Goal: Task Accomplishment & Management: Manage account settings

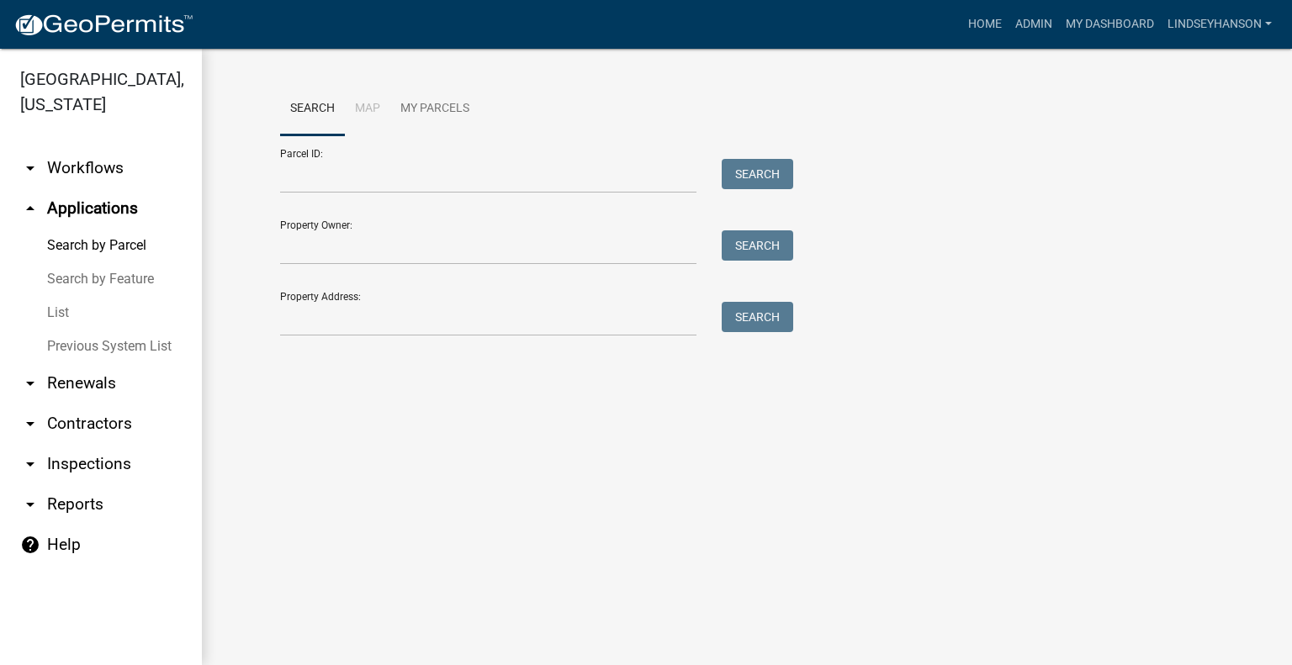
click at [90, 188] on link "arrow_drop_down Workflows" at bounding box center [101, 168] width 202 height 40
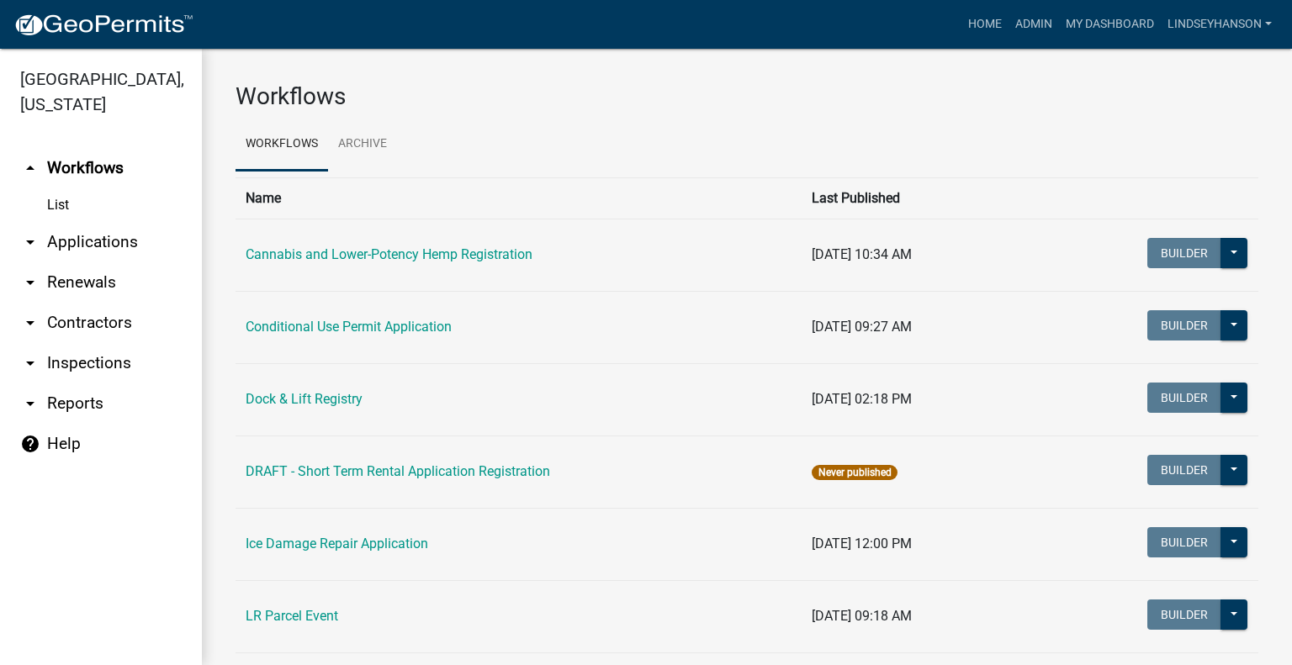
click at [101, 241] on link "arrow_drop_down Applications" at bounding box center [101, 242] width 202 height 40
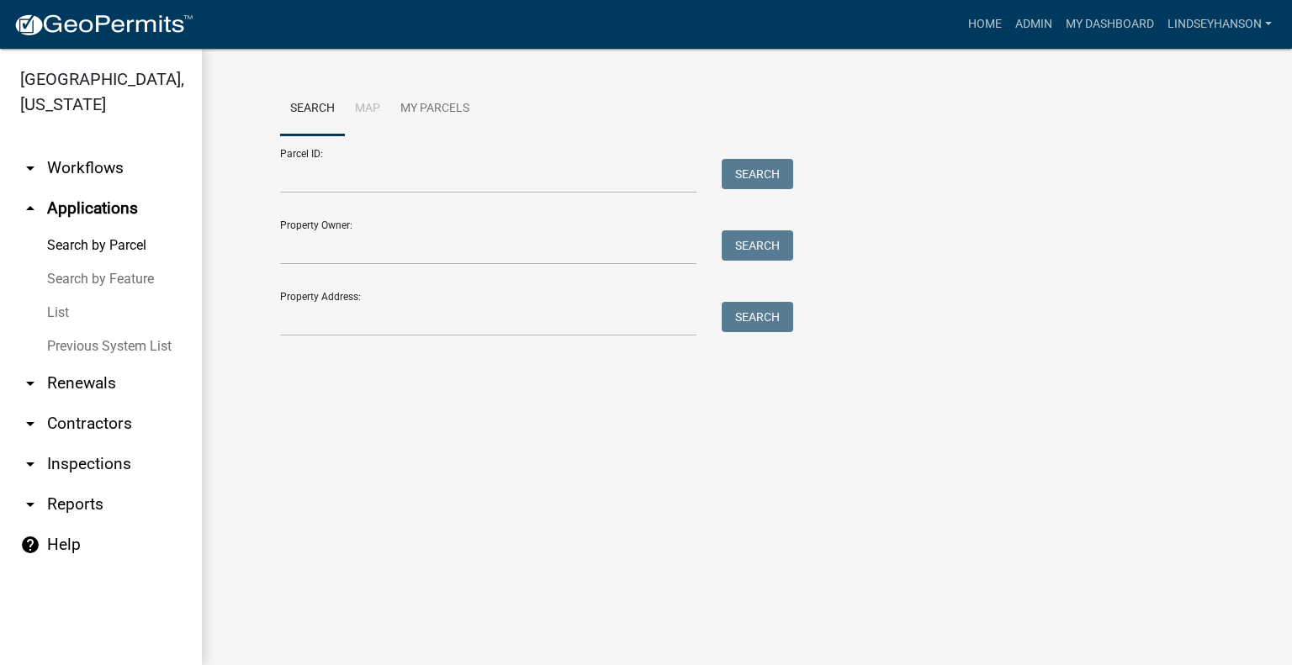
click at [426, 155] on div "Parcel ID: Search" at bounding box center [532, 164] width 505 height 58
click at [432, 158] on div "Parcel ID: Search" at bounding box center [532, 164] width 505 height 58
click at [441, 181] on input "Parcel ID:" at bounding box center [488, 176] width 416 height 34
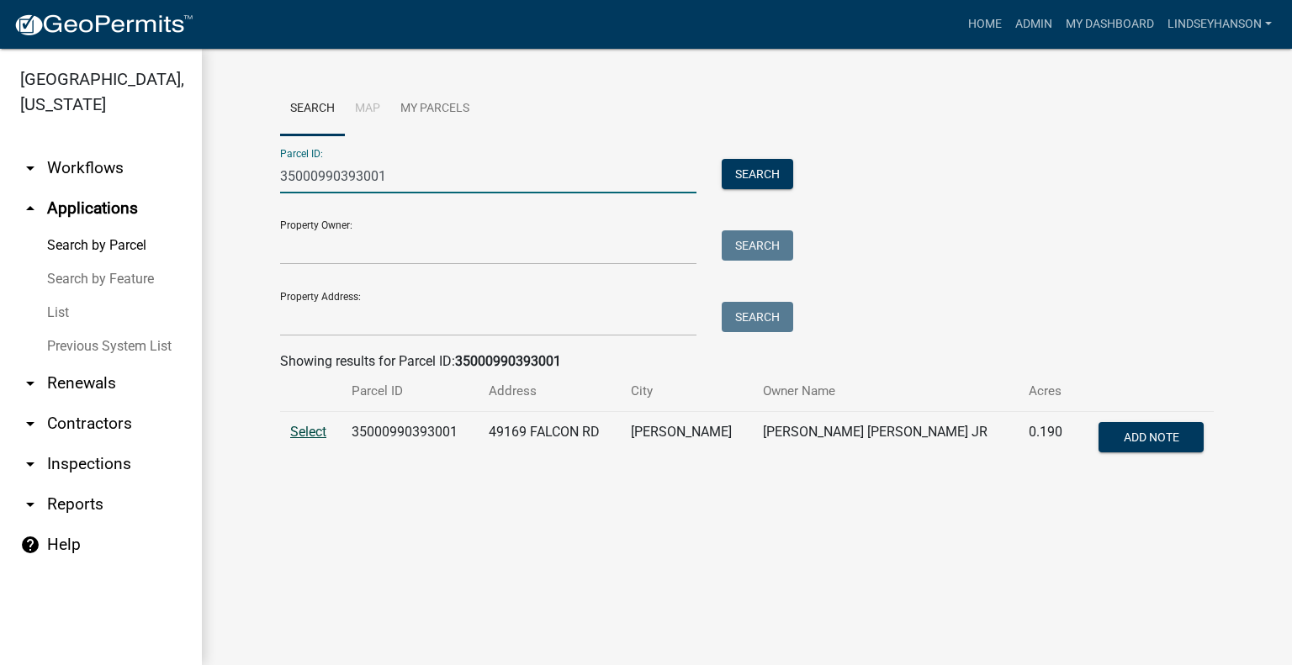
type input "35000990393001"
click at [292, 432] on span "Select" at bounding box center [308, 432] width 36 height 16
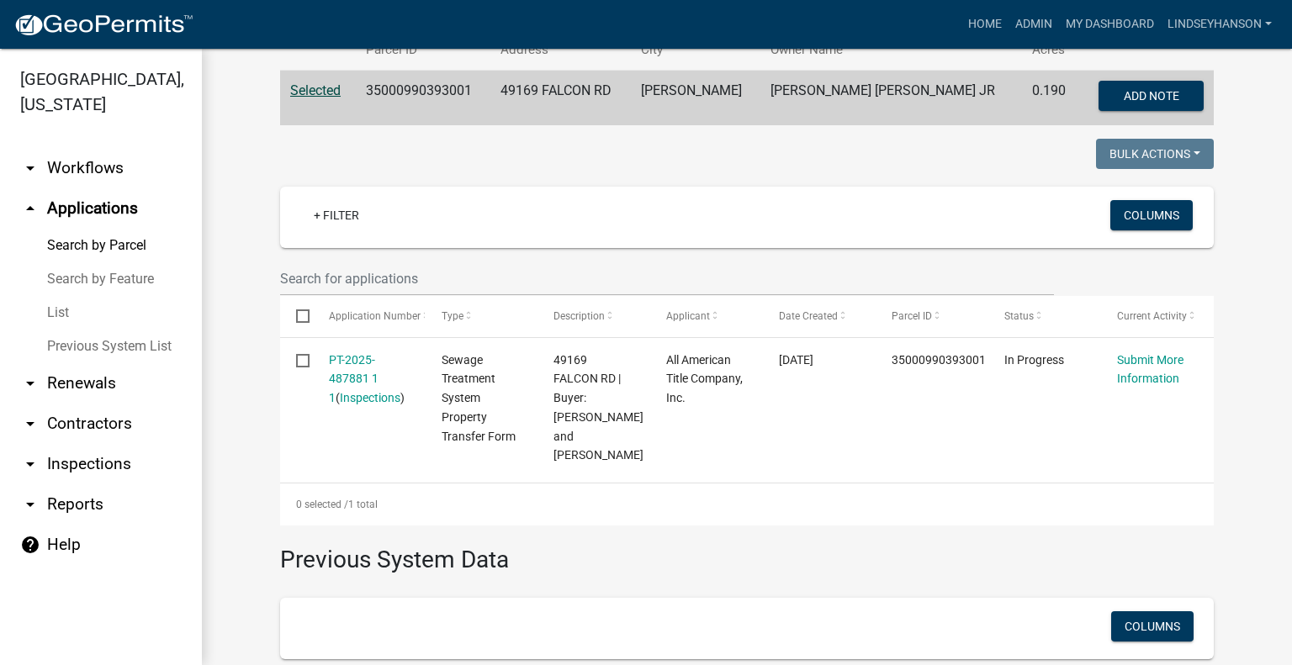
scroll to position [371, 0]
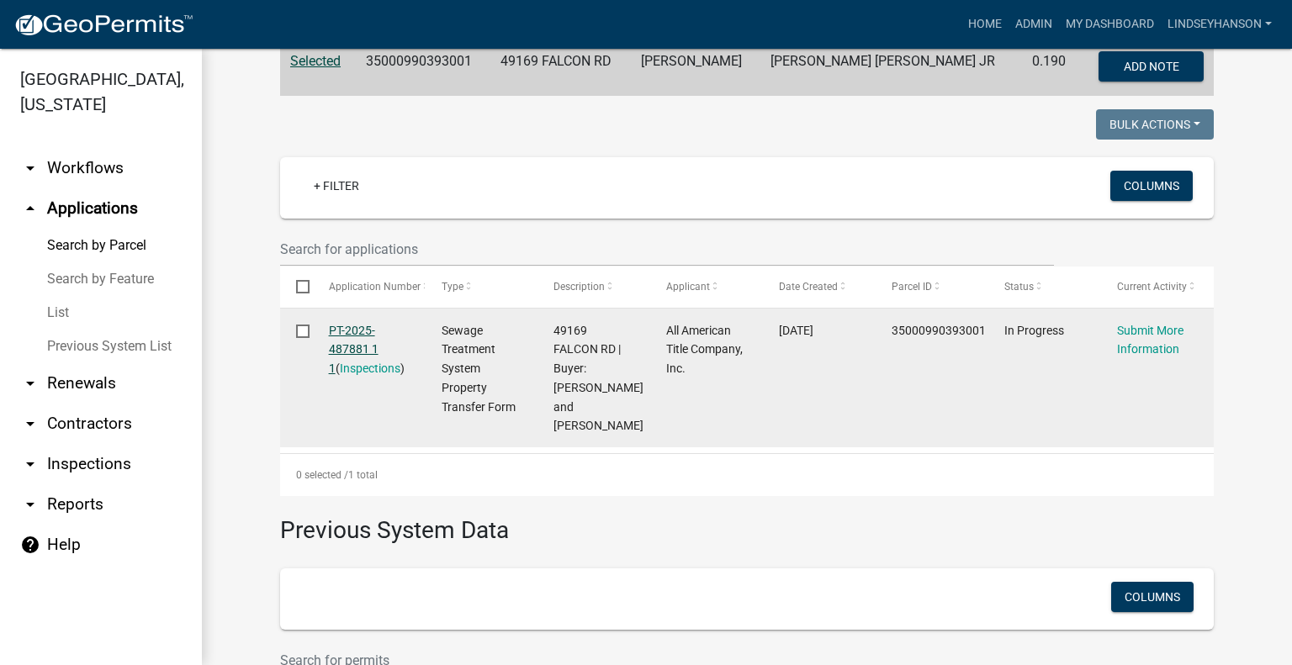
click at [347, 333] on link "PT-2025-487881 1 1" at bounding box center [354, 350] width 50 height 52
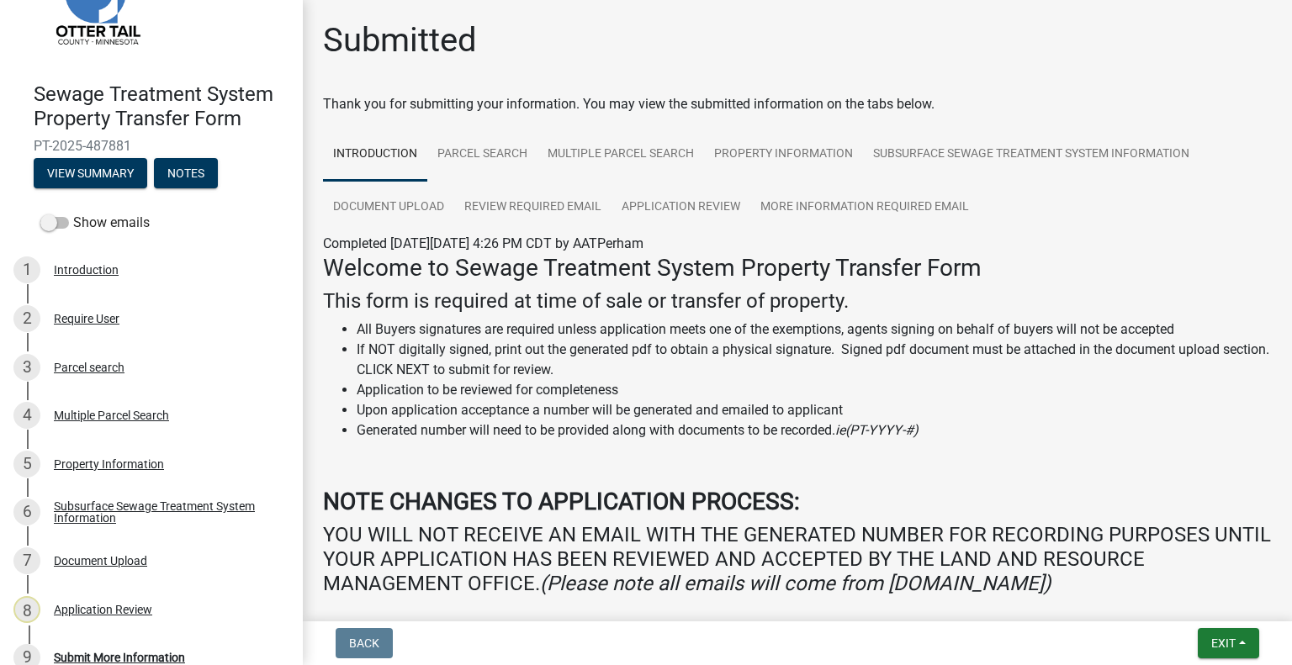
scroll to position [199, 0]
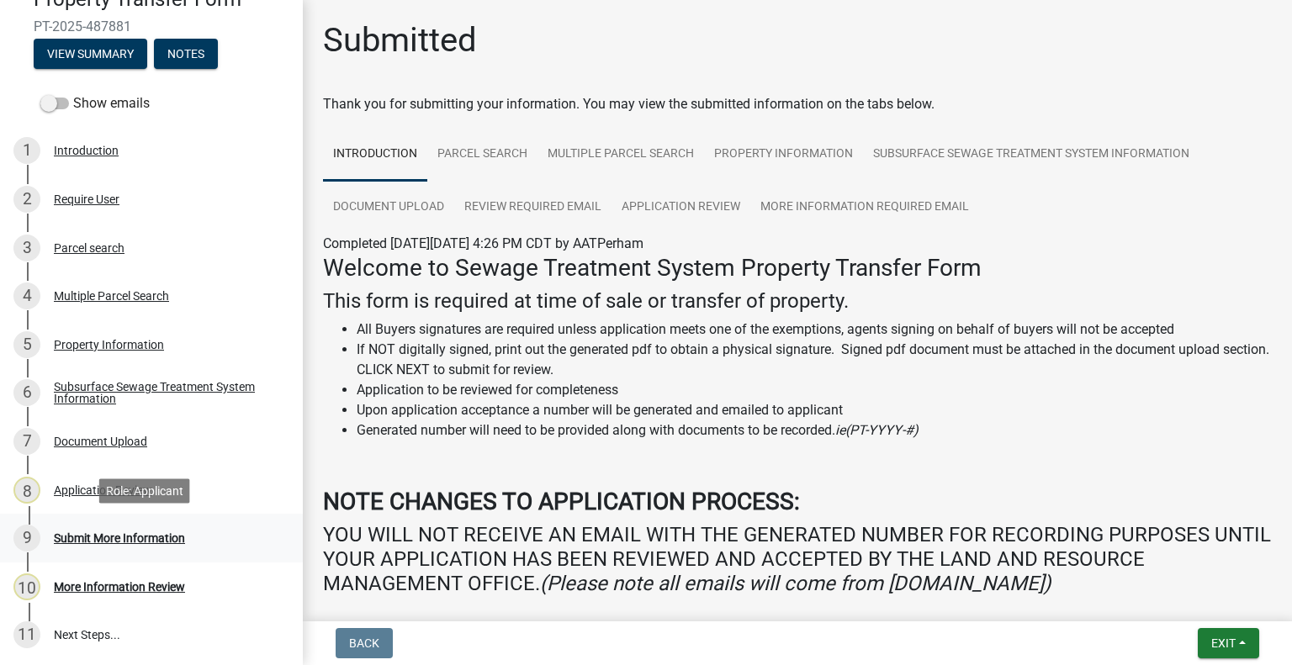
click at [176, 549] on div "9 Submit More Information" at bounding box center [144, 538] width 262 height 27
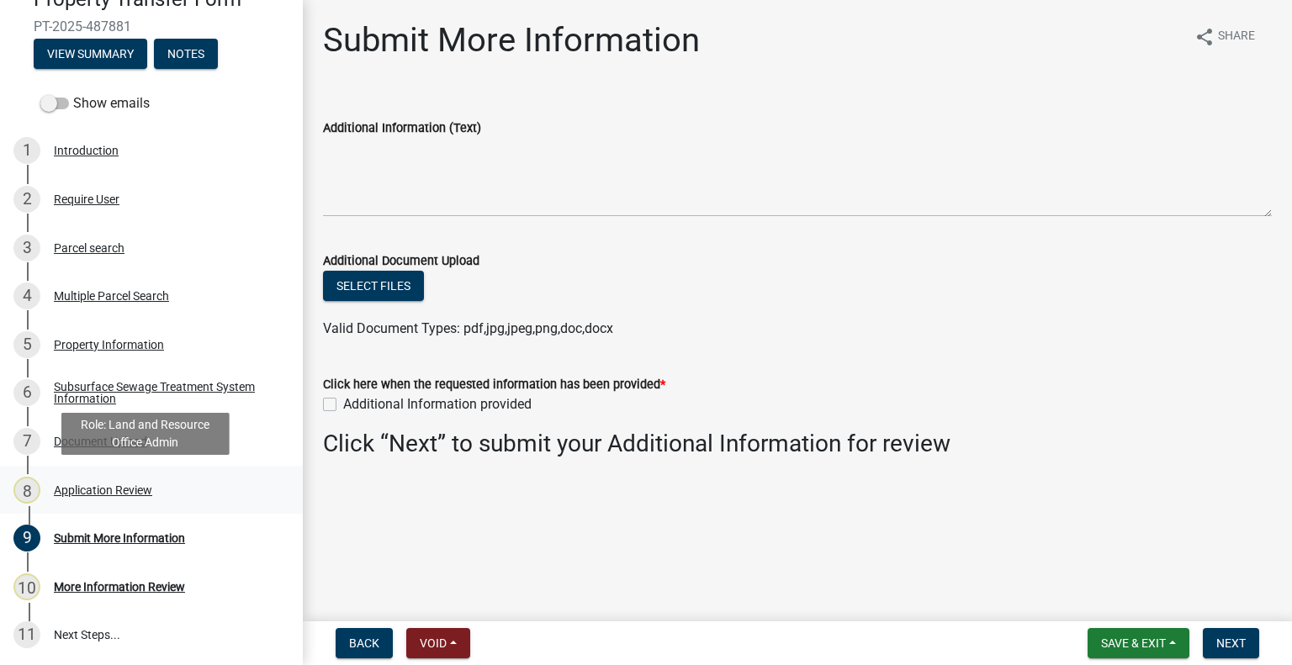
click at [109, 487] on div "Application Review" at bounding box center [103, 491] width 98 height 12
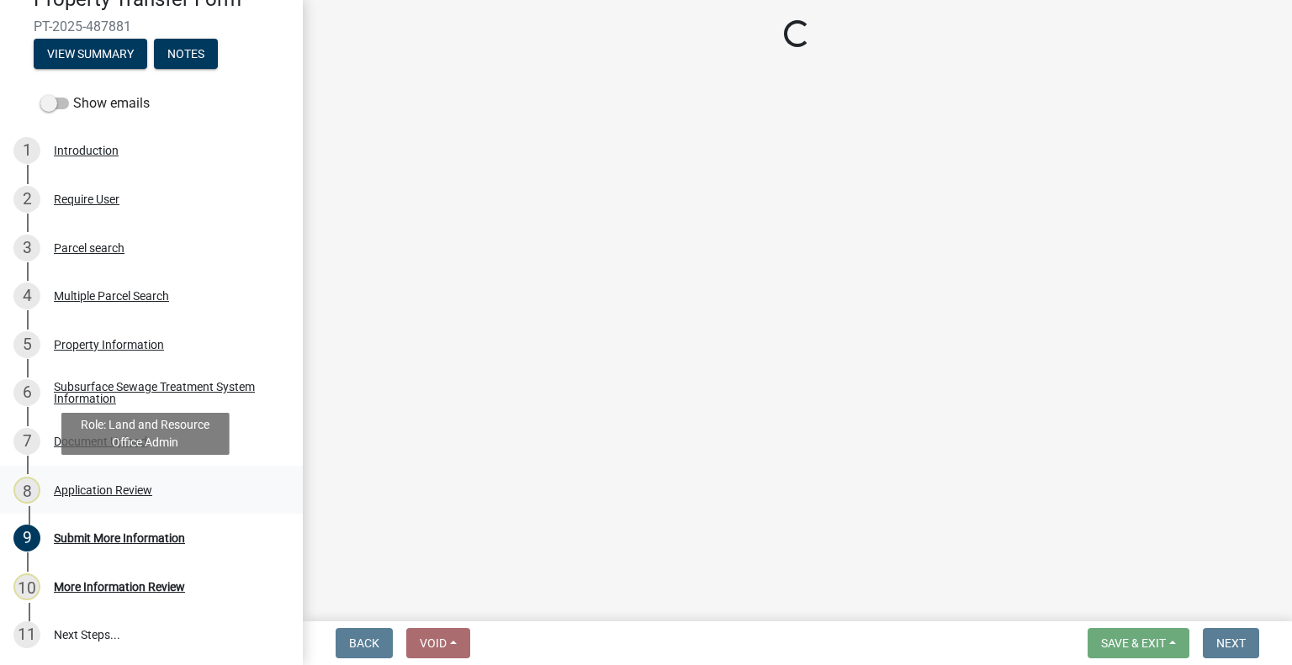
select select "190fd4c8-42ef-492b-a4a0-a0213555944c"
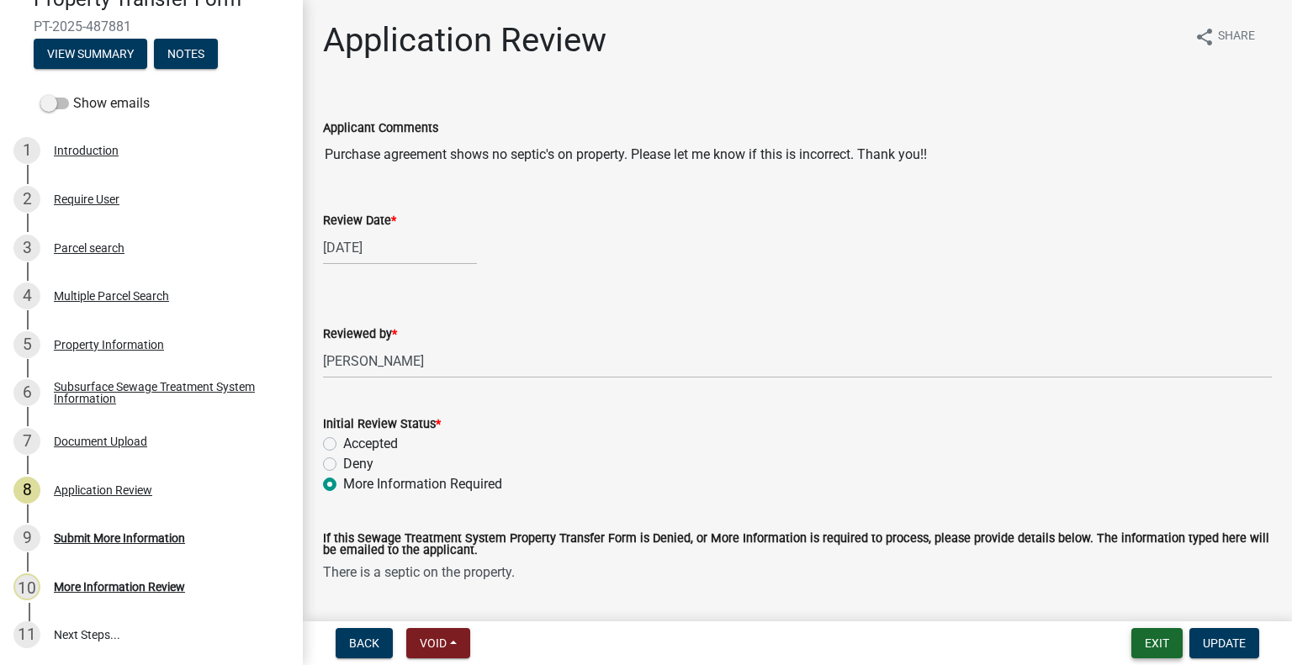
click at [1159, 643] on button "Exit" at bounding box center [1156, 643] width 51 height 30
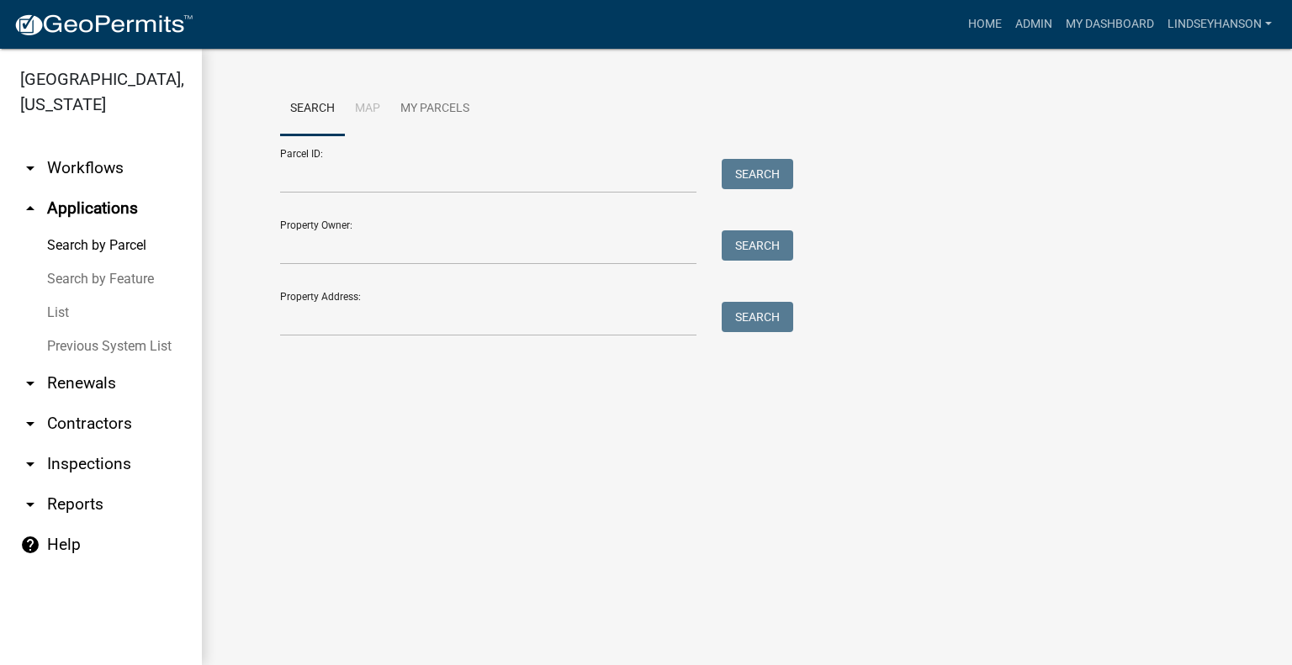
click at [128, 172] on link "arrow_drop_down Workflows" at bounding box center [101, 168] width 202 height 40
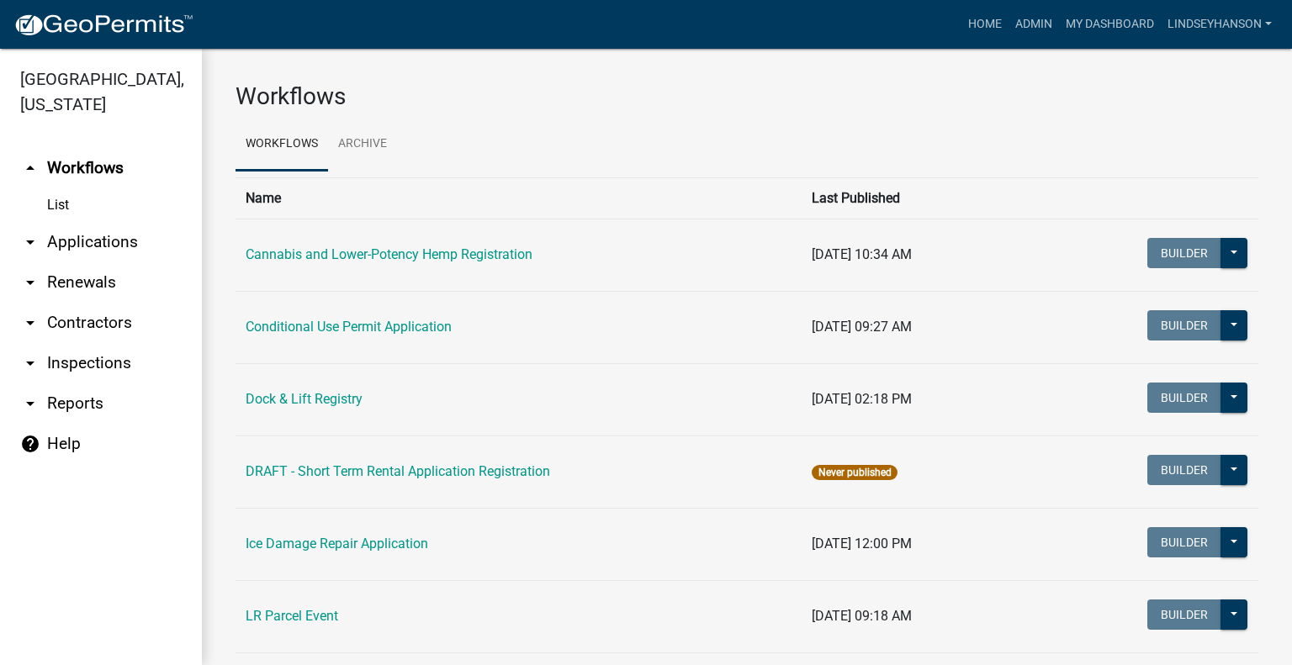
click at [76, 245] on link "arrow_drop_down Applications" at bounding box center [101, 242] width 202 height 40
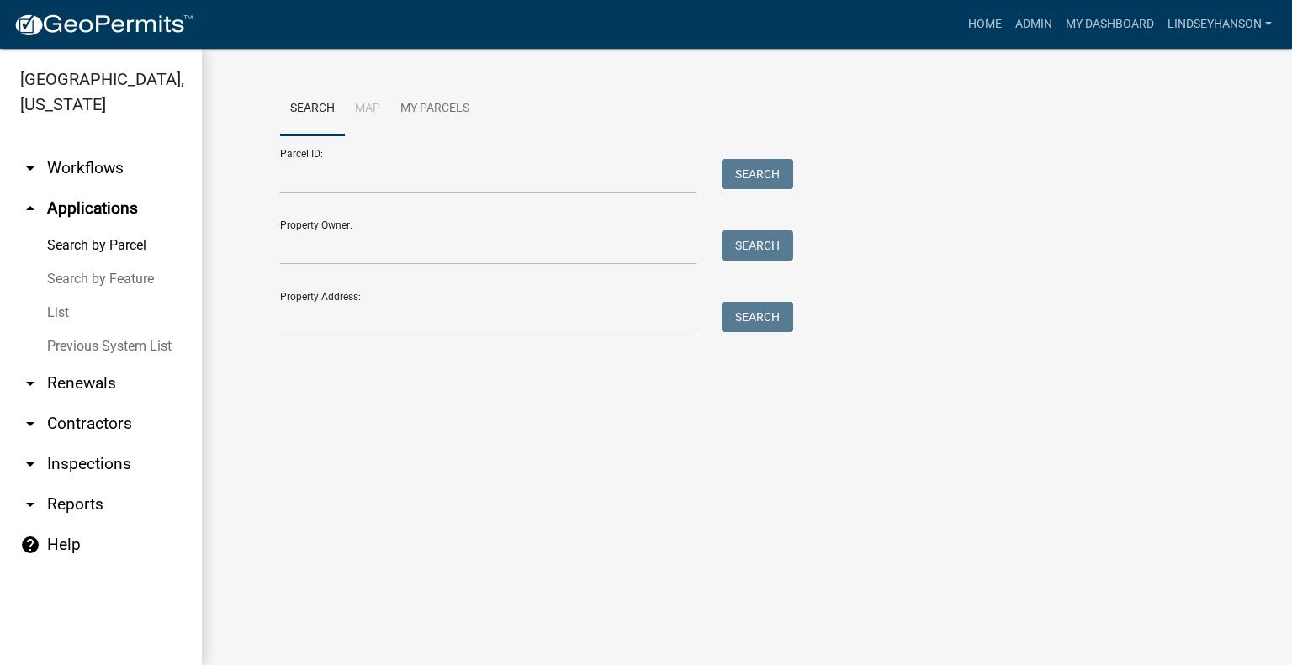
drag, startPoint x: 118, startPoint y: 164, endPoint x: 135, endPoint y: 167, distance: 17.0
click at [118, 164] on link "arrow_drop_down Workflows" at bounding box center [101, 168] width 202 height 40
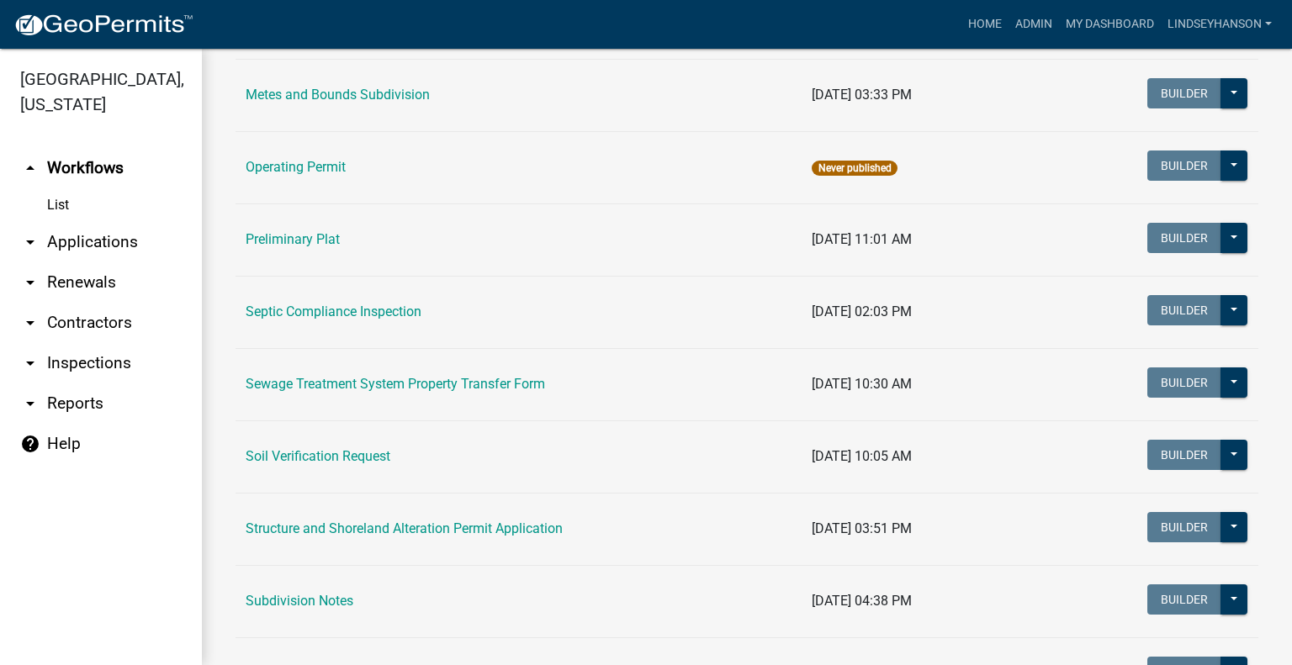
scroll to position [670, 0]
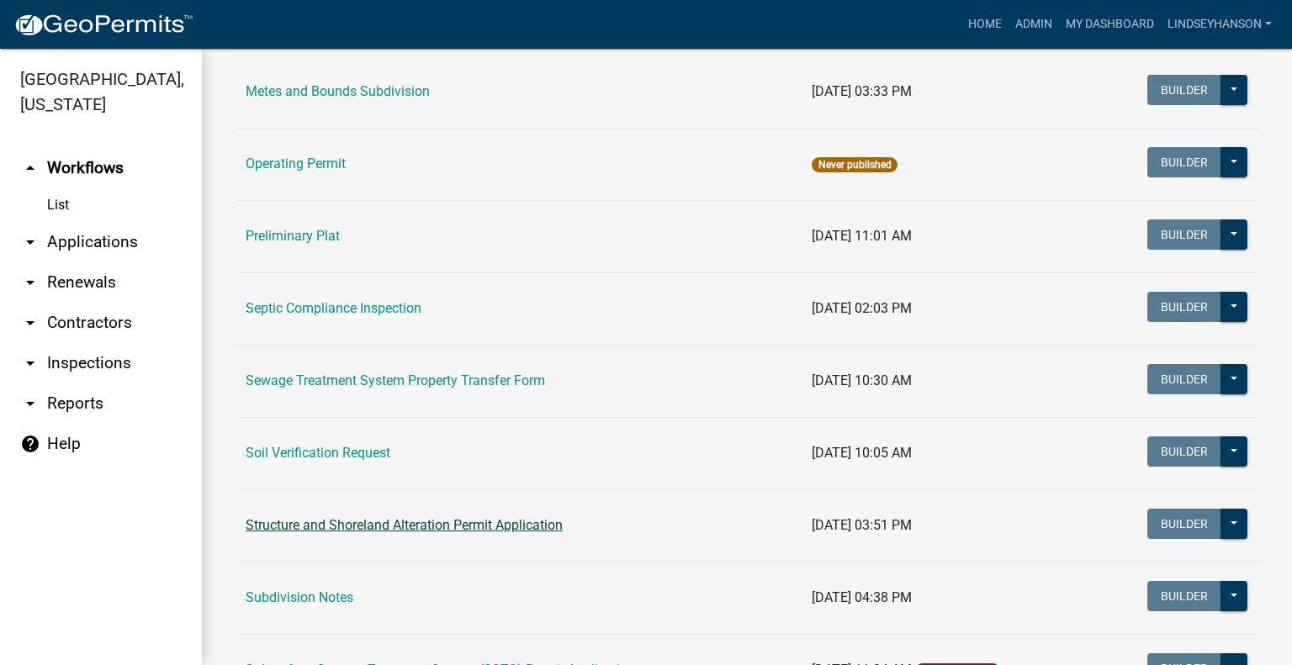
click at [532, 521] on link "Structure and Shoreland Alteration Permit Application" at bounding box center [404, 525] width 317 height 16
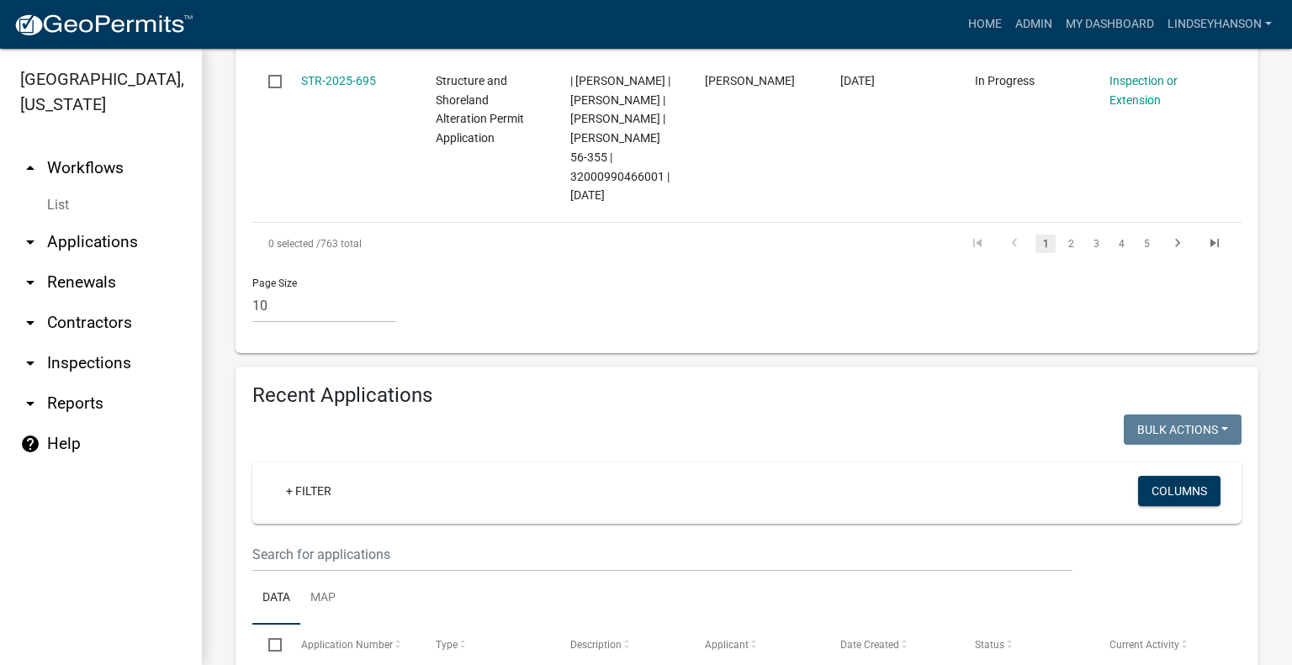
scroll to position [1846, 0]
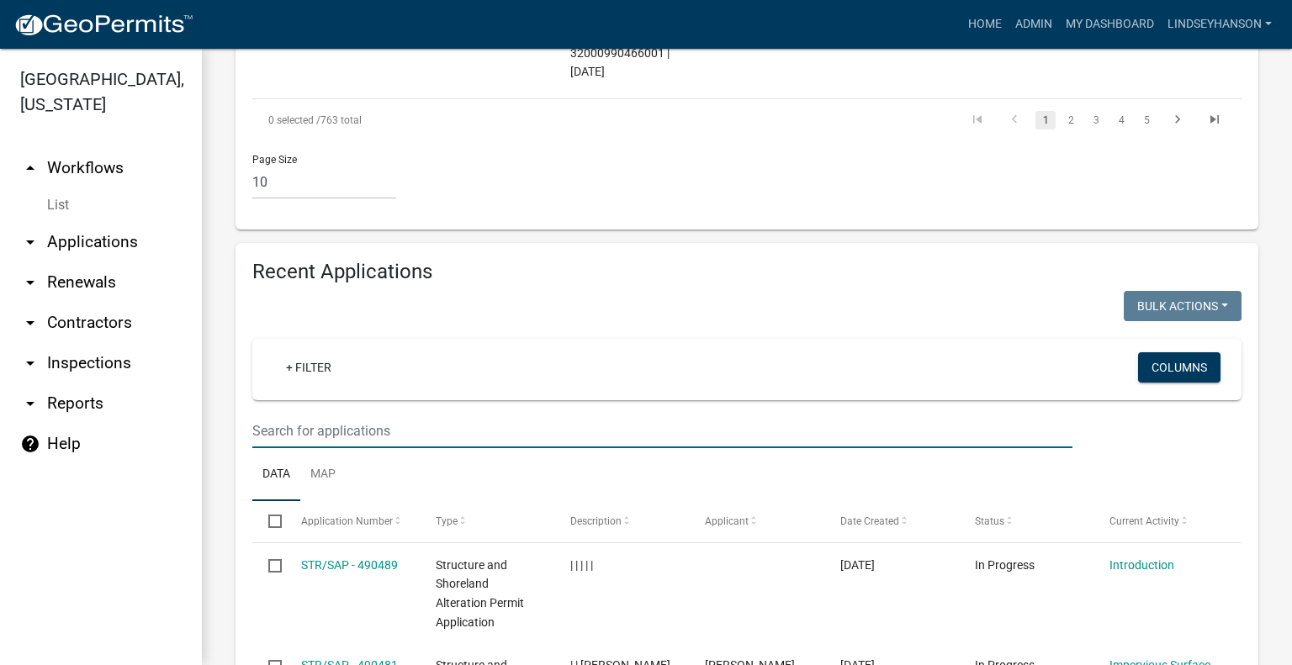
click at [656, 414] on input "text" at bounding box center [662, 431] width 820 height 34
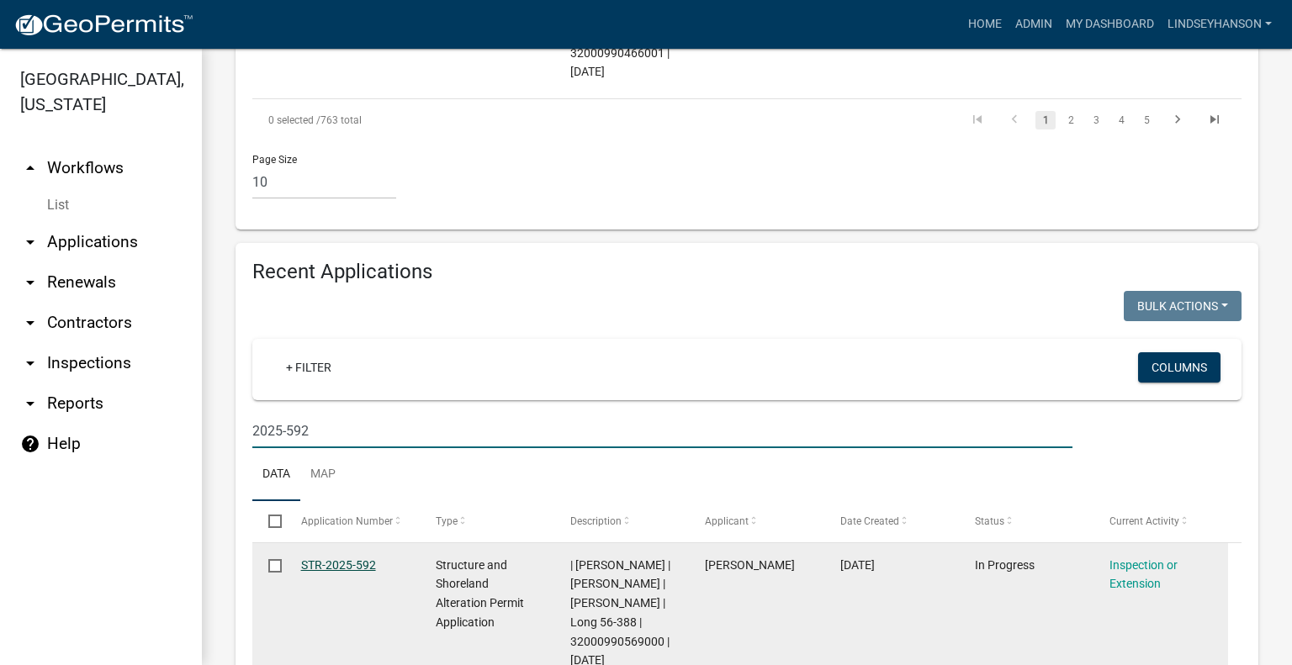
type input "2025-592"
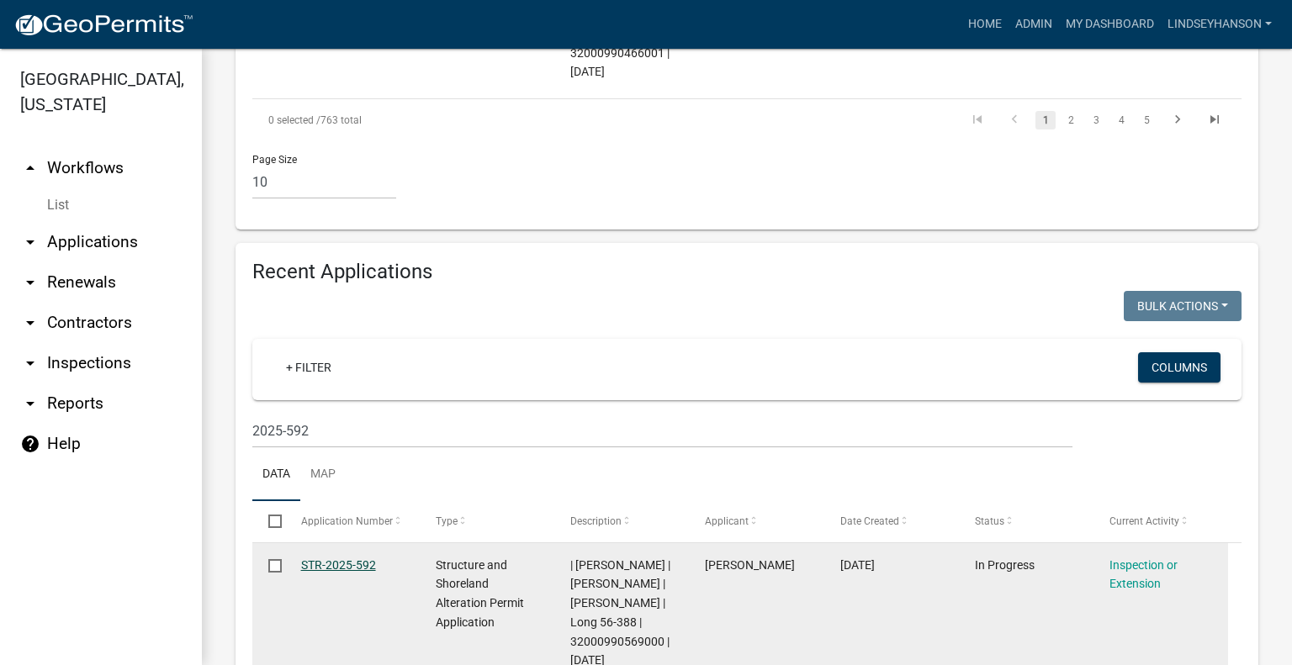
click at [341, 559] on link "STR-2025-592" at bounding box center [338, 565] width 75 height 13
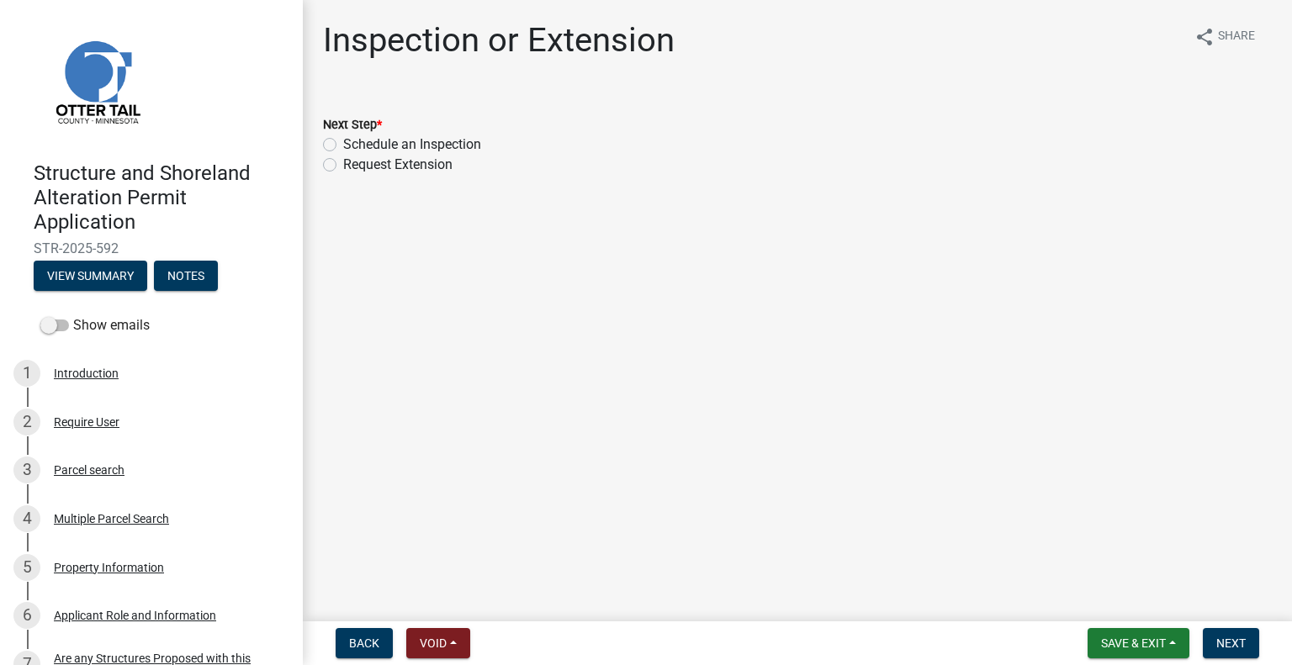
click at [453, 149] on label "Schedule an Inspection" at bounding box center [412, 145] width 138 height 20
click at [354, 146] on input "Schedule an Inspection" at bounding box center [348, 140] width 11 height 11
radio input "true"
click at [1212, 623] on nav "Back Void Withdraw Lock Expire Void Save & Exit Save Save & Exit Next" at bounding box center [797, 644] width 989 height 44
click at [1215, 628] on nav "Back Void Withdraw Lock Expire Void Save & Exit Save Save & Exit Next" at bounding box center [797, 644] width 989 height 44
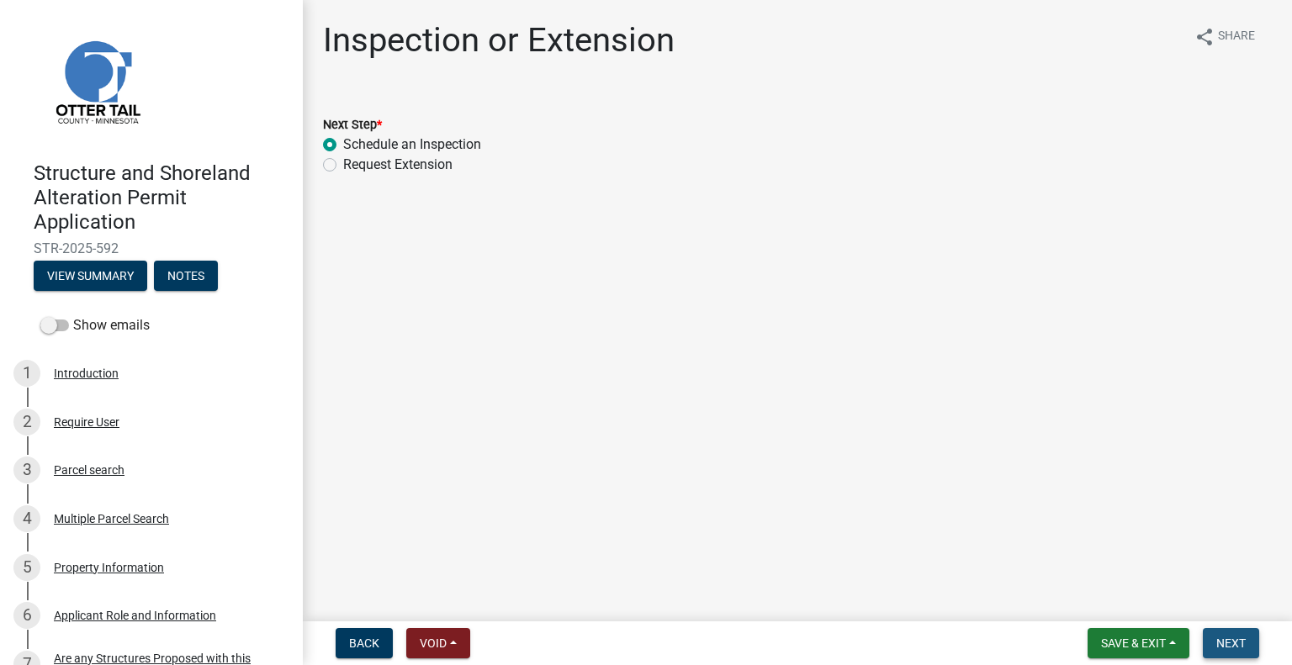
click at [1223, 642] on span "Next" at bounding box center [1230, 643] width 29 height 13
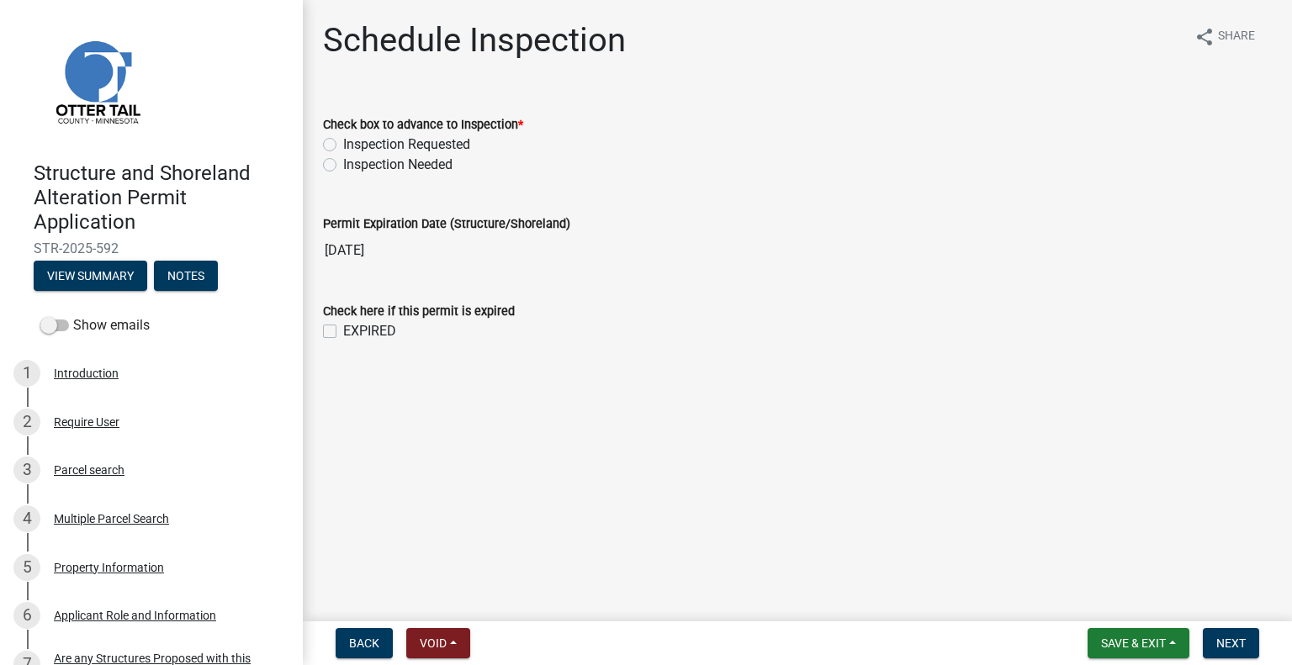
click at [451, 140] on label "Inspection Requested" at bounding box center [406, 145] width 127 height 20
click at [354, 140] on input "Inspection Requested" at bounding box center [348, 140] width 11 height 11
radio input "true"
click at [1221, 637] on span "Next" at bounding box center [1230, 643] width 29 height 13
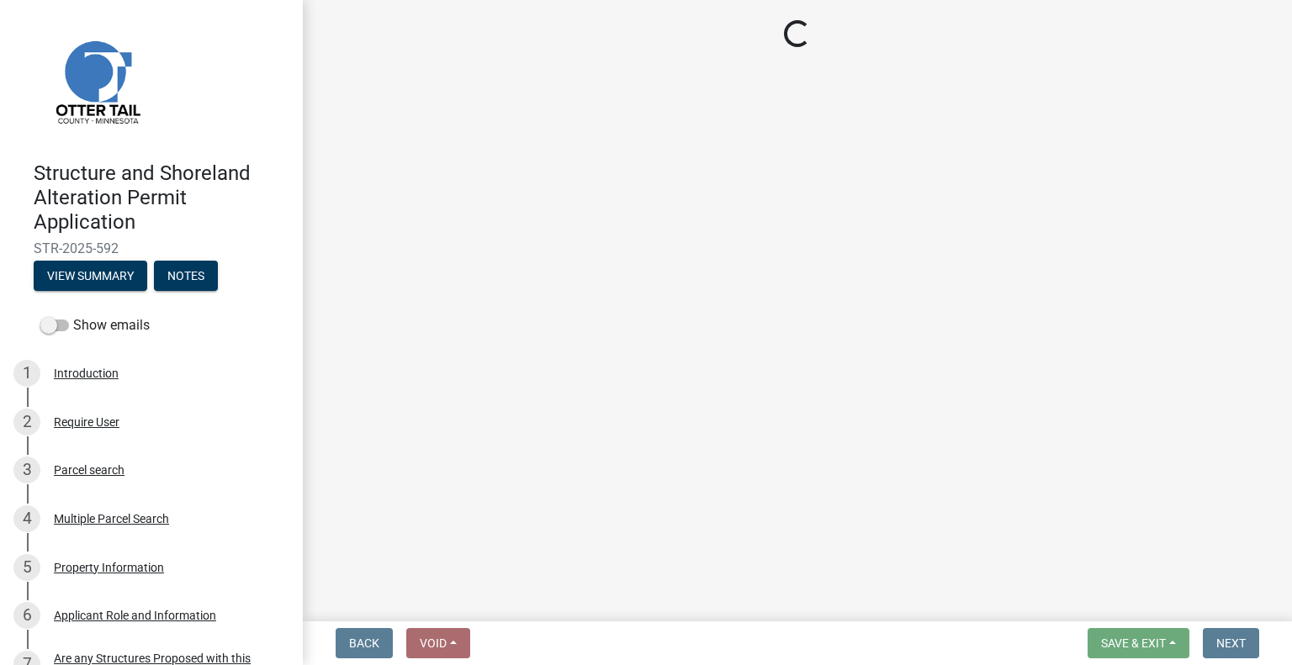
select select "710d5f49-2663-4e73-9718-d0c4e189f5ed"
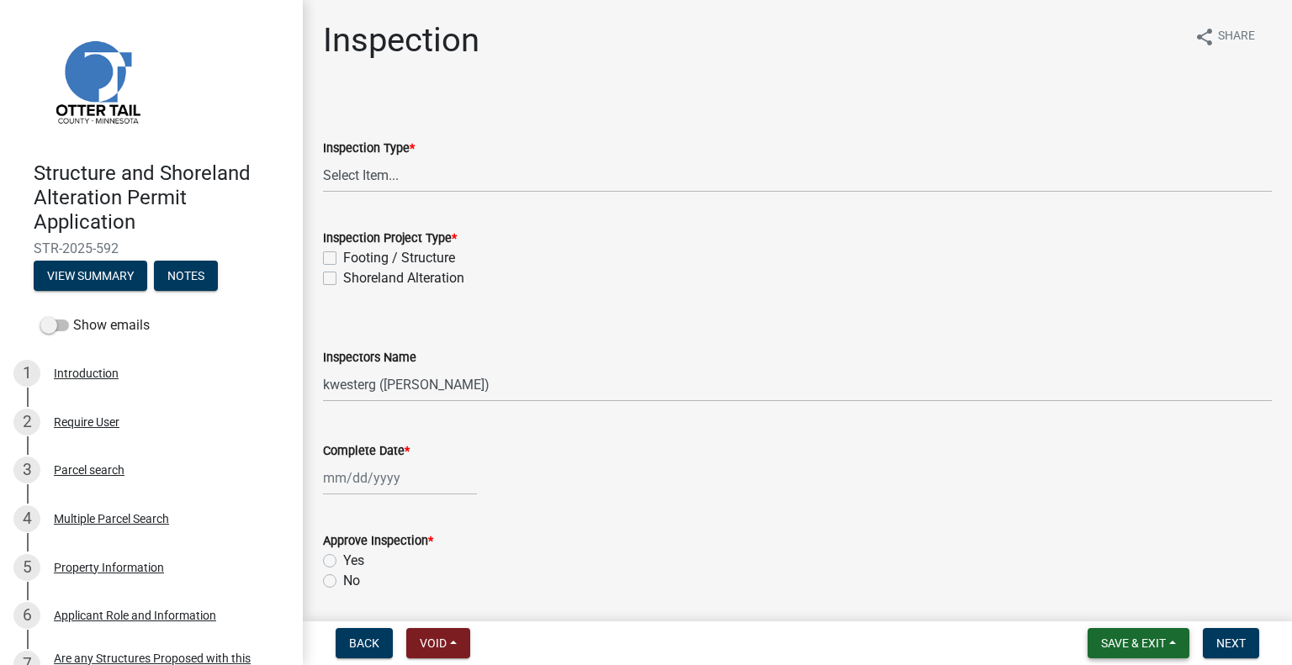
click at [1139, 646] on span "Save & Exit" at bounding box center [1133, 643] width 65 height 13
click at [1132, 605] on button "Save & Exit" at bounding box center [1122, 600] width 135 height 40
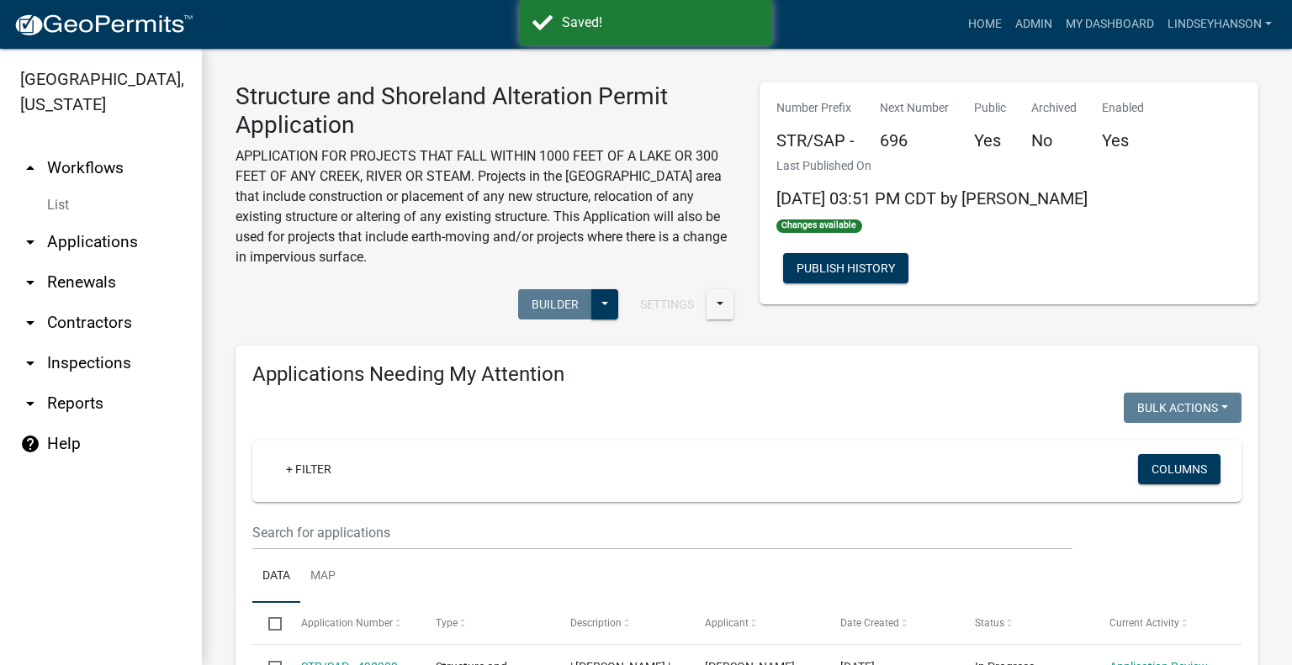
click at [135, 235] on link "arrow_drop_down Applications" at bounding box center [101, 242] width 202 height 40
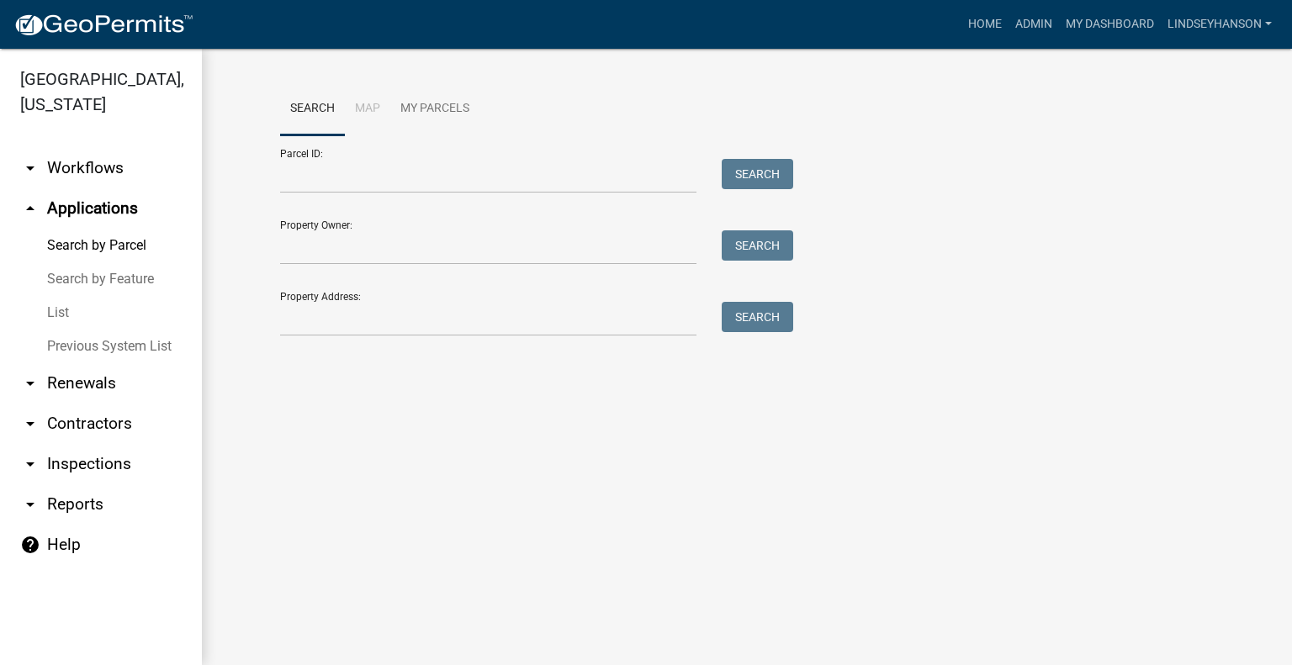
drag, startPoint x: 108, startPoint y: 165, endPoint x: 198, endPoint y: 163, distance: 90.0
click at [109, 166] on link "arrow_drop_down Workflows" at bounding box center [101, 168] width 202 height 40
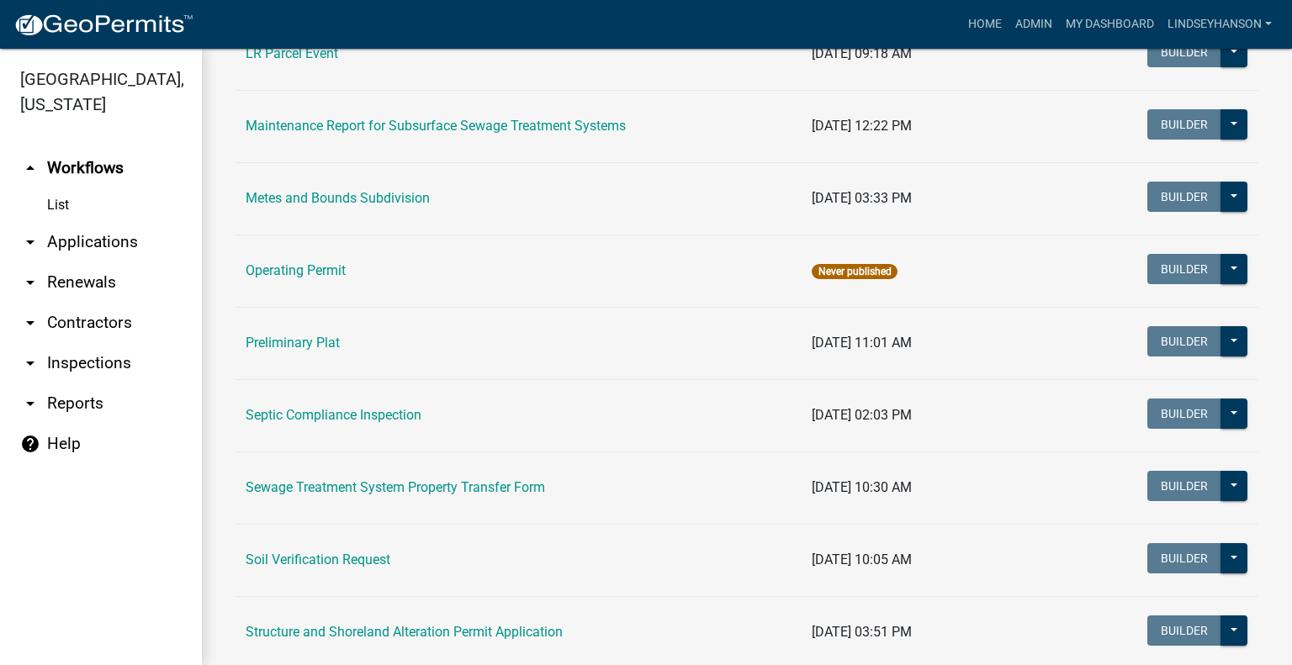
scroll to position [588, 0]
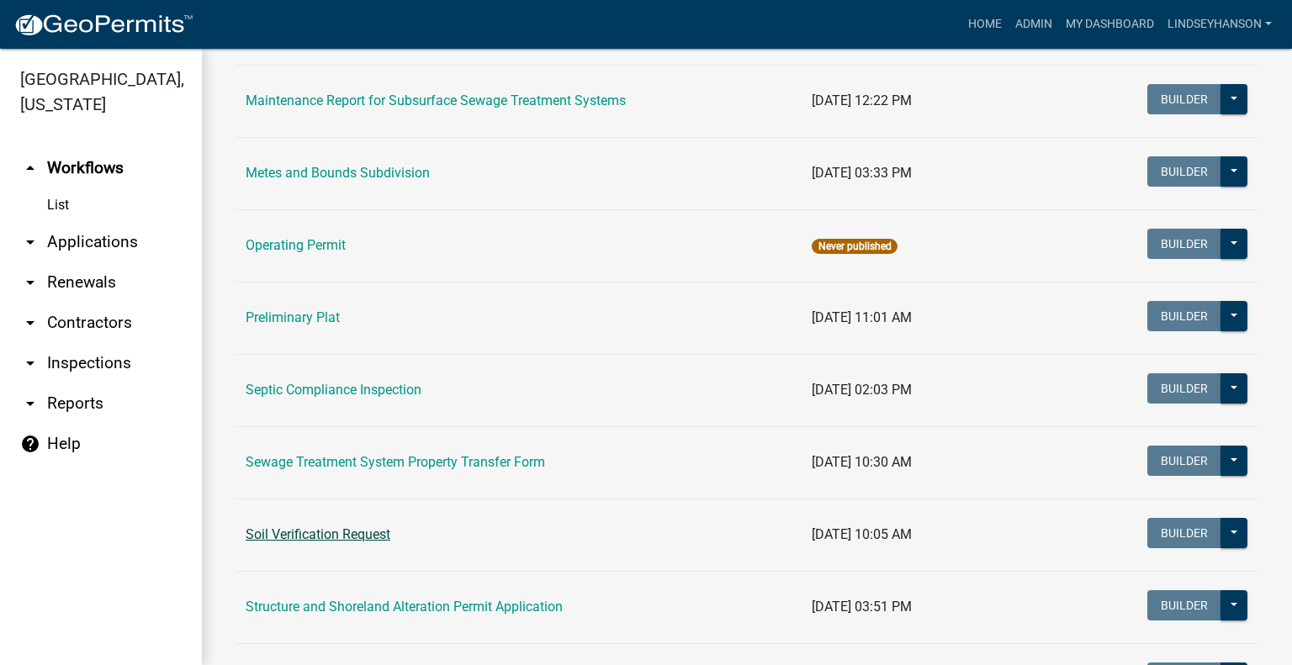
click at [342, 527] on link "Soil Verification Request" at bounding box center [318, 535] width 145 height 16
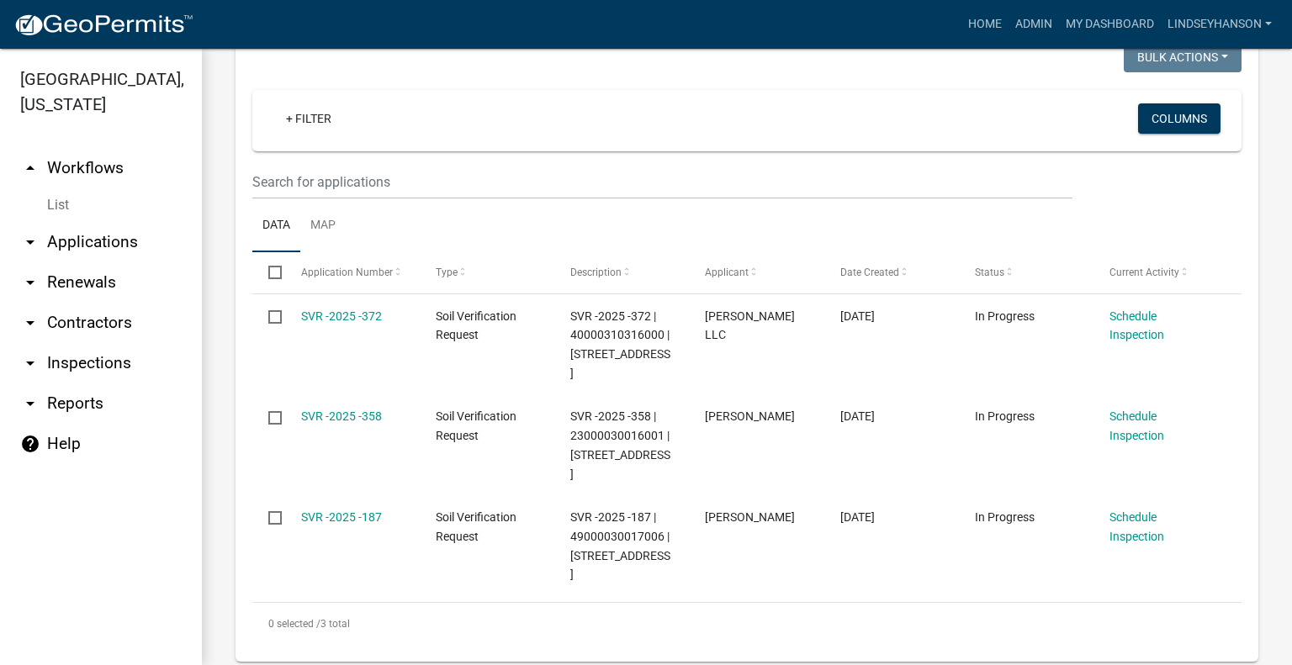
scroll to position [301, 0]
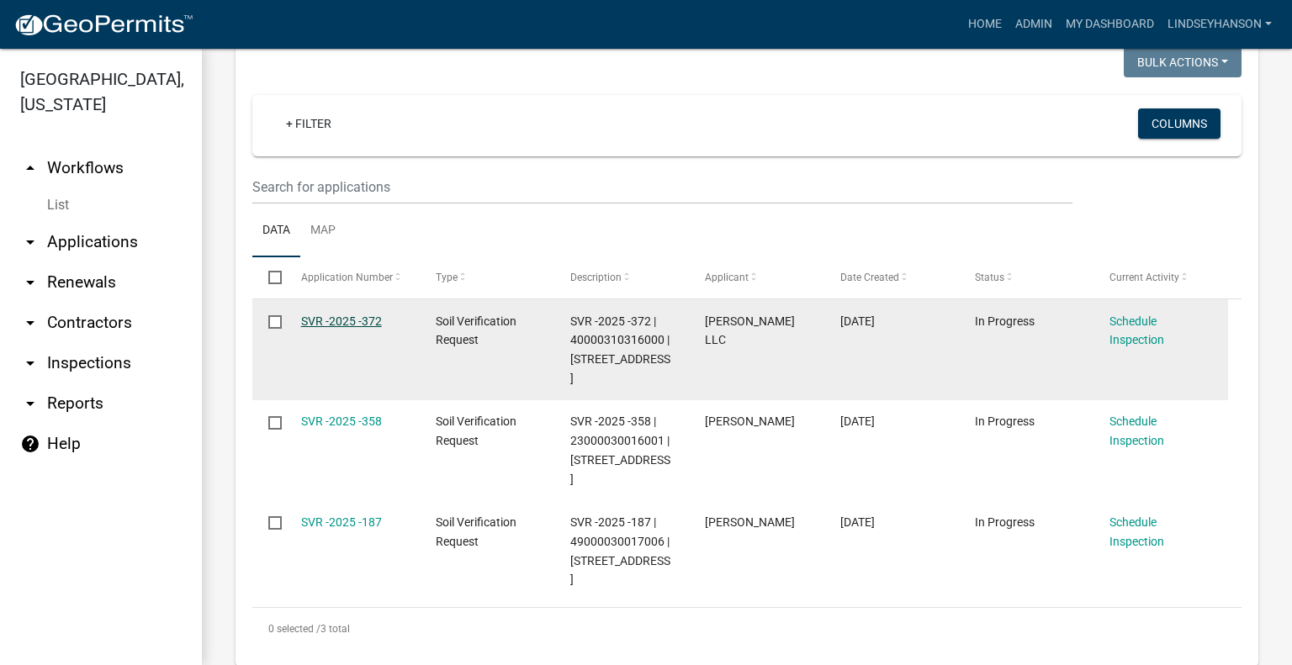
click at [354, 316] on link "SVR -2025 -372" at bounding box center [341, 321] width 81 height 13
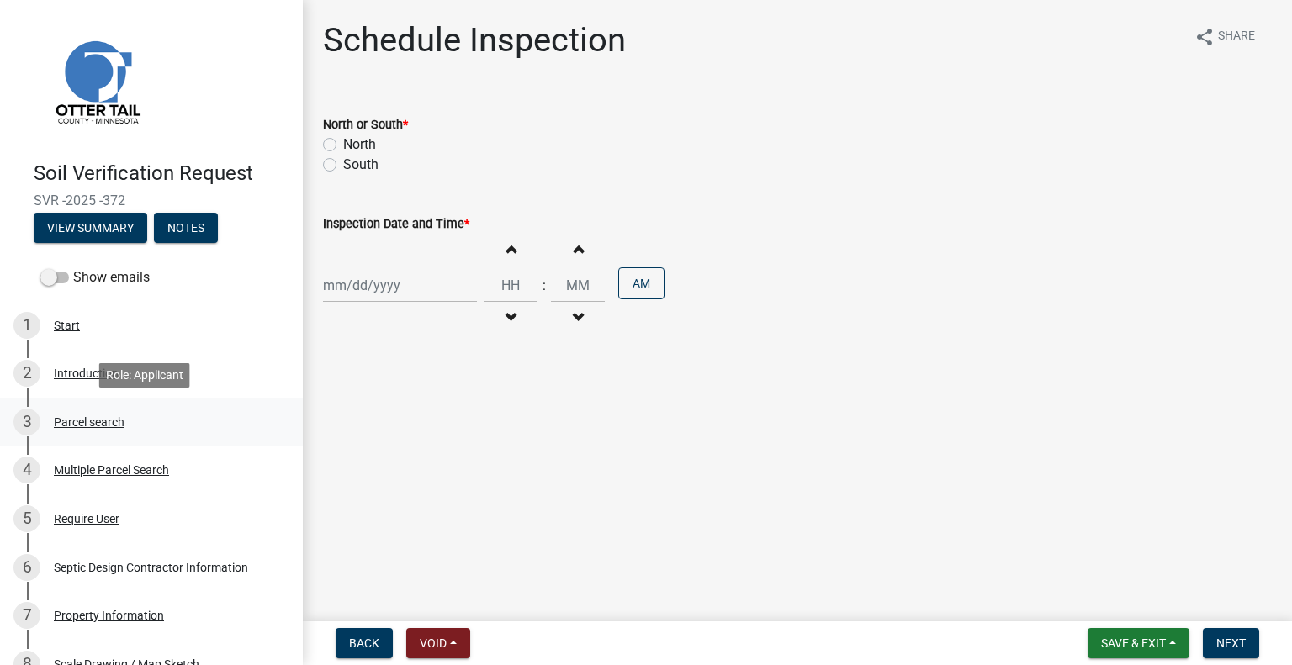
click at [88, 418] on div "Parcel search" at bounding box center [89, 422] width 71 height 12
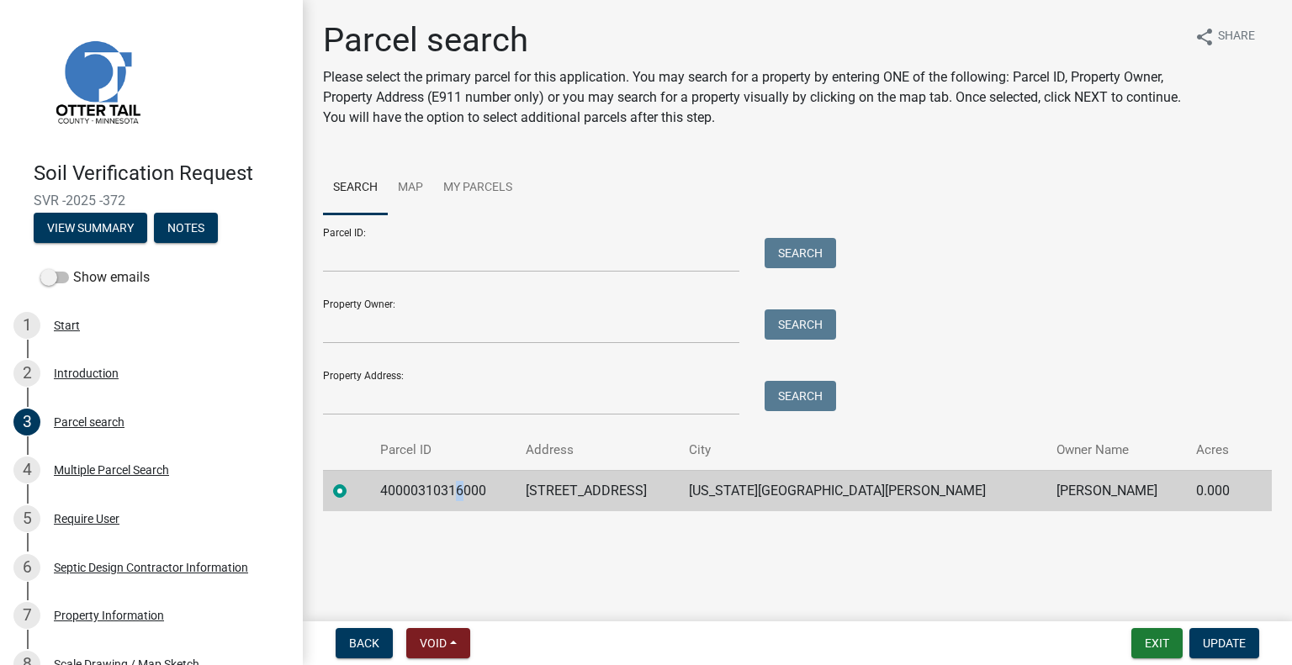
click at [474, 490] on td "40000310316000" at bounding box center [443, 490] width 146 height 41
drag, startPoint x: 473, startPoint y: 491, endPoint x: 435, endPoint y: 479, distance: 39.9
click at [435, 479] on td "40000310316000" at bounding box center [443, 490] width 146 height 41
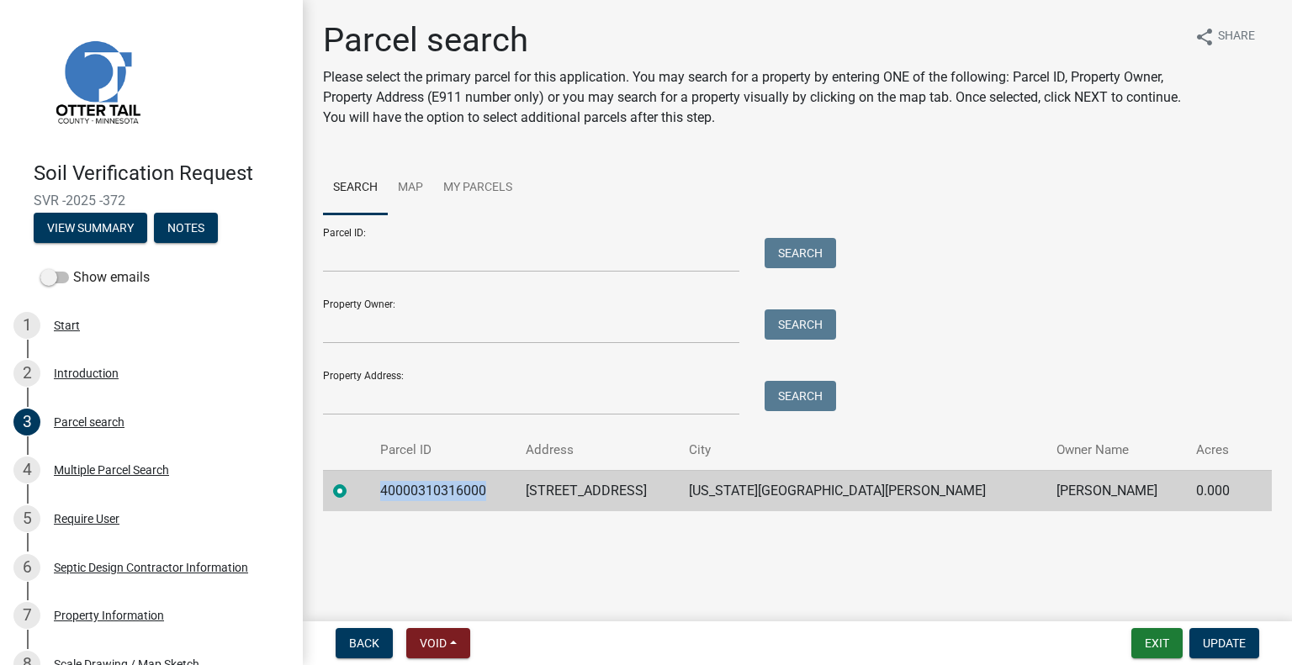
copy td "40000310316000"
click at [659, 489] on td "34326 CO HWY 67" at bounding box center [597, 490] width 163 height 41
copy td "34326 CO HWY 67"
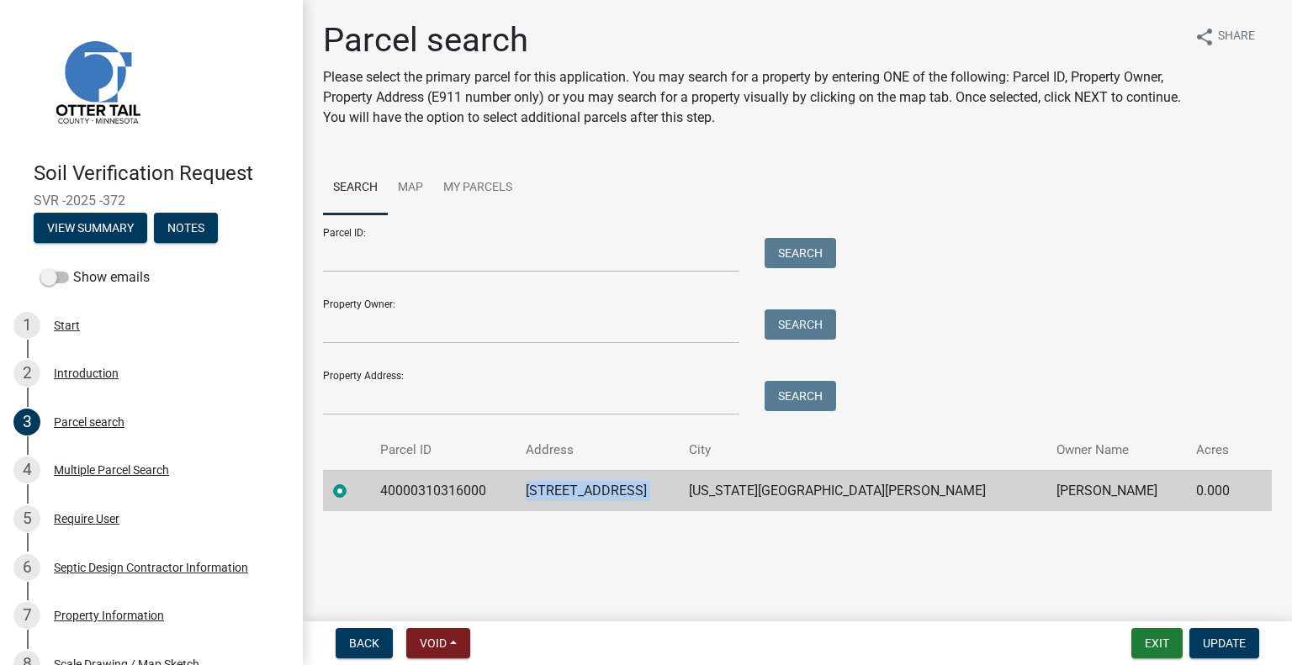
click at [855, 487] on td "NEW YORK MILLS" at bounding box center [862, 490] width 367 height 41
copy td "NEW YORK MILLS"
click at [1046, 493] on td "KRISTA MOSS" at bounding box center [1116, 490] width 140 height 41
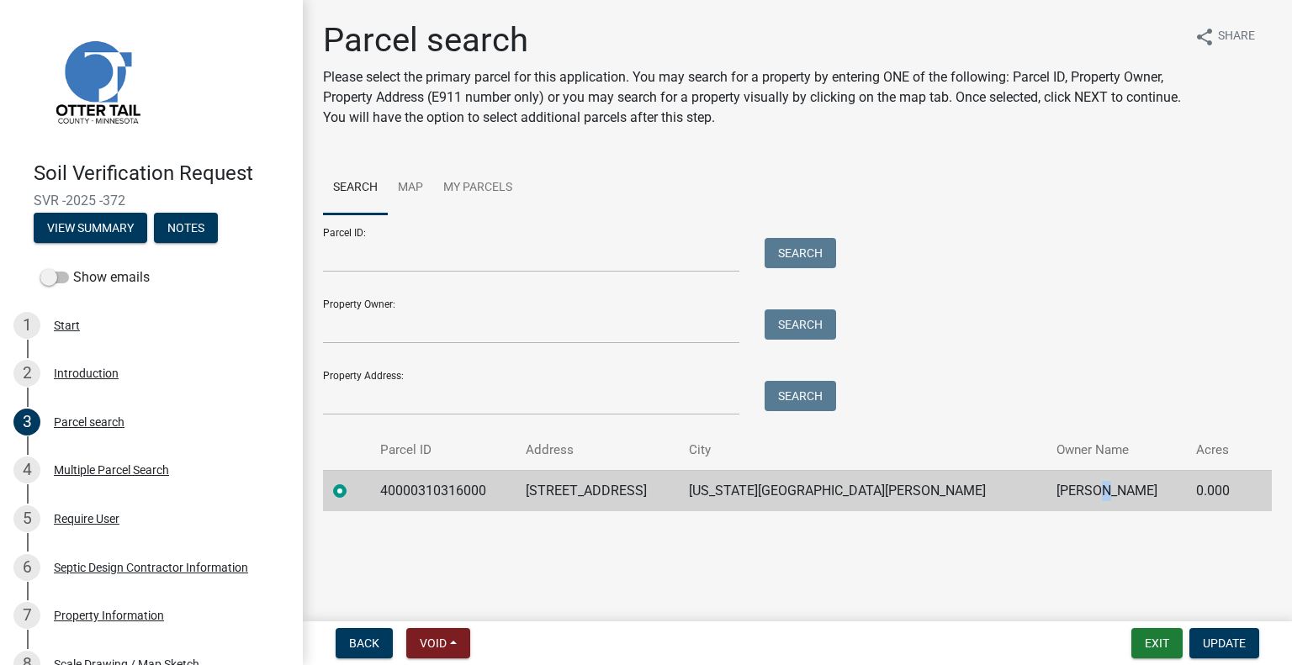
click at [1046, 493] on td "KRISTA MOSS" at bounding box center [1116, 490] width 140 height 41
copy td "KRISTA MOSS"
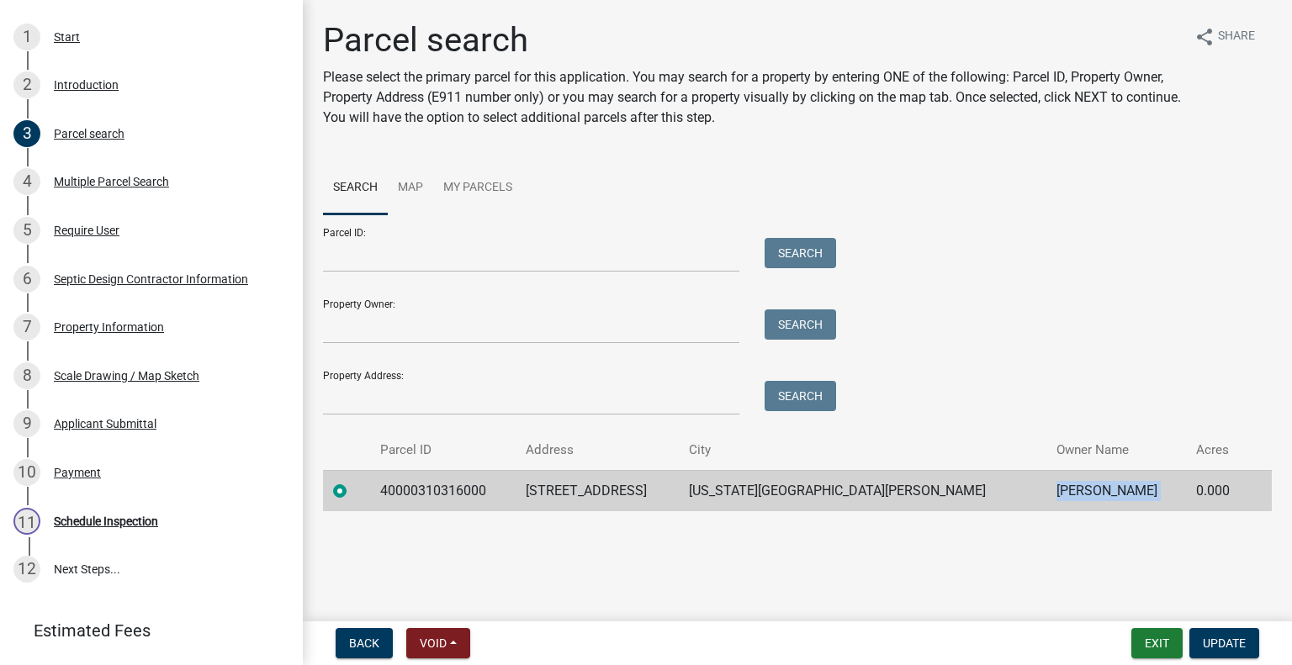
scroll to position [373, 0]
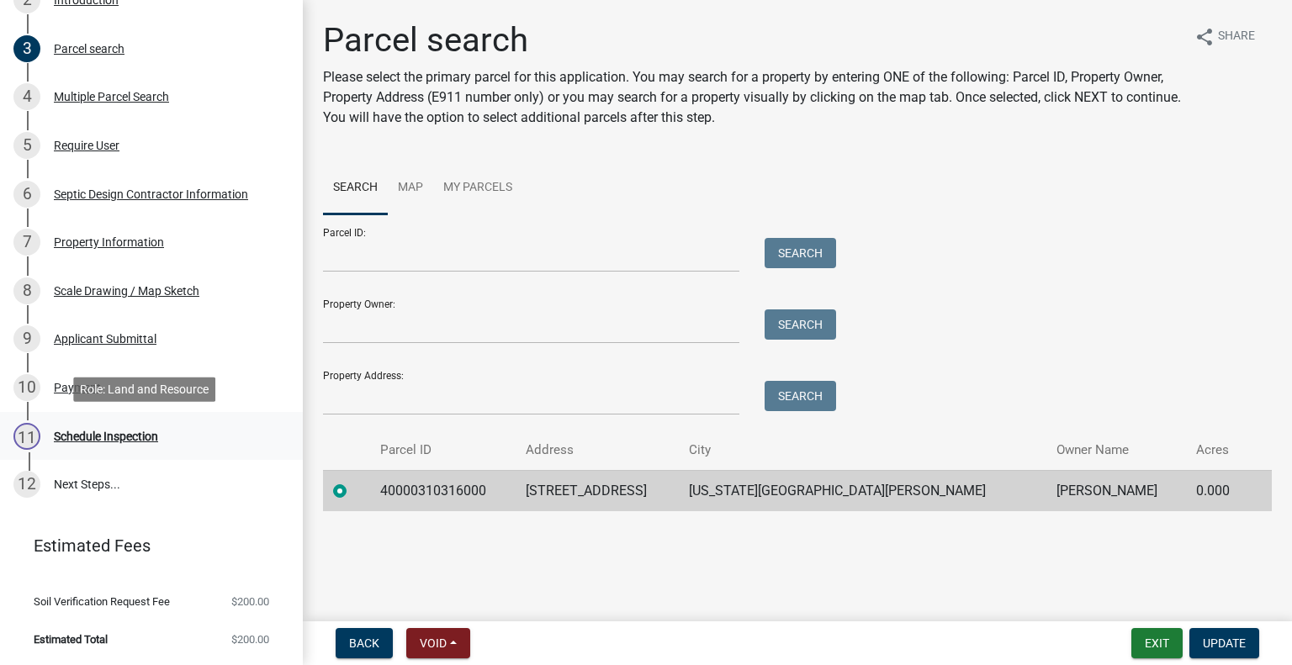
click at [167, 434] on div "11 Schedule Inspection" at bounding box center [144, 436] width 262 height 27
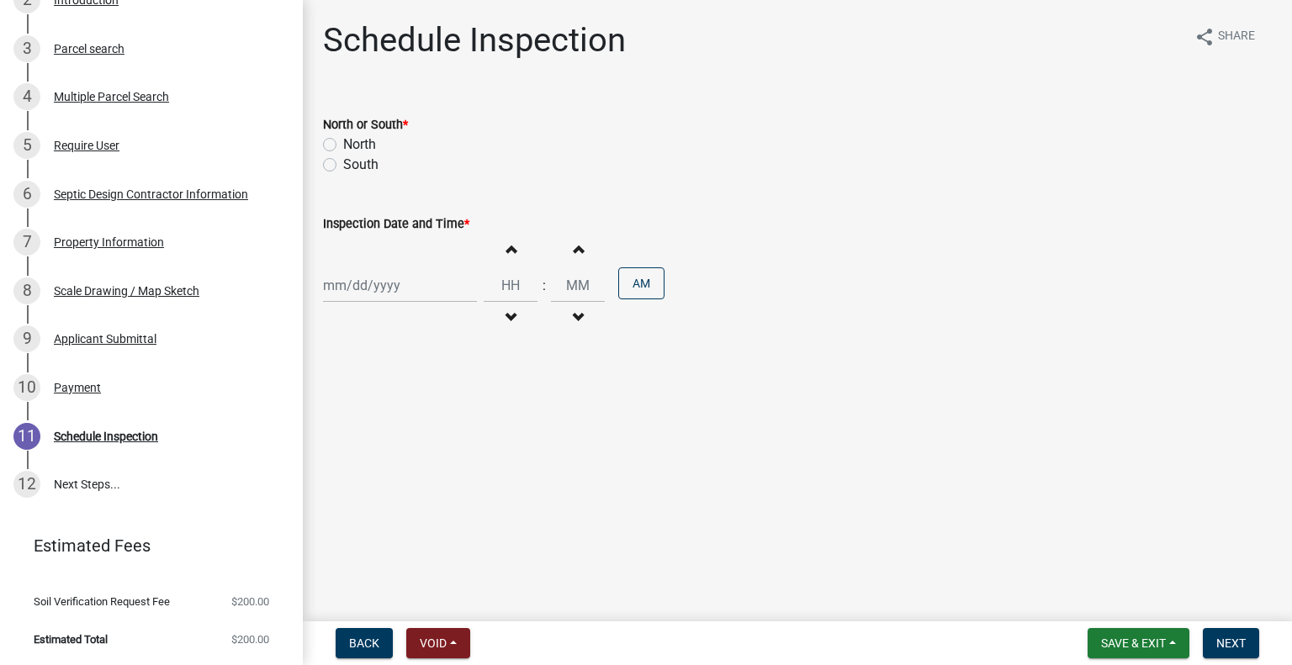
click at [364, 143] on label "North" at bounding box center [359, 145] width 33 height 20
click at [354, 143] on input "North" at bounding box center [348, 140] width 11 height 11
radio input "true"
click at [384, 282] on div at bounding box center [400, 285] width 154 height 34
select select "10"
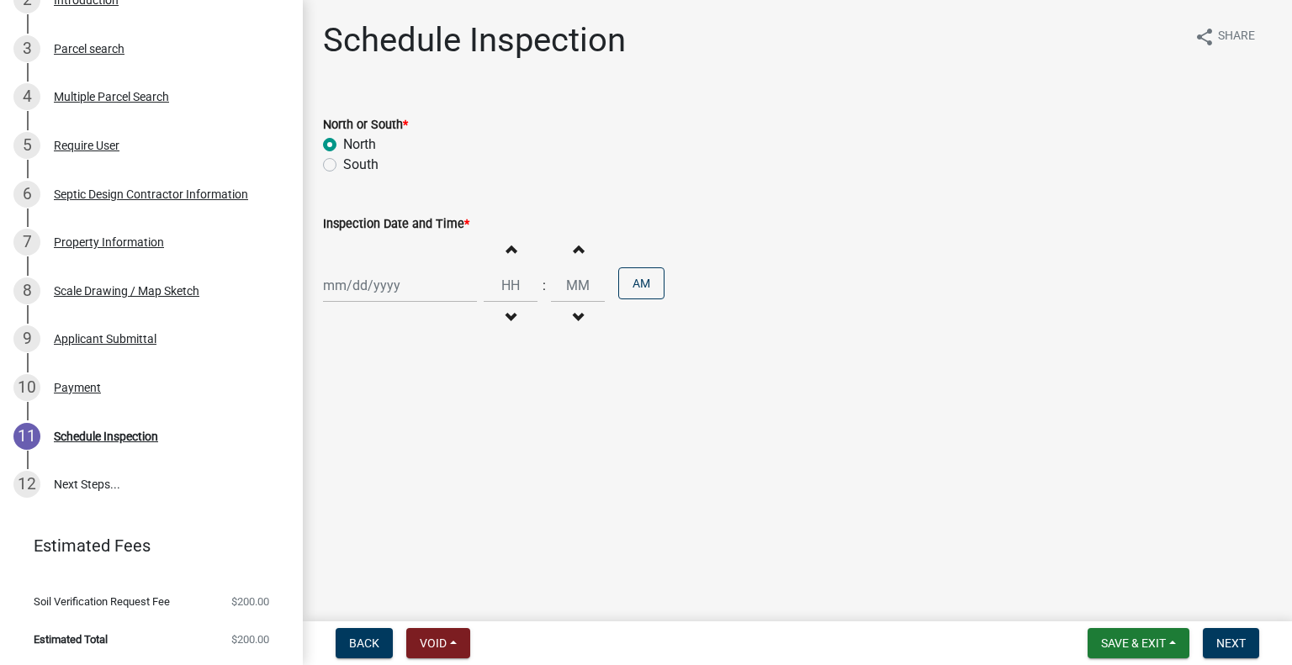
select select "2025"
click at [397, 426] on div "15" at bounding box center [393, 429] width 27 height 27
type input "10/15/2025"
click at [514, 319] on button "Decrement hours" at bounding box center [510, 318] width 35 height 30
type input "11"
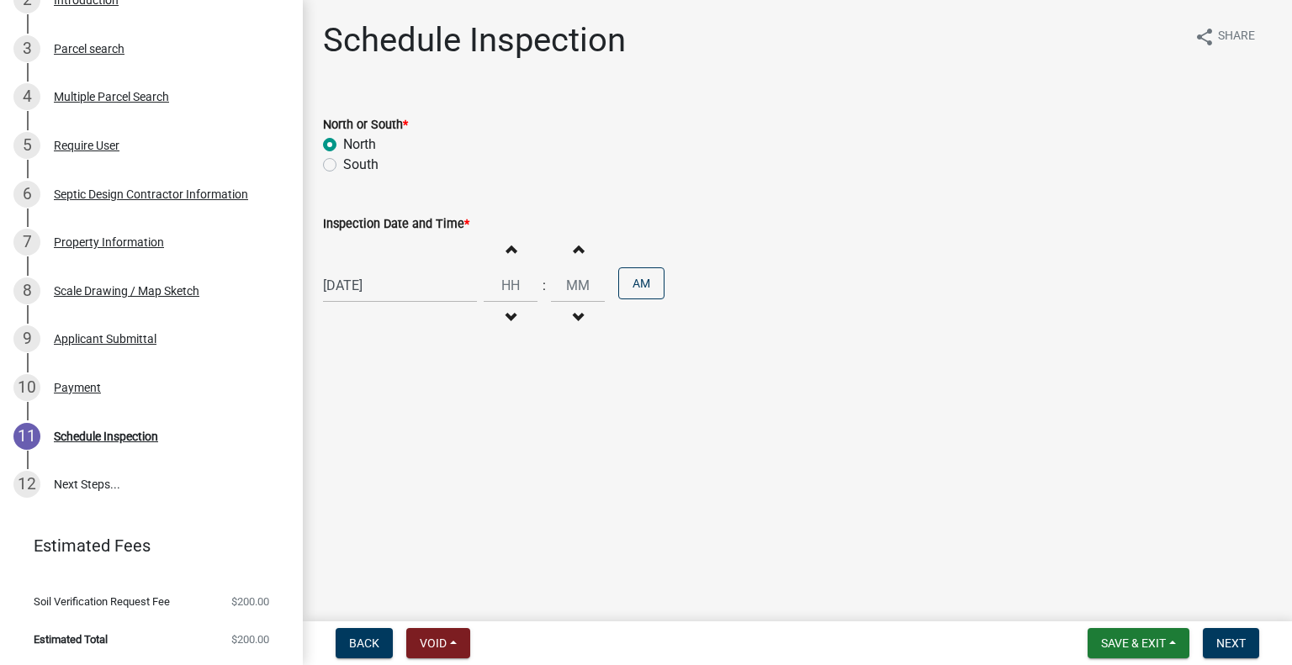
type input "00"
drag, startPoint x: 601, startPoint y: 284, endPoint x: 619, endPoint y: 282, distance: 17.8
click at [606, 284] on div "Increment hours 11 Decrement hours : Increment minutes 00 Decrement minutes PM" at bounding box center [574, 285] width 181 height 103
click at [619, 282] on button "PM" at bounding box center [641, 283] width 46 height 32
click at [1247, 656] on button "Next" at bounding box center [1231, 643] width 56 height 30
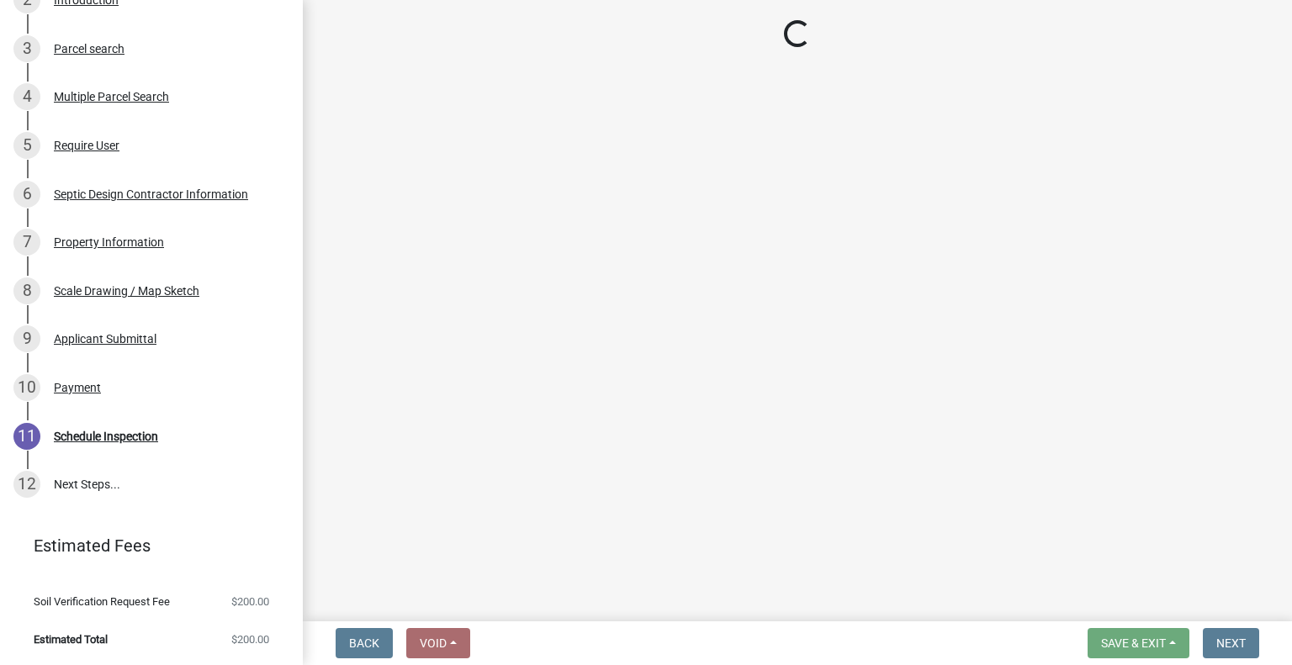
scroll to position [421, 0]
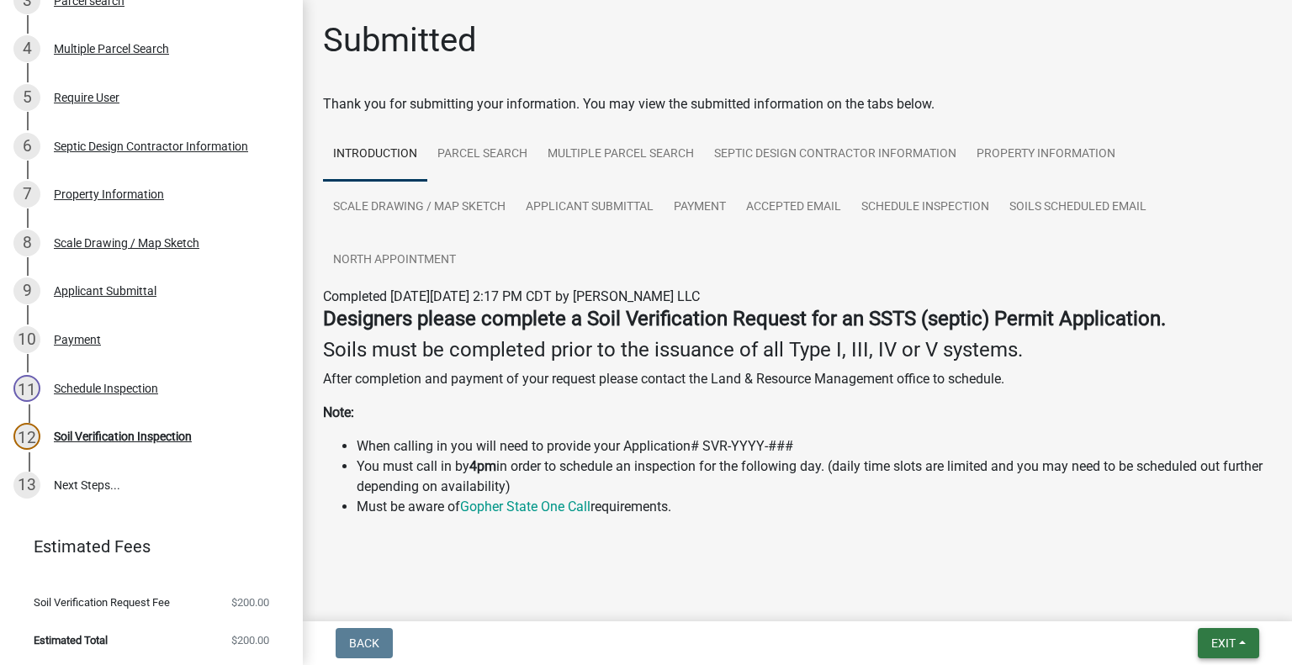
click at [1221, 629] on button "Exit" at bounding box center [1228, 643] width 61 height 30
click at [1211, 605] on button "Save & Exit" at bounding box center [1192, 600] width 135 height 40
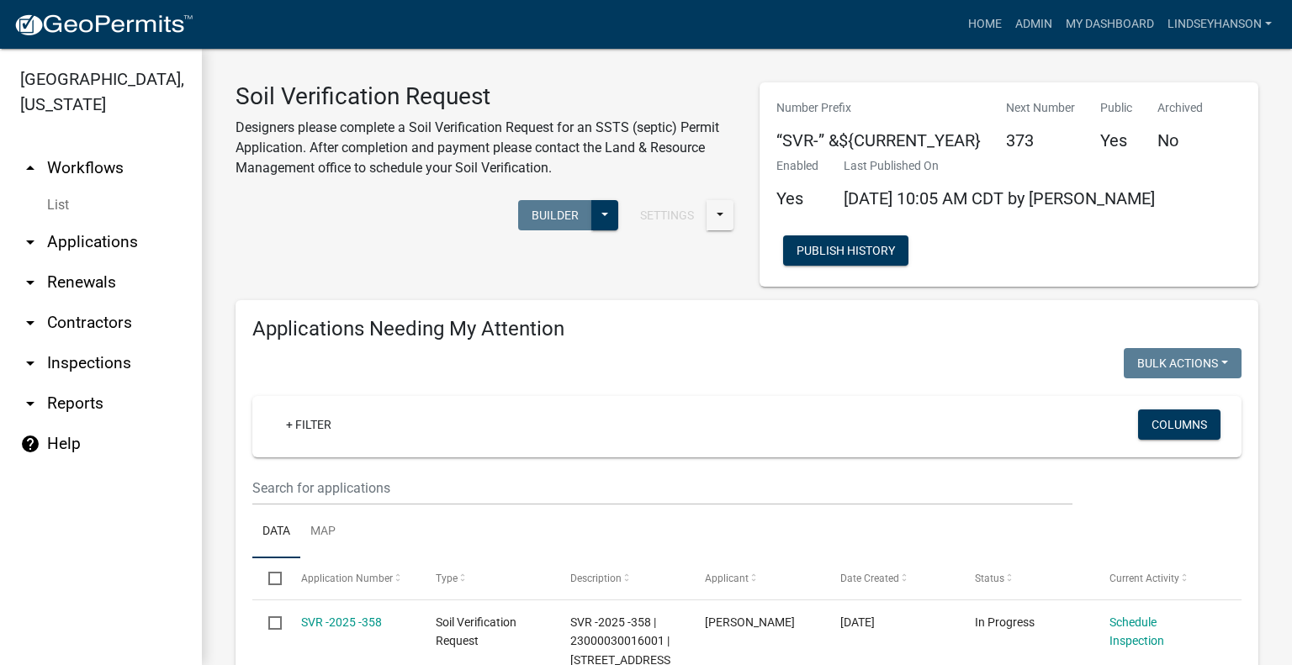
click at [126, 245] on link "arrow_drop_down Applications" at bounding box center [101, 242] width 202 height 40
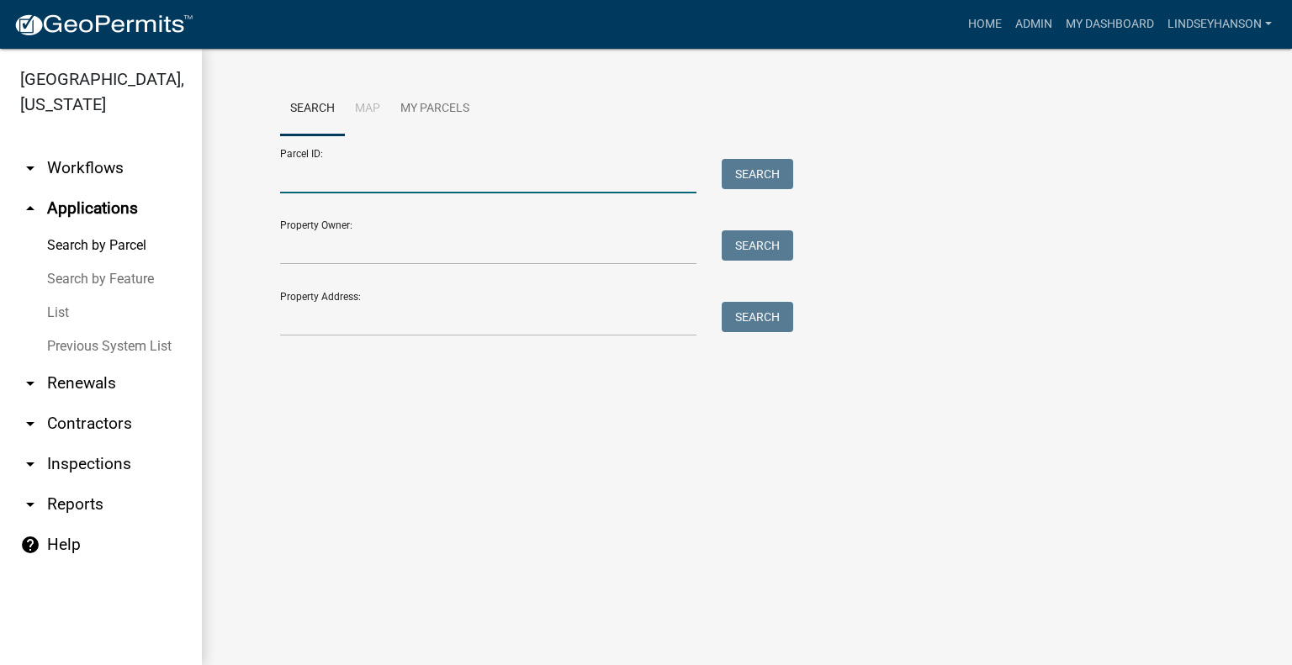
click at [395, 177] on input "Parcel ID:" at bounding box center [488, 176] width 416 height 34
paste input "43000290225001"
type input "43000290225001"
click at [775, 154] on div "Parcel ID: 43000290225001 Search" at bounding box center [532, 164] width 505 height 58
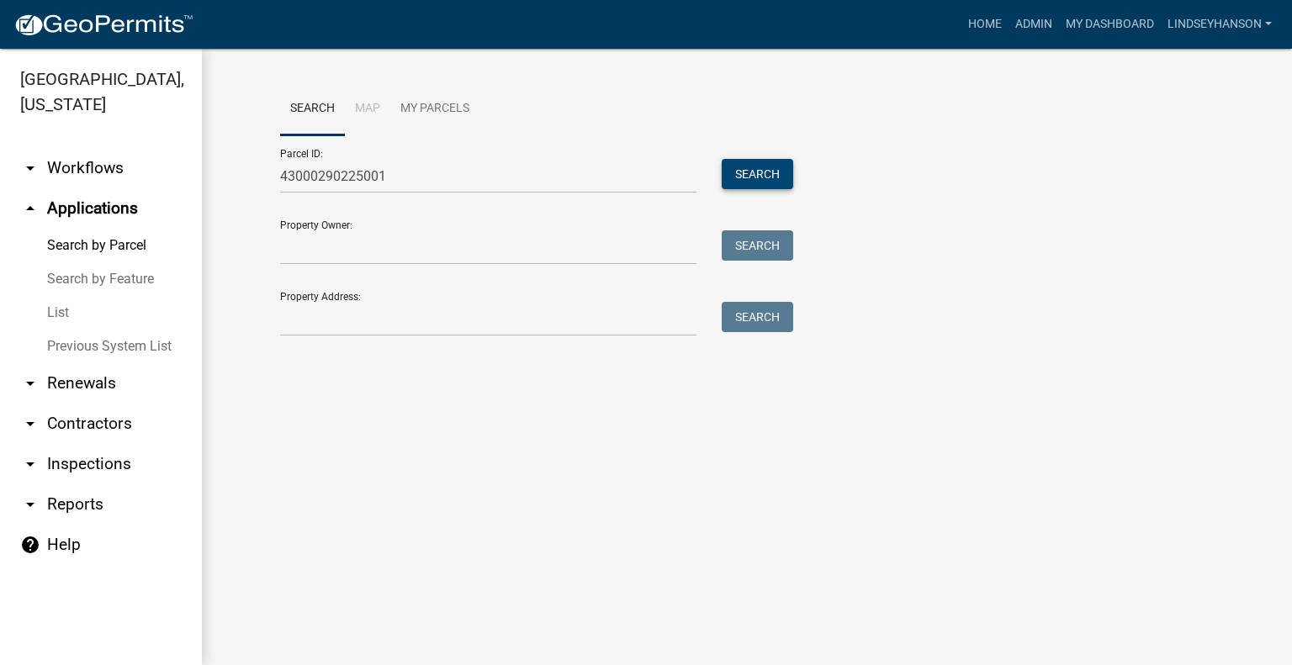
click at [774, 170] on button "Search" at bounding box center [757, 174] width 71 height 30
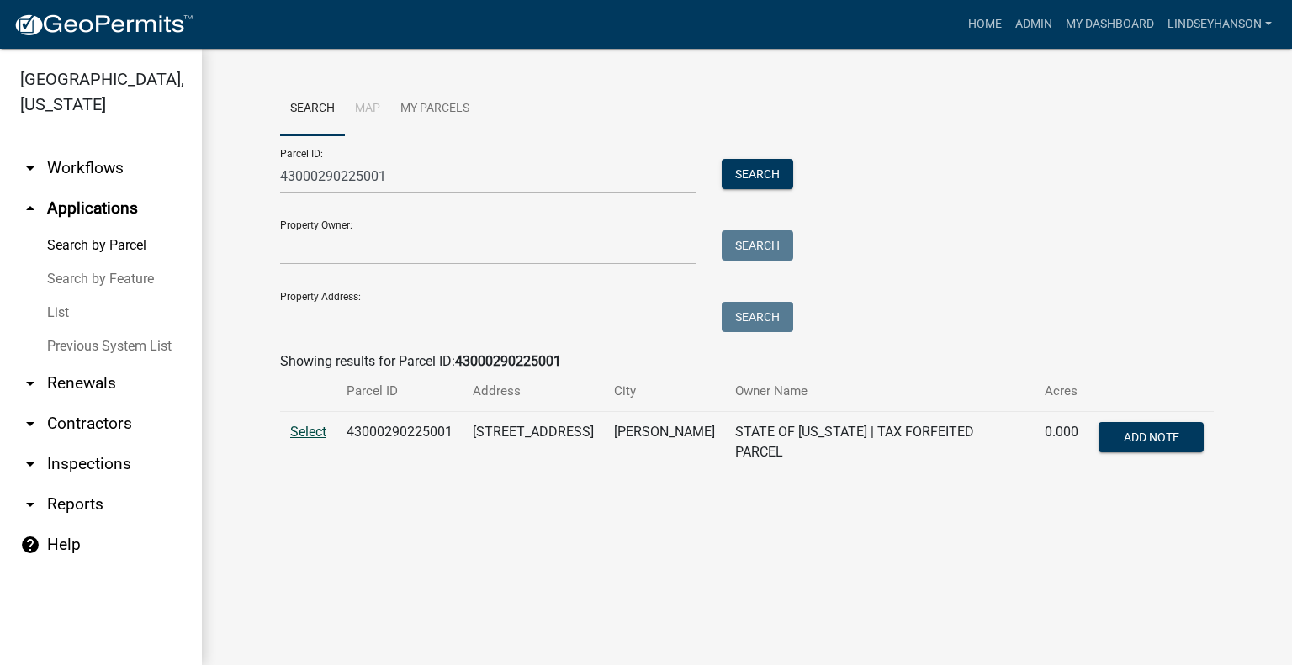
click at [307, 432] on span "Select" at bounding box center [308, 432] width 36 height 16
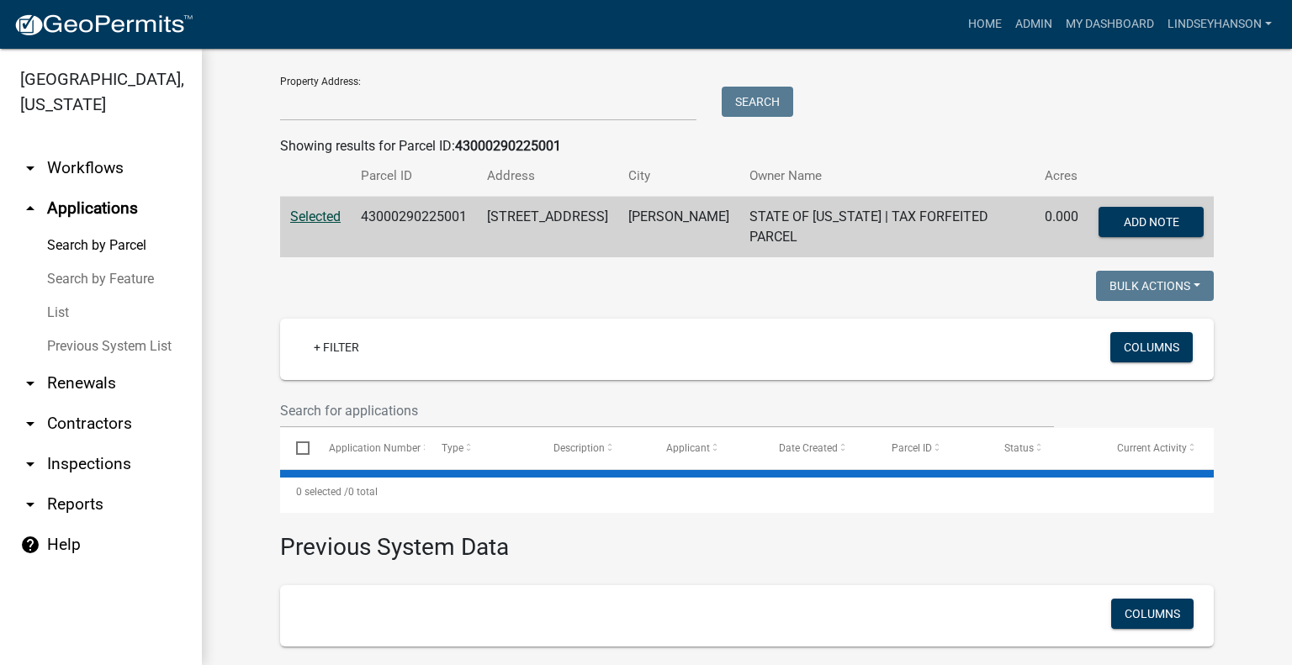
scroll to position [222, 0]
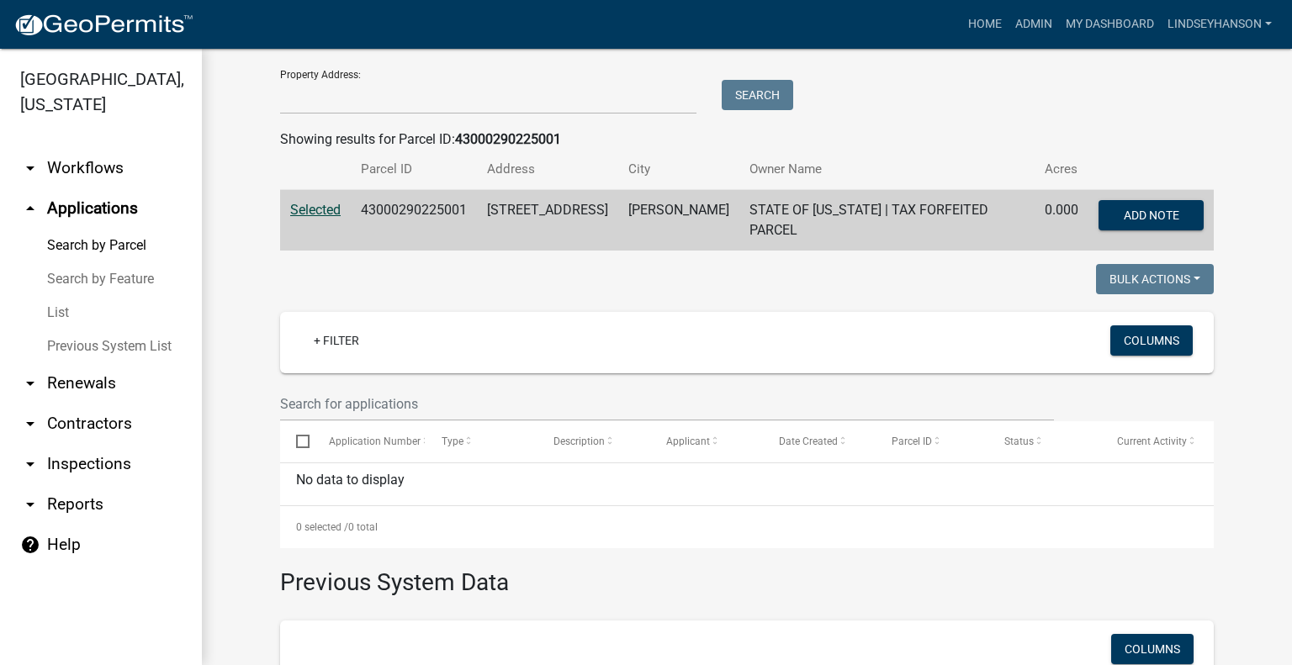
click at [89, 175] on link "arrow_drop_down Workflows" at bounding box center [101, 168] width 202 height 40
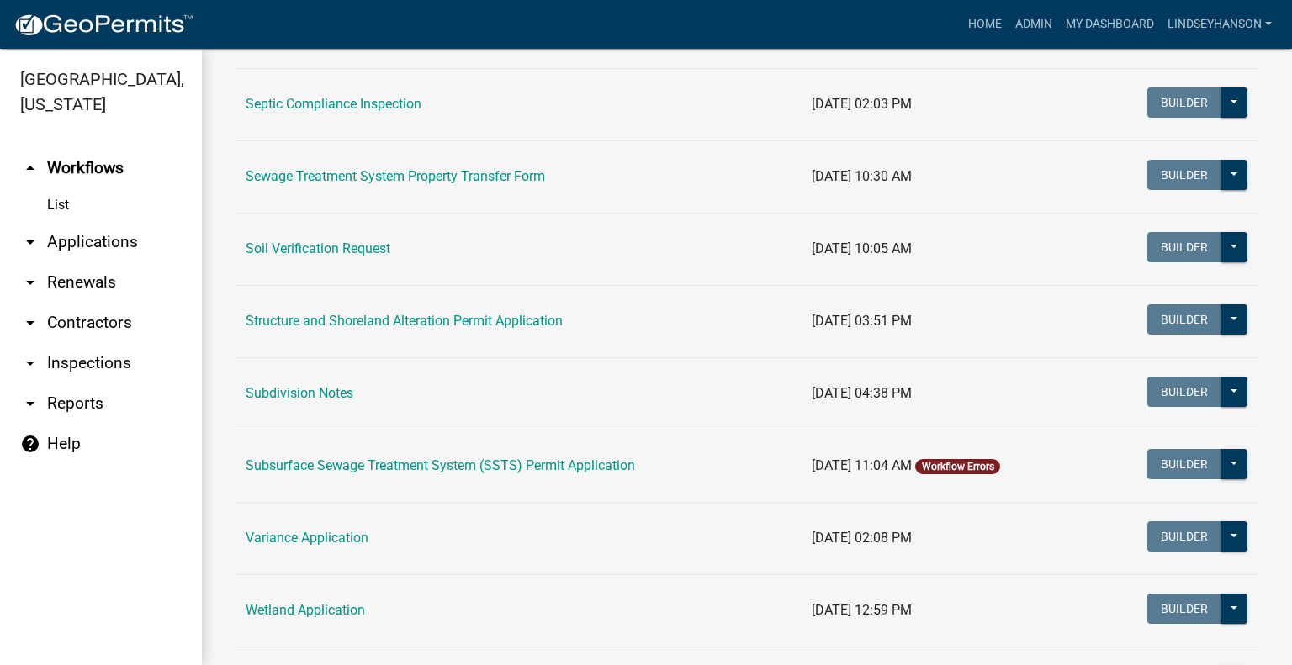
scroll to position [941, 0]
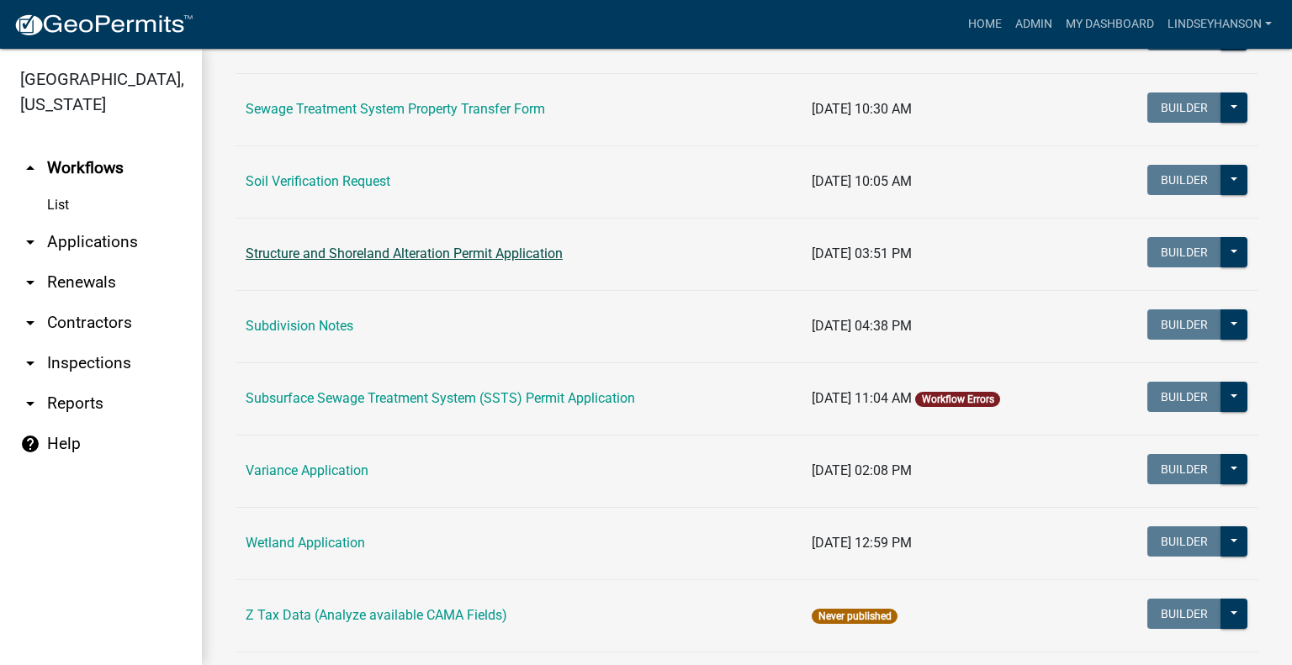
click at [502, 246] on link "Structure and Shoreland Alteration Permit Application" at bounding box center [404, 254] width 317 height 16
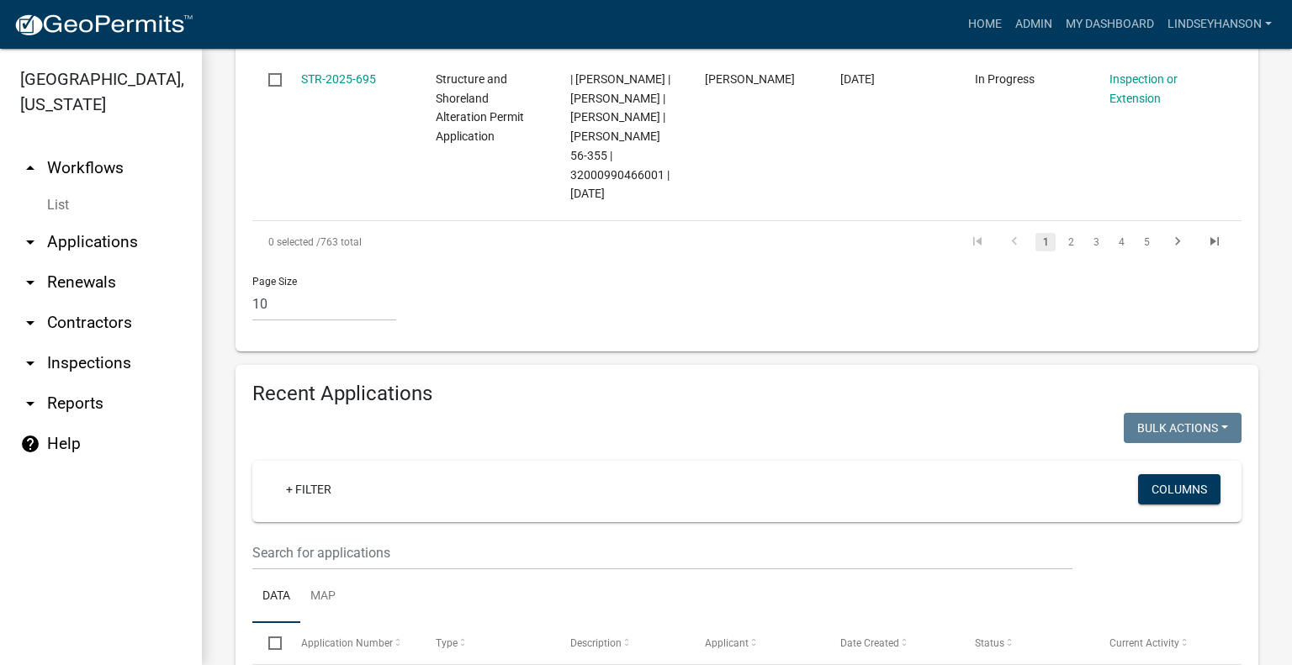
scroll to position [1736, 0]
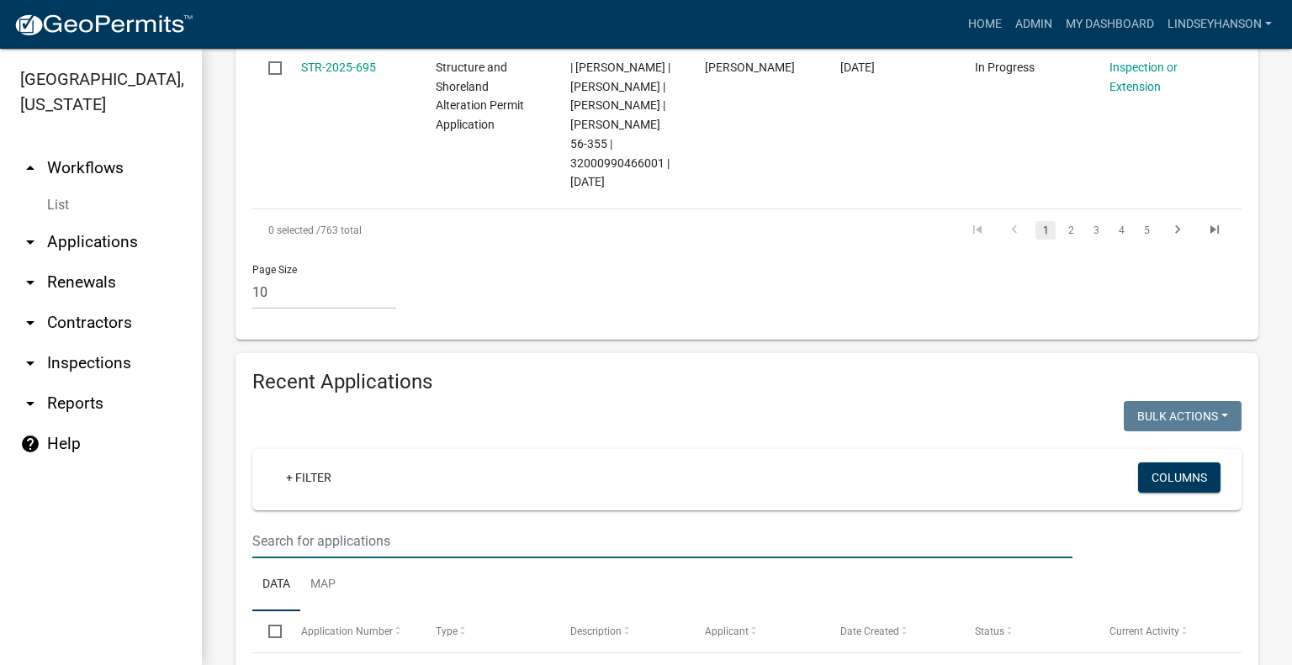
click at [622, 524] on input "text" at bounding box center [662, 541] width 820 height 34
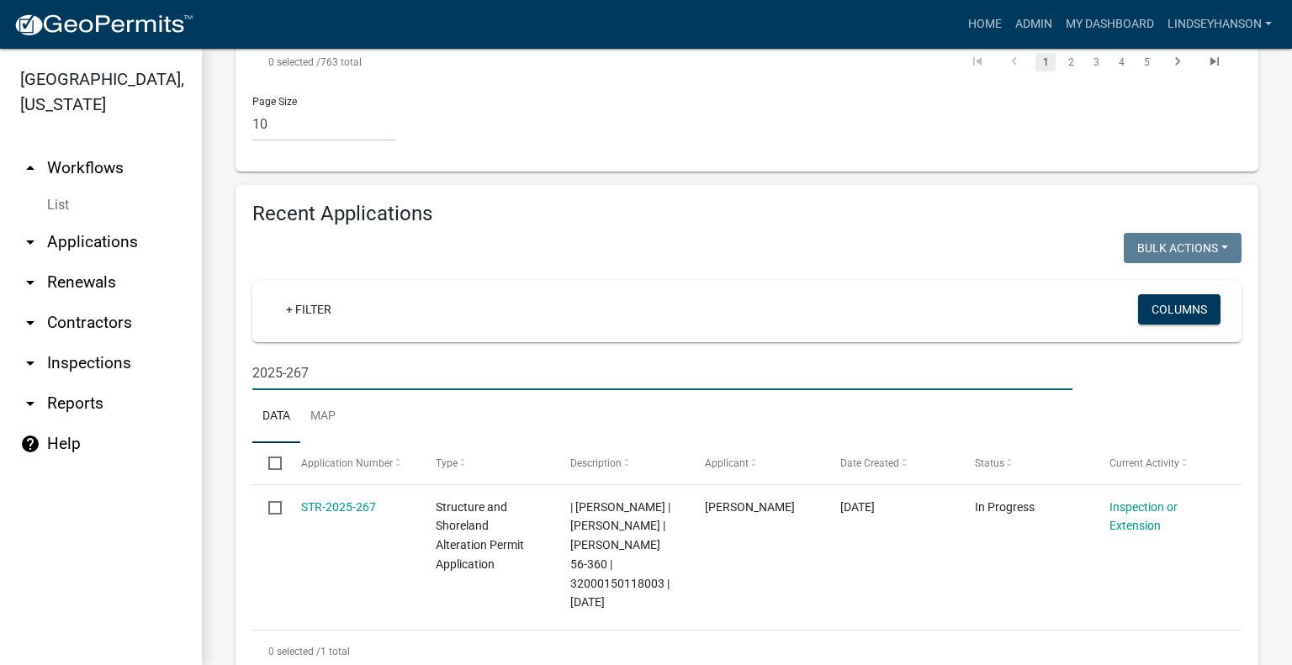
type input "2025-267"
click at [139, 235] on link "arrow_drop_down Applications" at bounding box center [101, 242] width 202 height 40
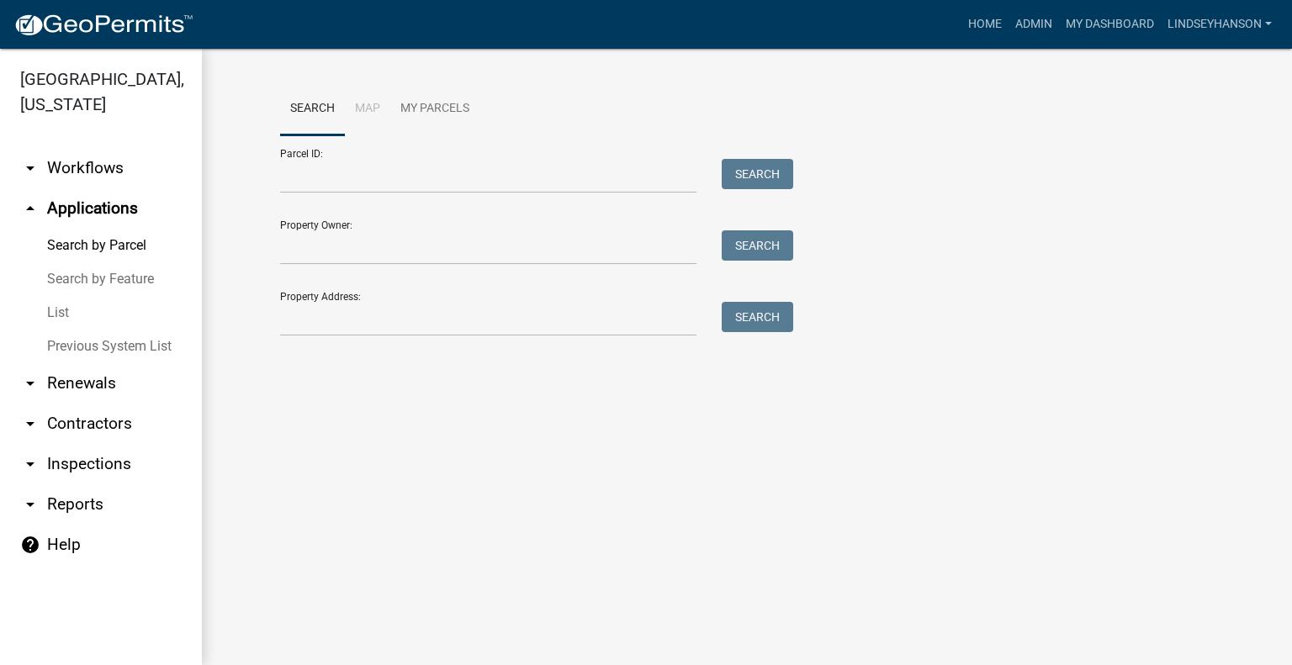
drag, startPoint x: 93, startPoint y: 176, endPoint x: 151, endPoint y: 167, distance: 58.6
click at [93, 176] on link "arrow_drop_down Workflows" at bounding box center [101, 168] width 202 height 40
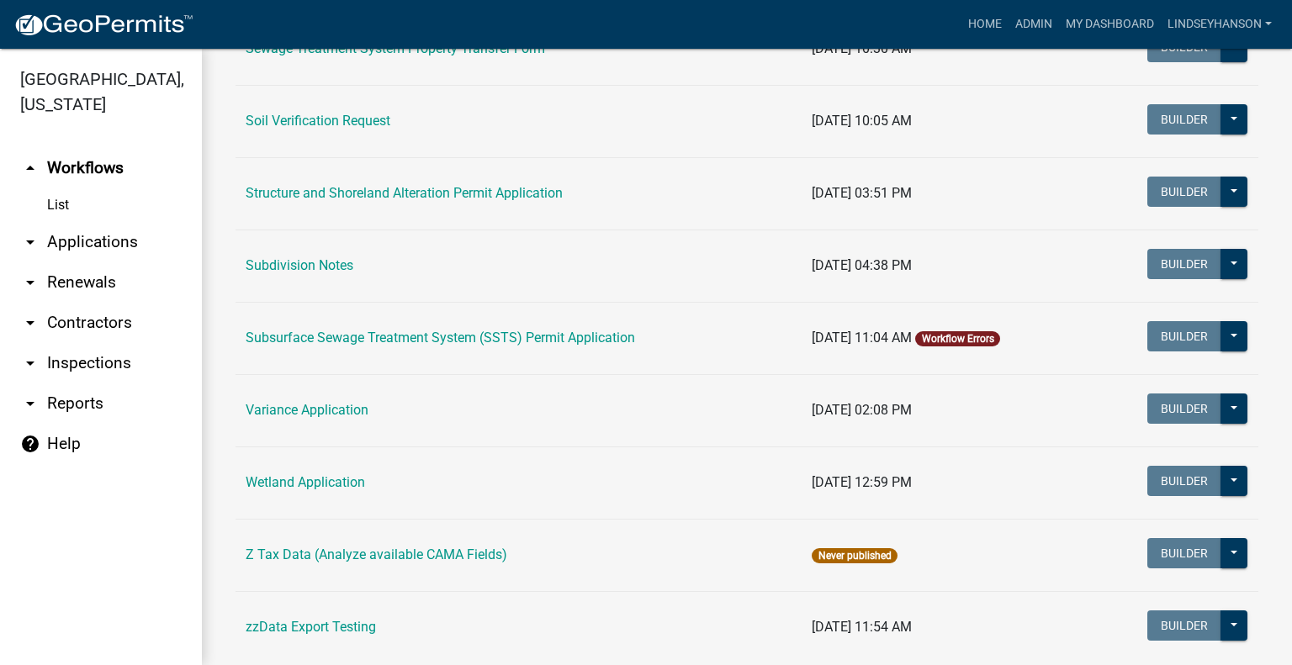
scroll to position [1043, 0]
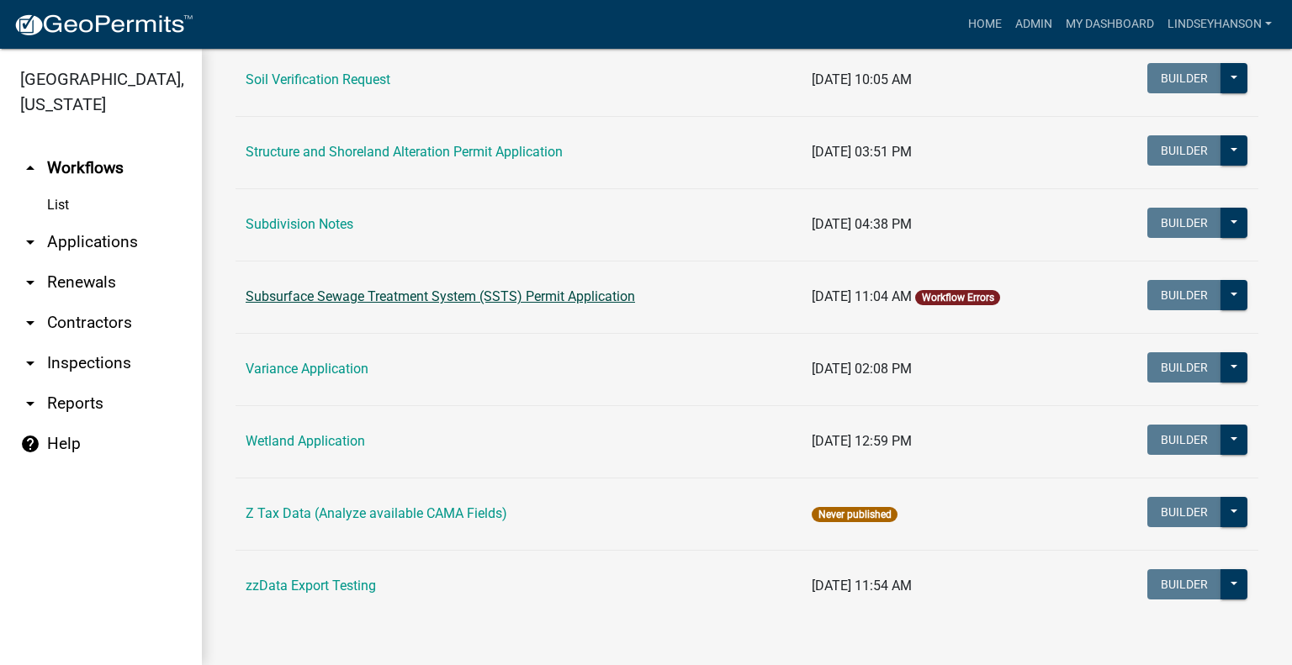
click at [596, 291] on link "Subsurface Sewage Treatment System (SSTS) Permit Application" at bounding box center [440, 297] width 389 height 16
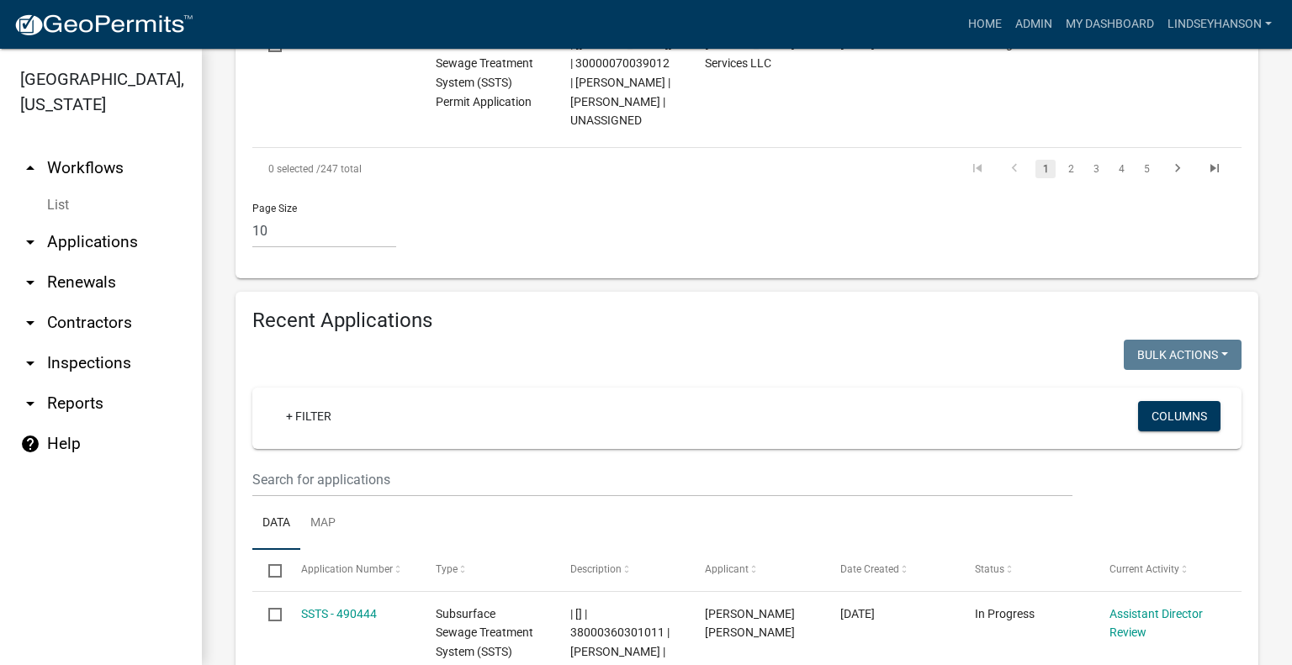
scroll to position [2057, 0]
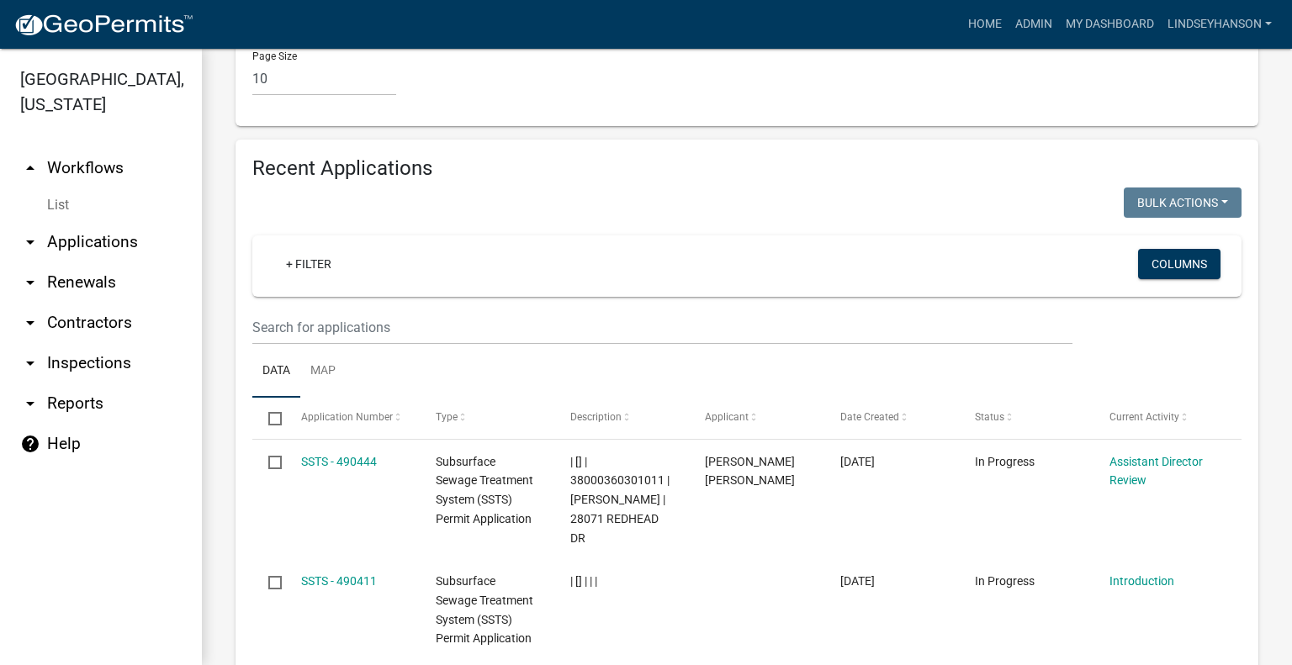
click at [724, 251] on wm-filter-builder "+ Filter Columns" at bounding box center [746, 290] width 989 height 109
click at [712, 310] on input "text" at bounding box center [662, 327] width 820 height 34
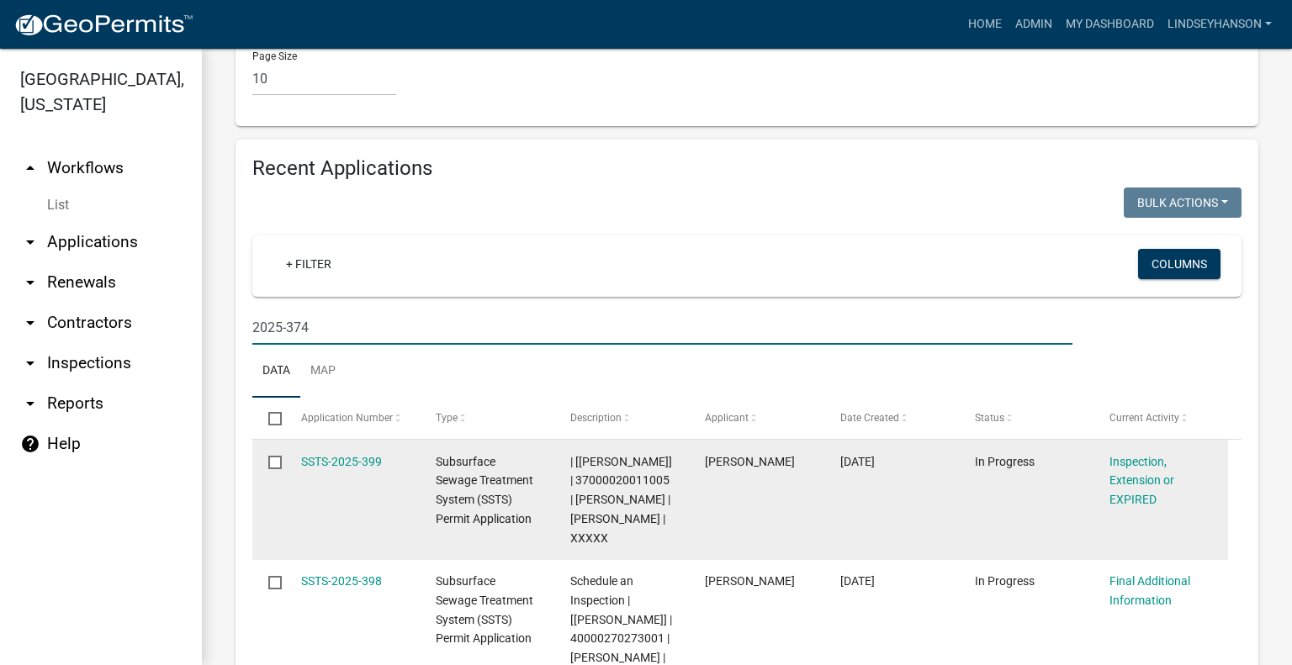
scroll to position [2032, 0]
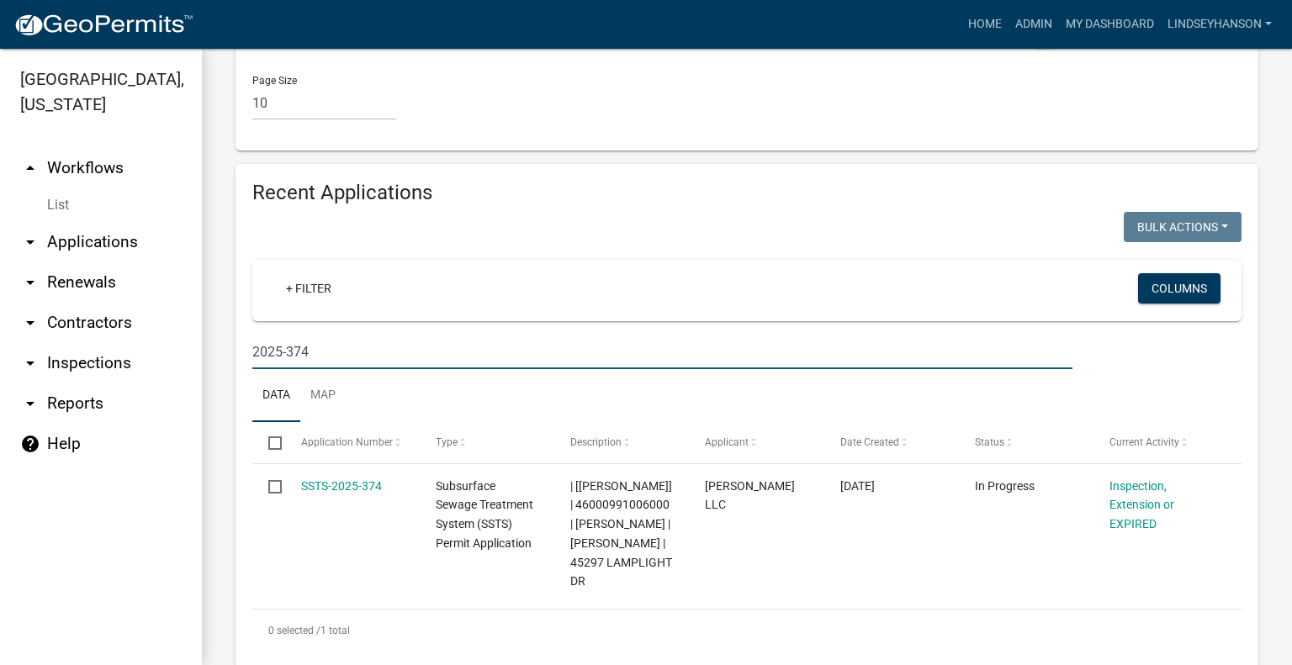
type input "2025-374"
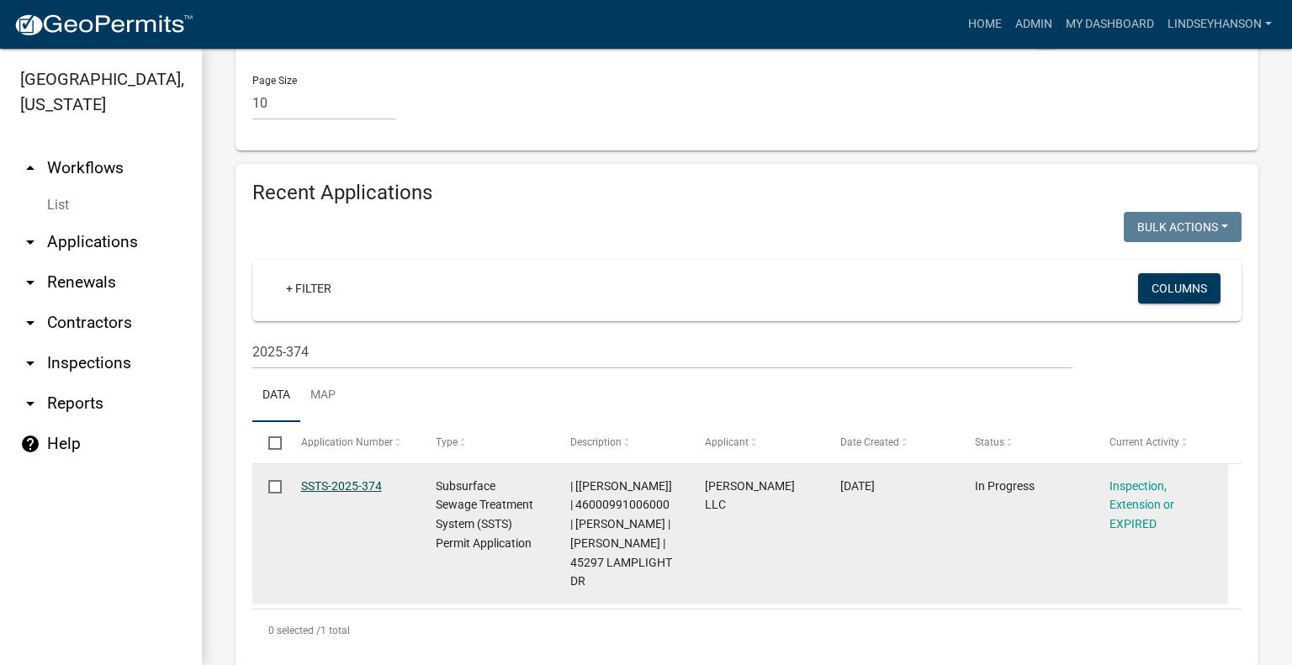
click at [372, 479] on link "SSTS-2025-374" at bounding box center [341, 485] width 81 height 13
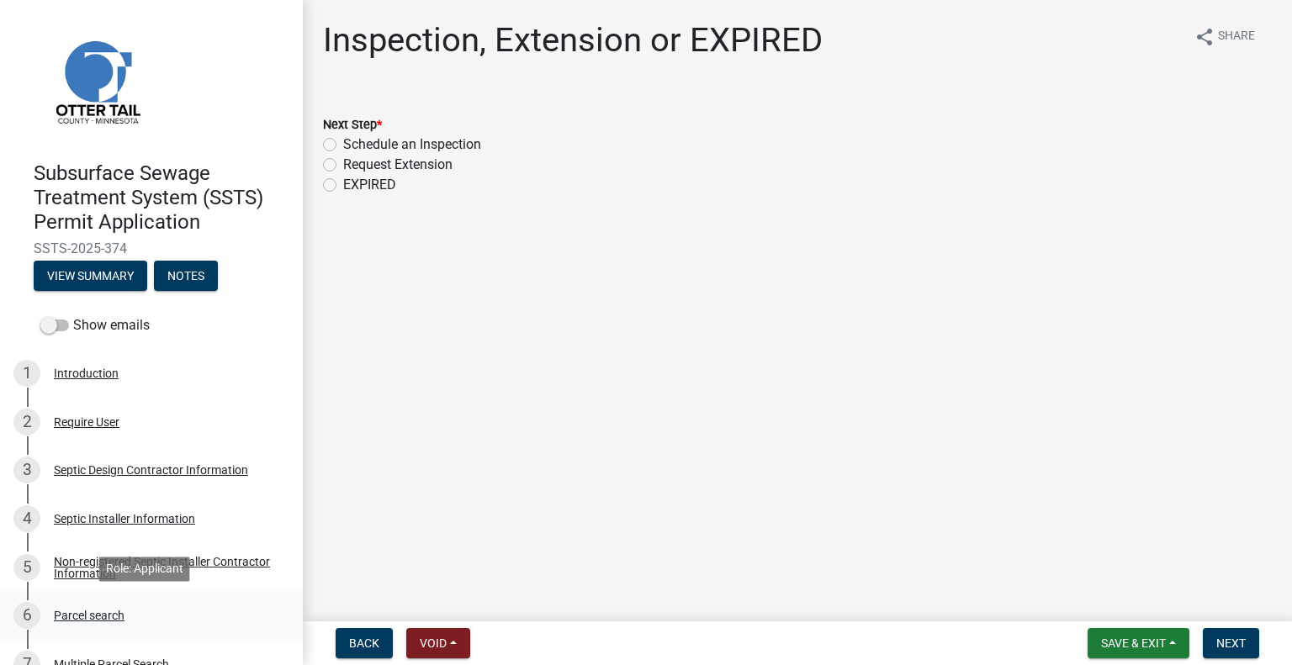
click at [97, 624] on div "6 Parcel search" at bounding box center [144, 615] width 262 height 27
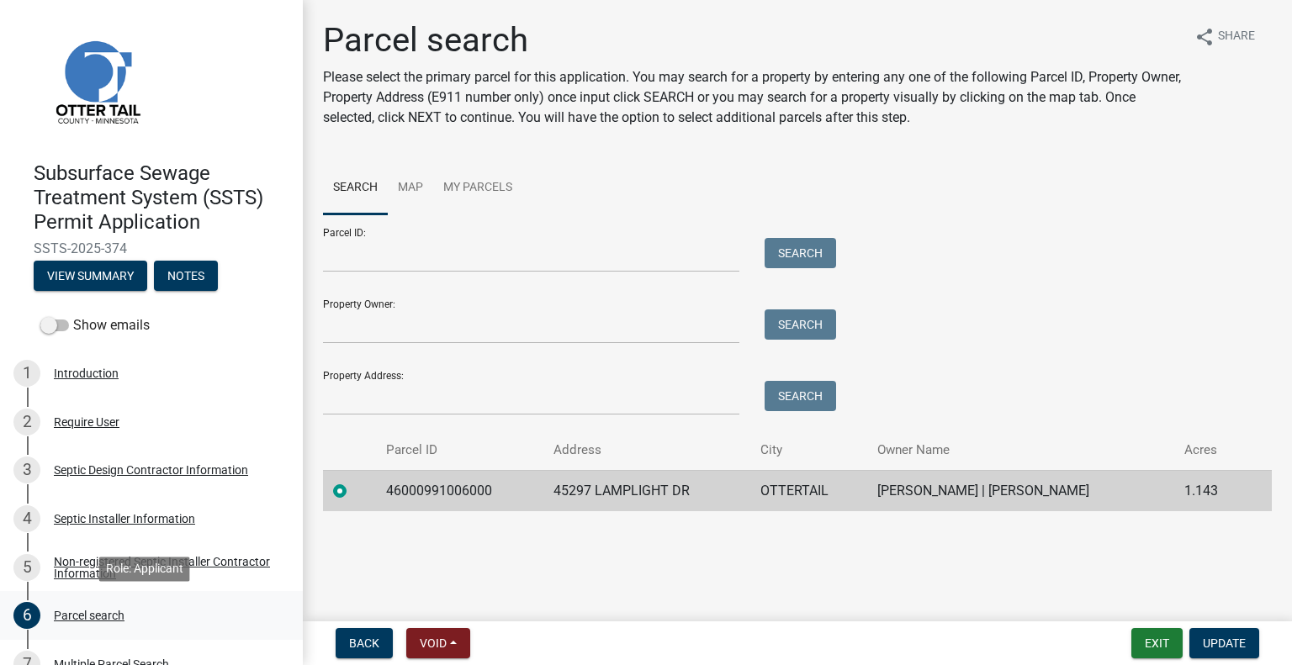
click at [115, 615] on div "Parcel search" at bounding box center [89, 616] width 71 height 12
click at [442, 489] on td "46000991006000" at bounding box center [459, 490] width 167 height 41
copy td "46000991006000"
click at [646, 487] on td "45297 LAMPLIGHT DR" at bounding box center [646, 490] width 207 height 41
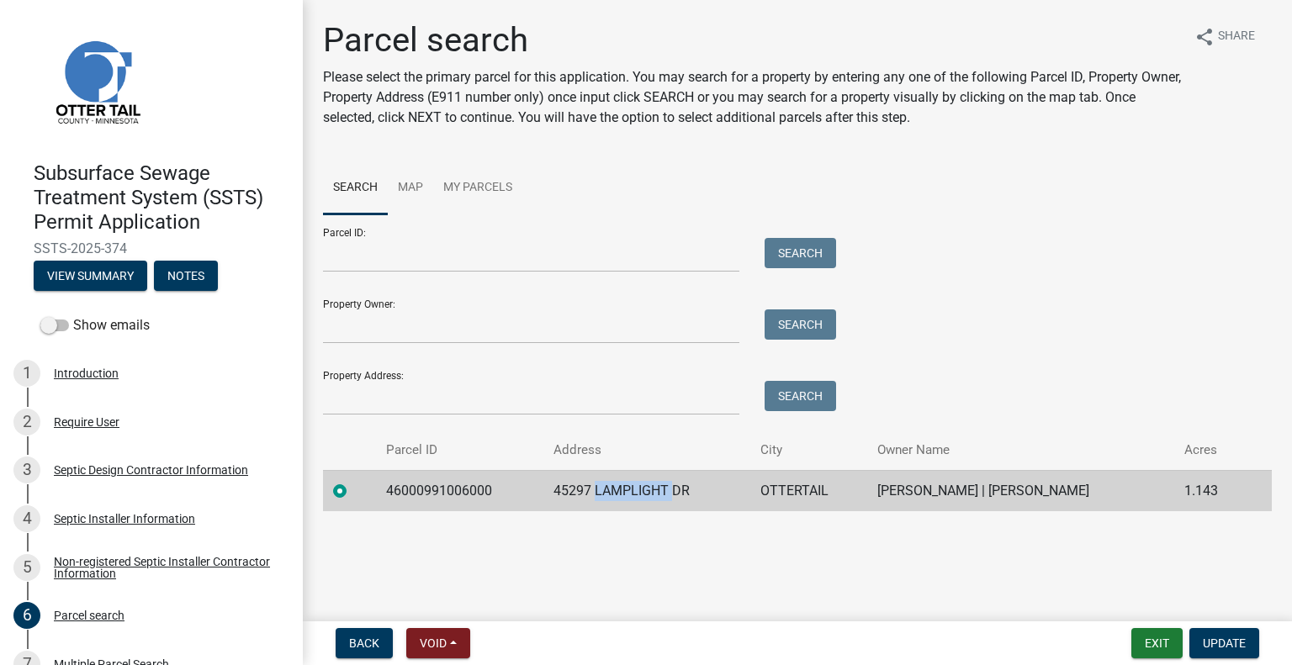
click at [646, 487] on td "45297 LAMPLIGHT DR" at bounding box center [646, 490] width 207 height 41
copy td "45297 LAMPLIGHT DR"
click at [781, 490] on td "OTTERTAIL" at bounding box center [808, 490] width 117 height 41
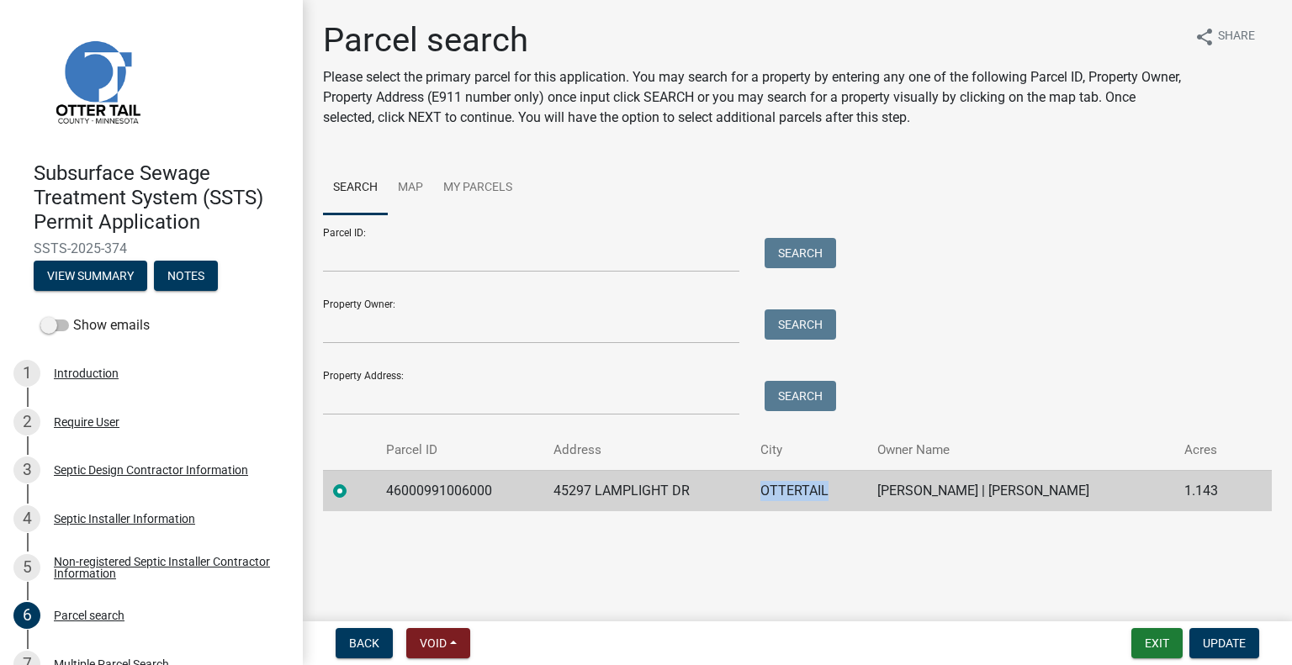
copy td "OTTERTAIL"
click at [921, 485] on td "ALEC SPILLUM | RACHEL R SPILLUM" at bounding box center [1020, 490] width 307 height 41
copy td "ALEC SPILLUM | RACHEL R SPILLUM"
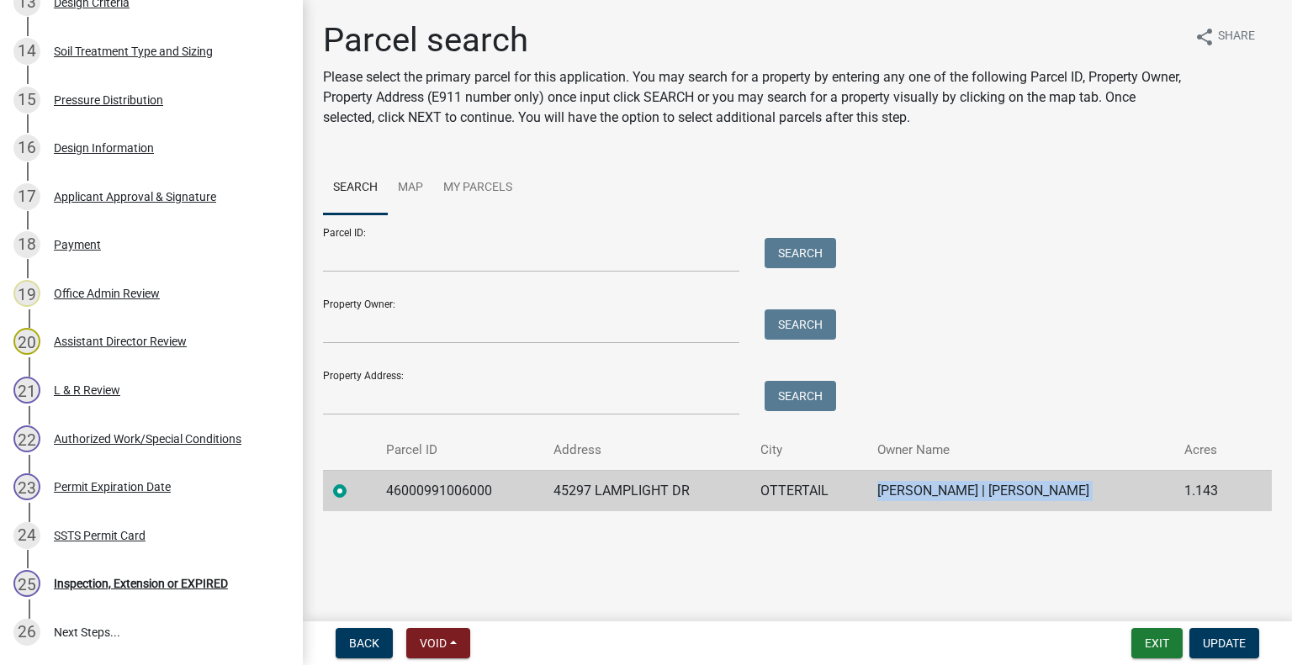
scroll to position [1100, 0]
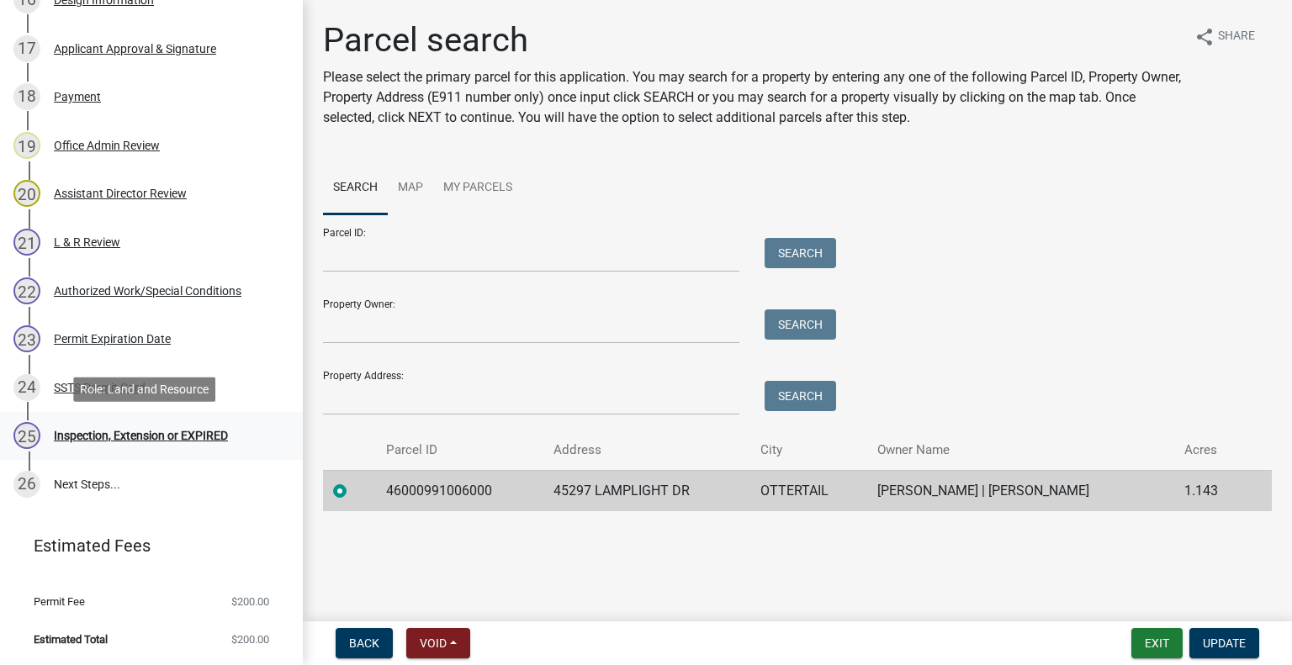
click at [185, 439] on div "Inspection, Extension or EXPIRED" at bounding box center [141, 436] width 174 height 12
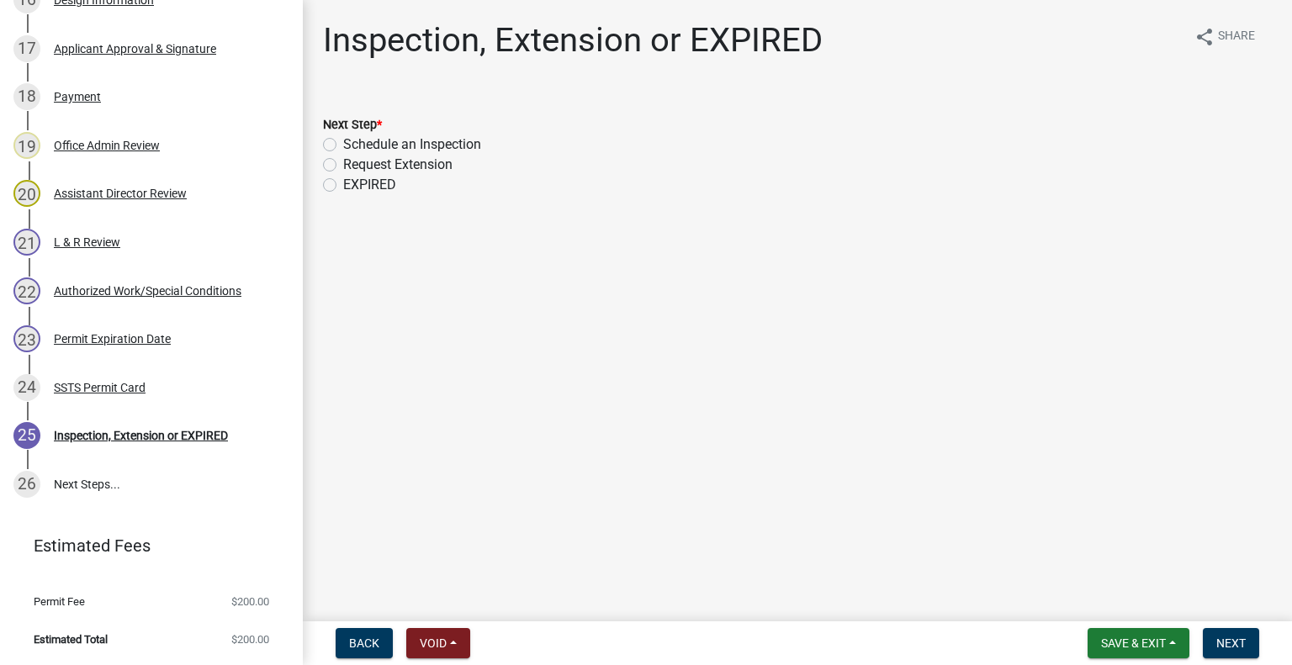
click at [444, 154] on label "Schedule an Inspection" at bounding box center [412, 145] width 138 height 20
click at [354, 146] on input "Schedule an Inspection" at bounding box center [348, 140] width 11 height 11
radio input "true"
click at [1235, 643] on span "Next" at bounding box center [1230, 643] width 29 height 13
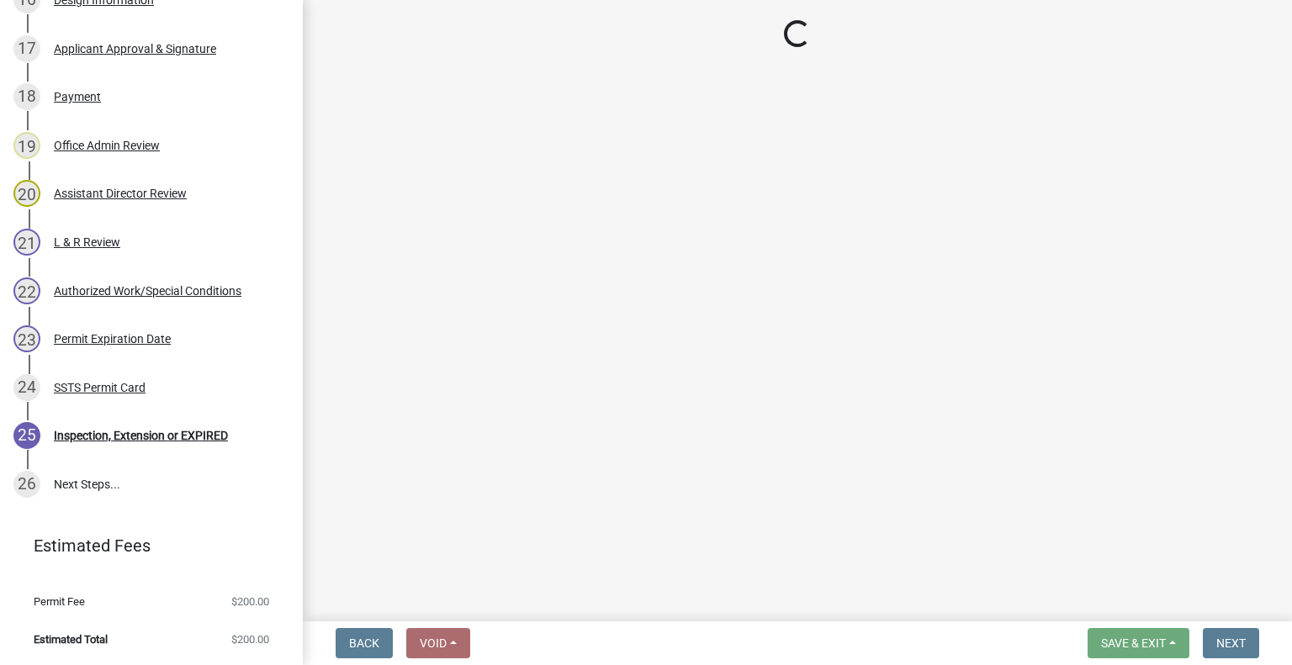
scroll to position [1148, 0]
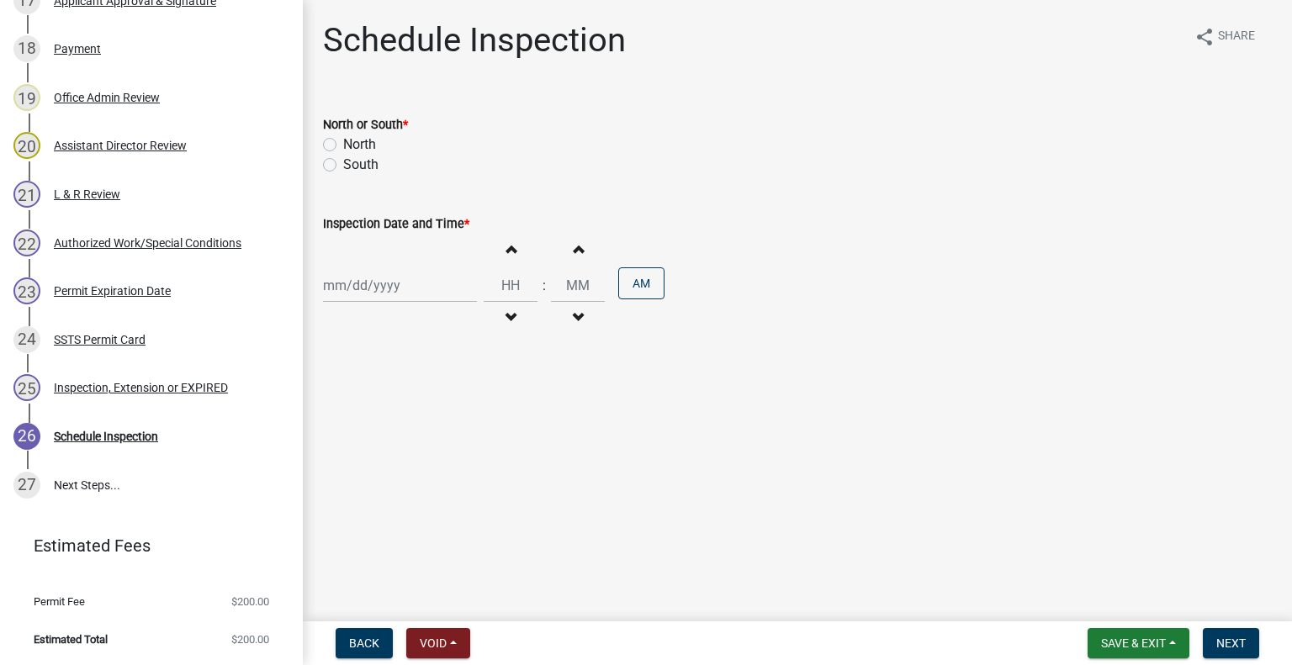
click at [352, 142] on label "North" at bounding box center [359, 145] width 33 height 20
click at [352, 142] on input "North" at bounding box center [348, 140] width 11 height 11
radio input "true"
select select "10"
select select "2025"
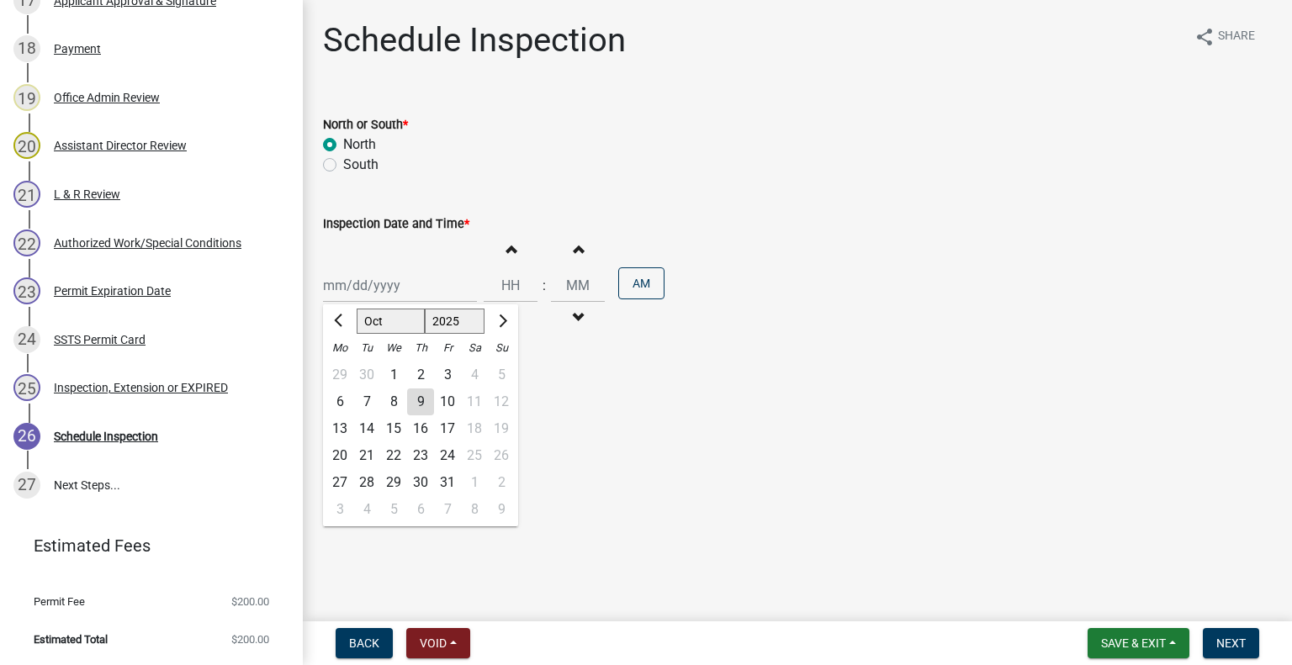
click at [380, 276] on div "Jan Feb Mar Apr May Jun Jul Aug Sep Oct Nov Dec 1525 1526 1527 1528 1529 1530 1…" at bounding box center [400, 285] width 154 height 34
click at [458, 402] on div "10" at bounding box center [447, 402] width 27 height 27
type input "10/10/2025"
click at [511, 311] on button "Decrement hours" at bounding box center [510, 318] width 35 height 30
type input "11"
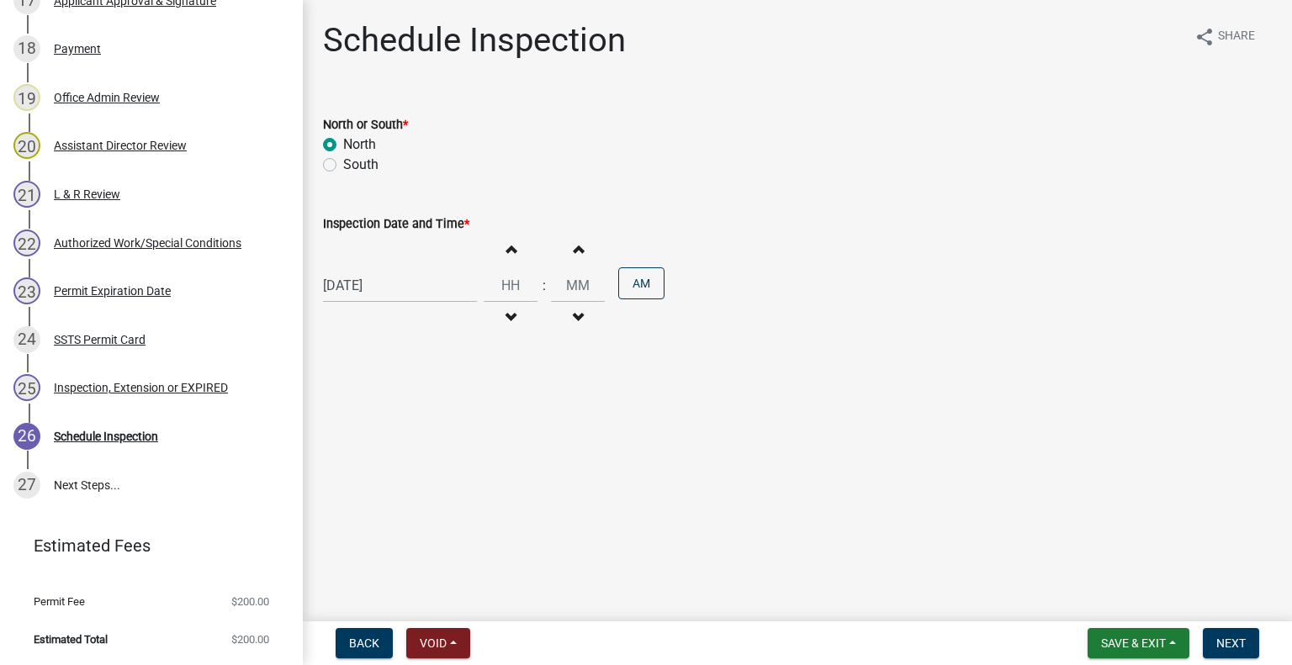
type input "00"
click at [515, 252] on button "Increment hours" at bounding box center [510, 249] width 35 height 30
drag, startPoint x: 516, startPoint y: 250, endPoint x: 543, endPoint y: 257, distance: 26.9
click at [516, 250] on button "Increment hours" at bounding box center [510, 249] width 35 height 30
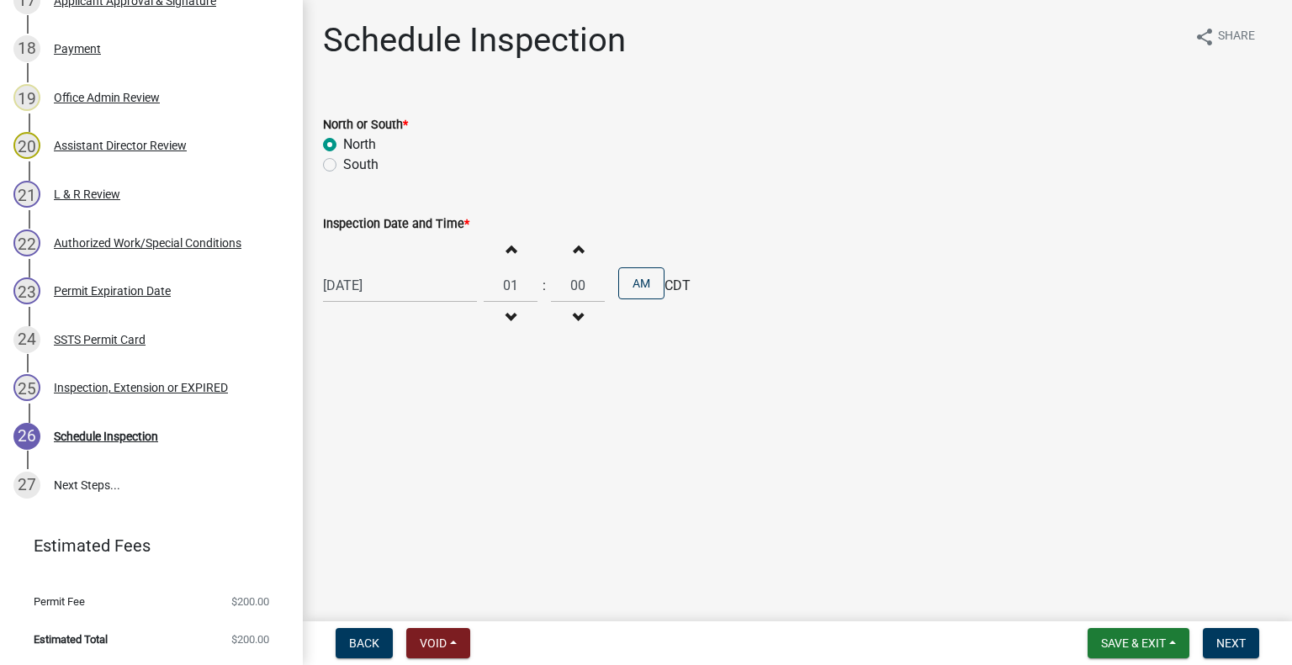
type input "02"
click at [623, 294] on button "AM" at bounding box center [641, 283] width 46 height 32
click at [1223, 637] on span "Next" at bounding box center [1230, 643] width 29 height 13
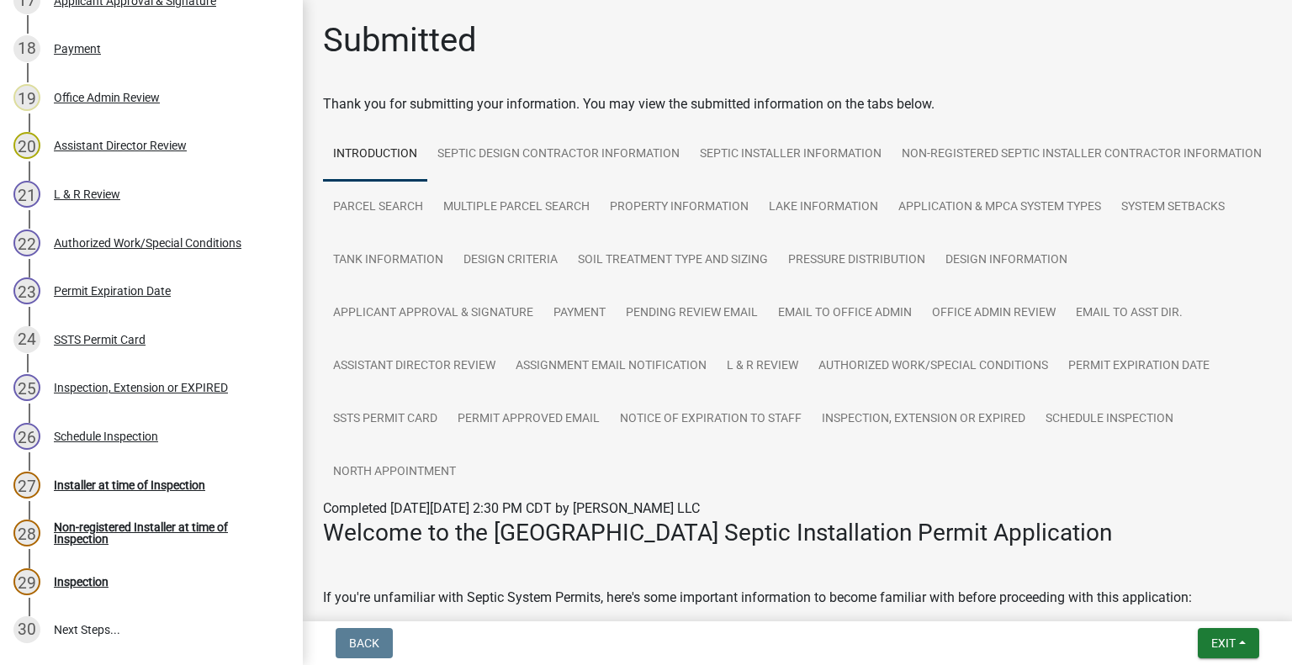
scroll to position [1294, 0]
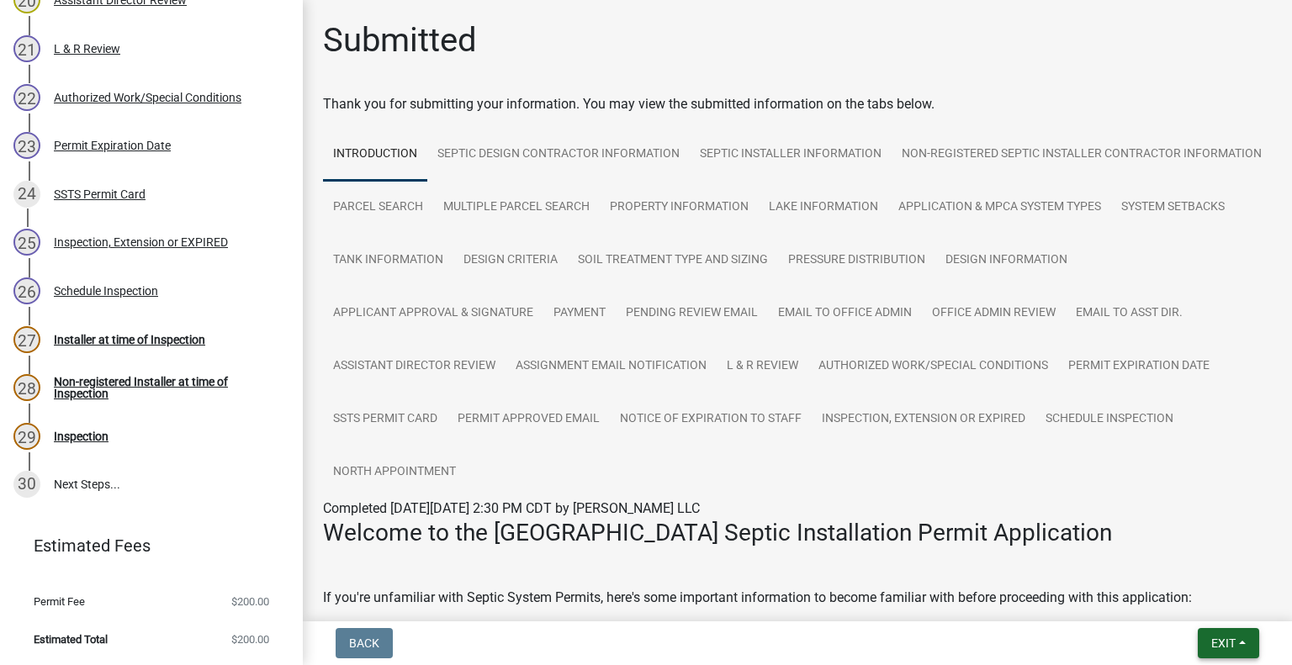
drag, startPoint x: 1202, startPoint y: 643, endPoint x: 1195, endPoint y: 630, distance: 14.3
click at [1202, 644] on button "Exit" at bounding box center [1228, 643] width 61 height 30
click at [1178, 601] on button "Save & Exit" at bounding box center [1192, 600] width 135 height 40
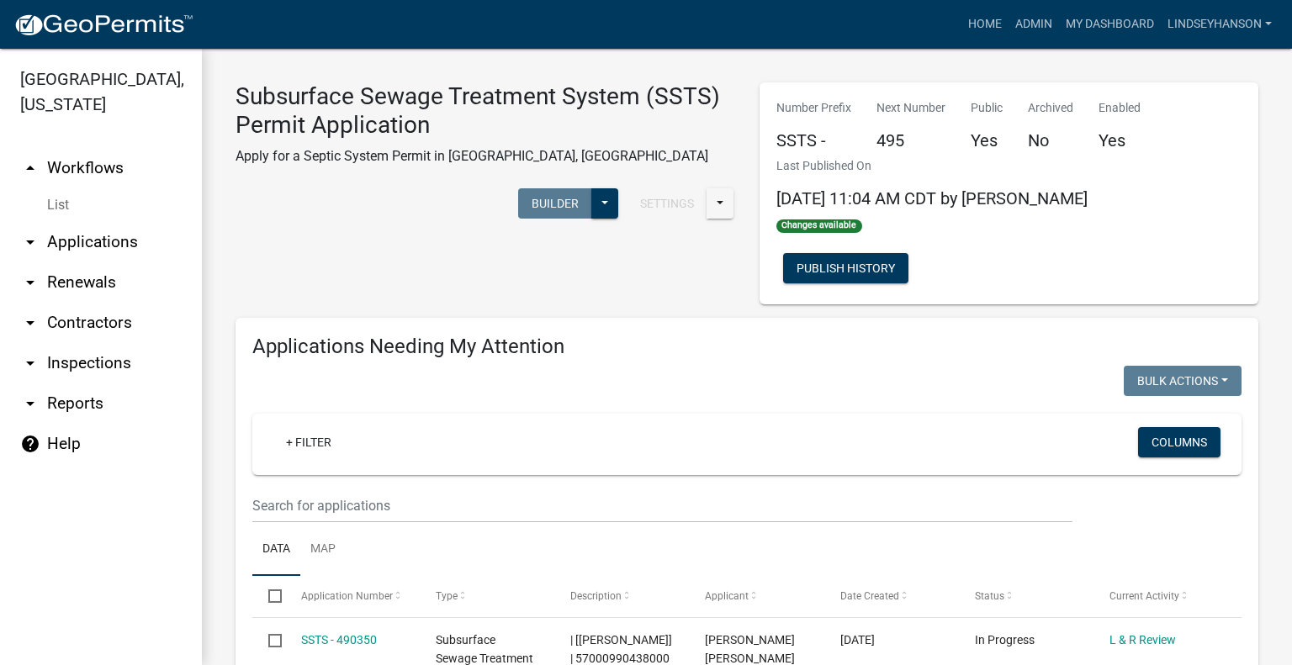
click at [113, 252] on link "arrow_drop_down Applications" at bounding box center [101, 242] width 202 height 40
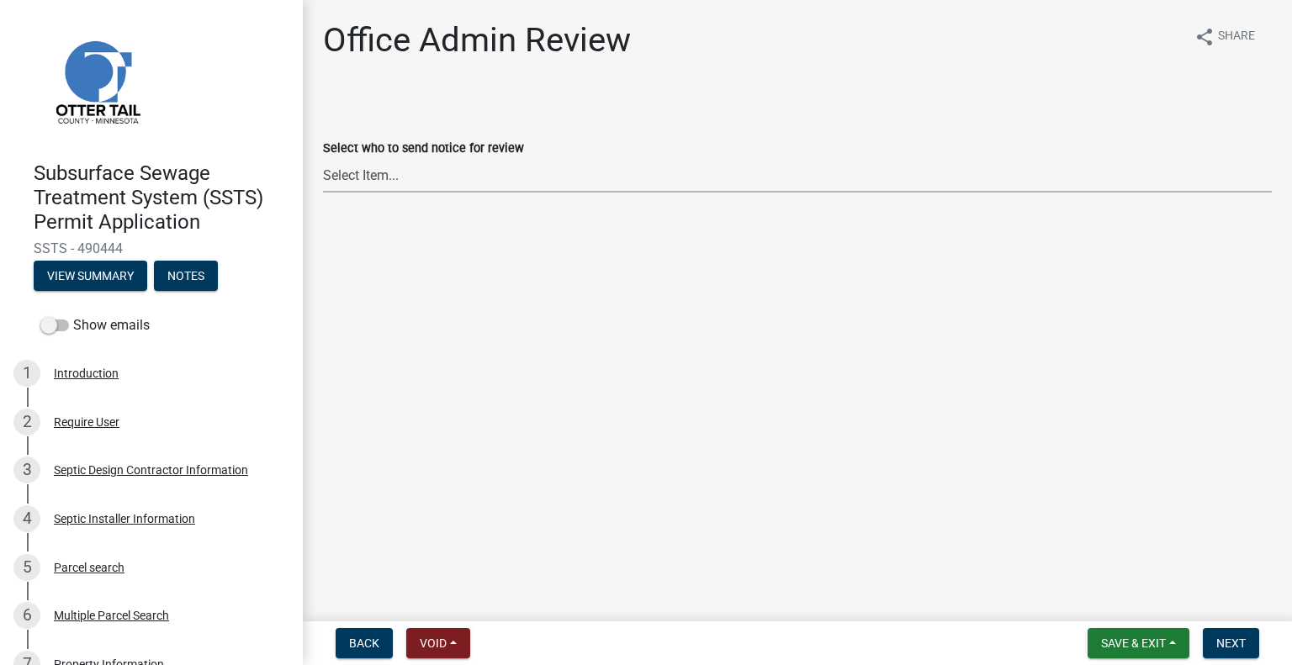
click at [444, 165] on select "Select Item... Alexis Newark (anewark@ottertailcounty.gov) Amy Busko (abusko@ot…" at bounding box center [797, 175] width 949 height 34
click at [323, 158] on select "Select Item... Alexis Newark (anewark@ottertailcounty.gov) Amy Busko (abusko@ot…" at bounding box center [797, 175] width 949 height 34
select select "587f38f5-c90e-4c12-9e10-d3e23909bbca"
click at [1238, 635] on button "Next" at bounding box center [1231, 643] width 56 height 30
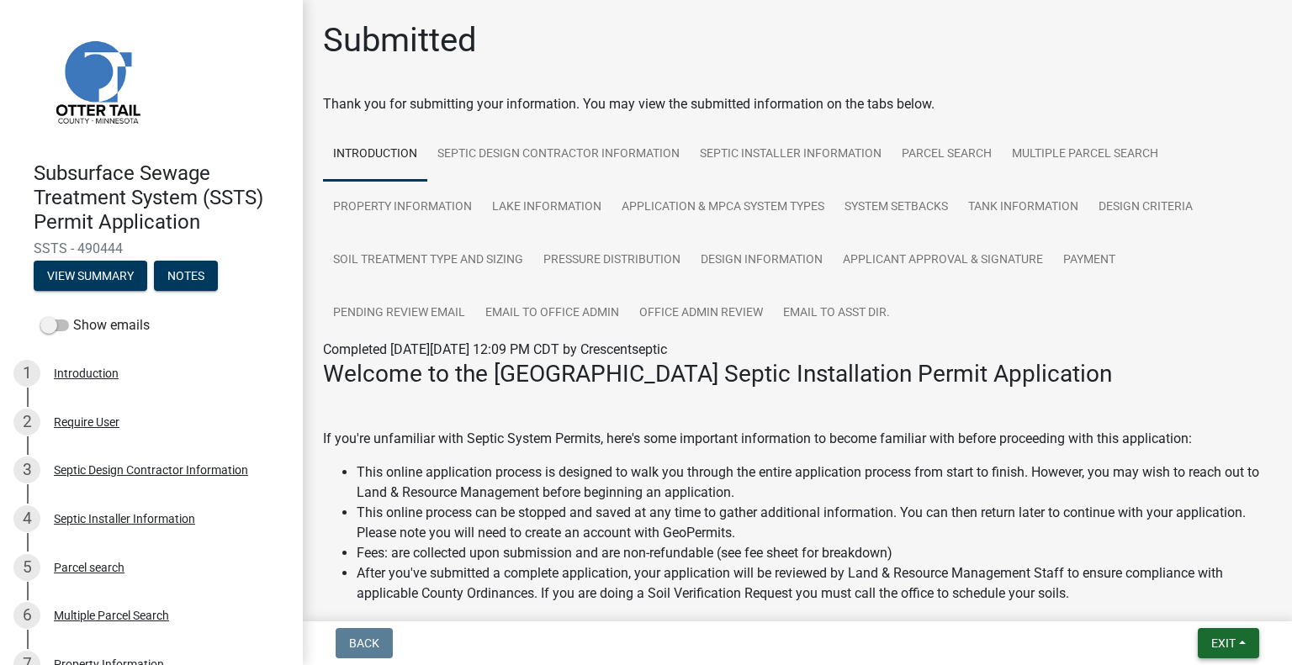
click at [1212, 644] on span "Exit" at bounding box center [1223, 643] width 24 height 13
click at [1194, 600] on button "Save & Exit" at bounding box center [1192, 600] width 135 height 40
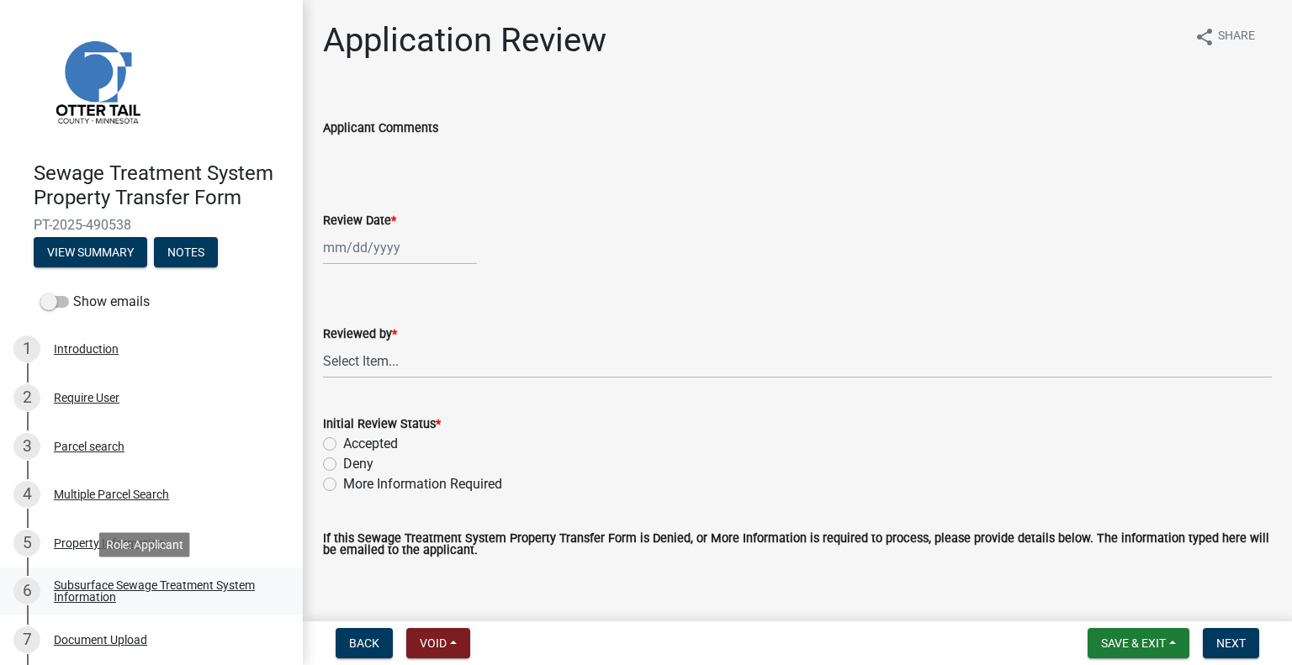
click at [221, 595] on div "Subsurface Sewage Treatment System Information" at bounding box center [165, 592] width 222 height 24
click at [221, 582] on div "Subsurface Sewage Treatment System Information" at bounding box center [165, 592] width 222 height 24
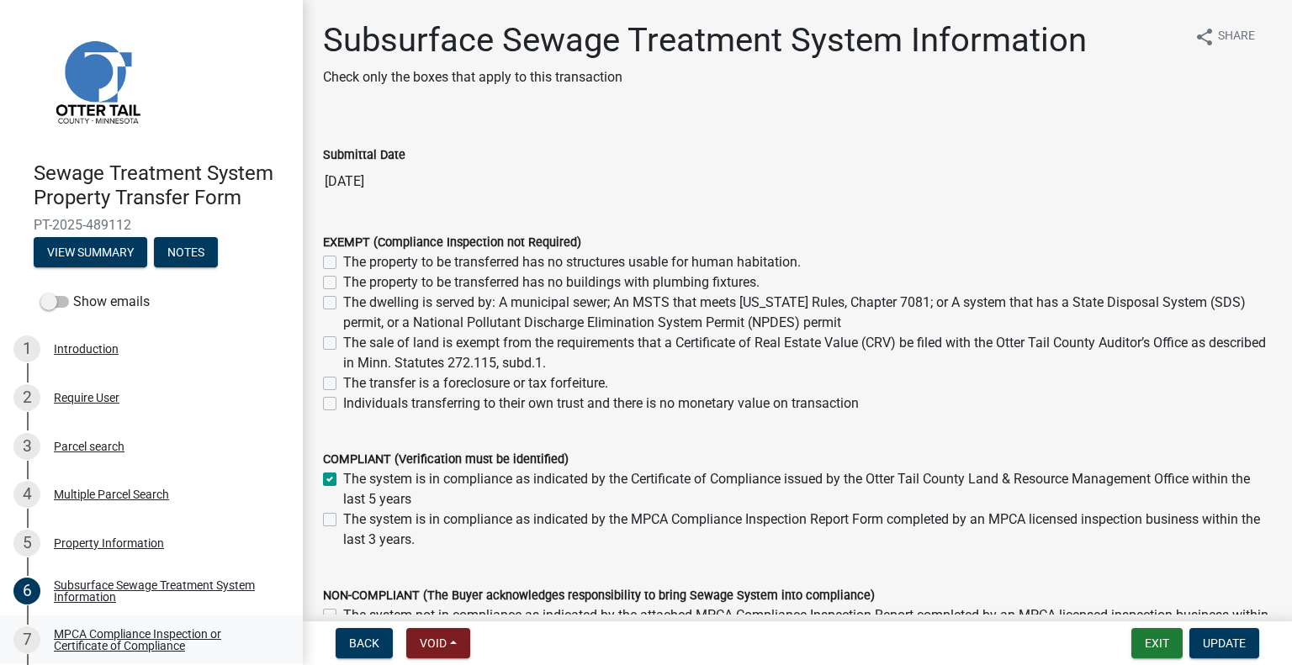
click at [172, 636] on div "MPCA Compliance Inspection or Certificate of Compliance" at bounding box center [165, 640] width 222 height 24
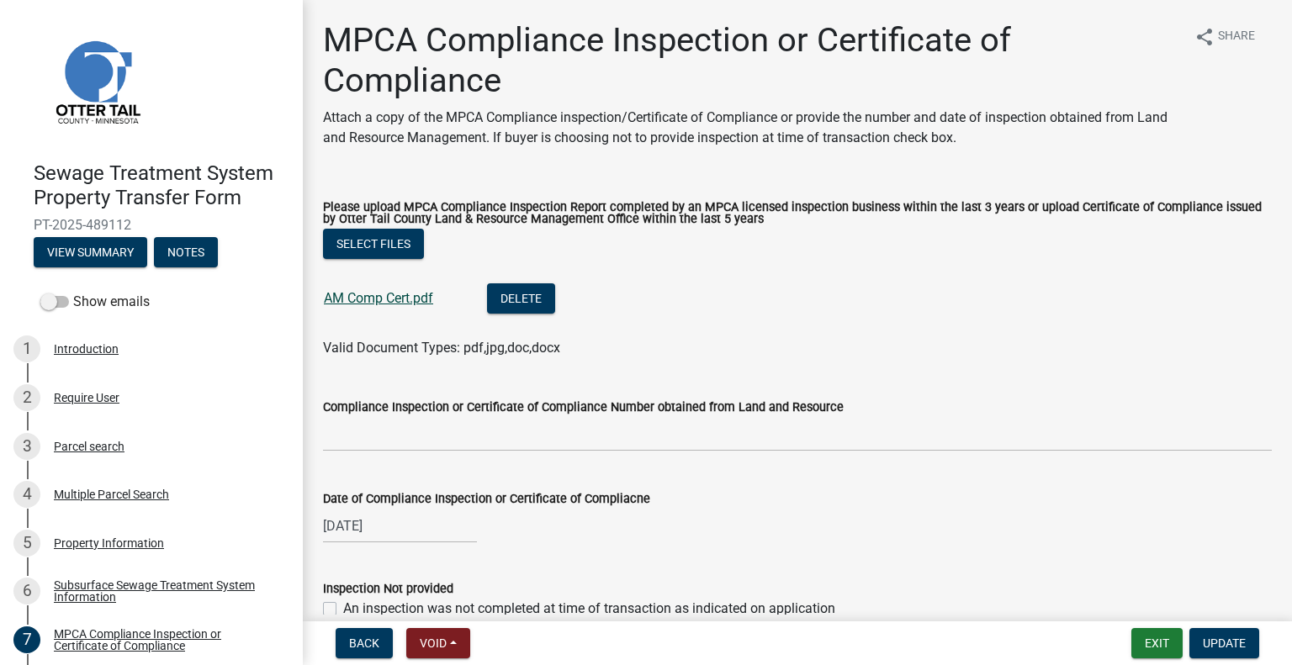
click at [363, 300] on link "AM Comp Cert.pdf" at bounding box center [378, 298] width 109 height 16
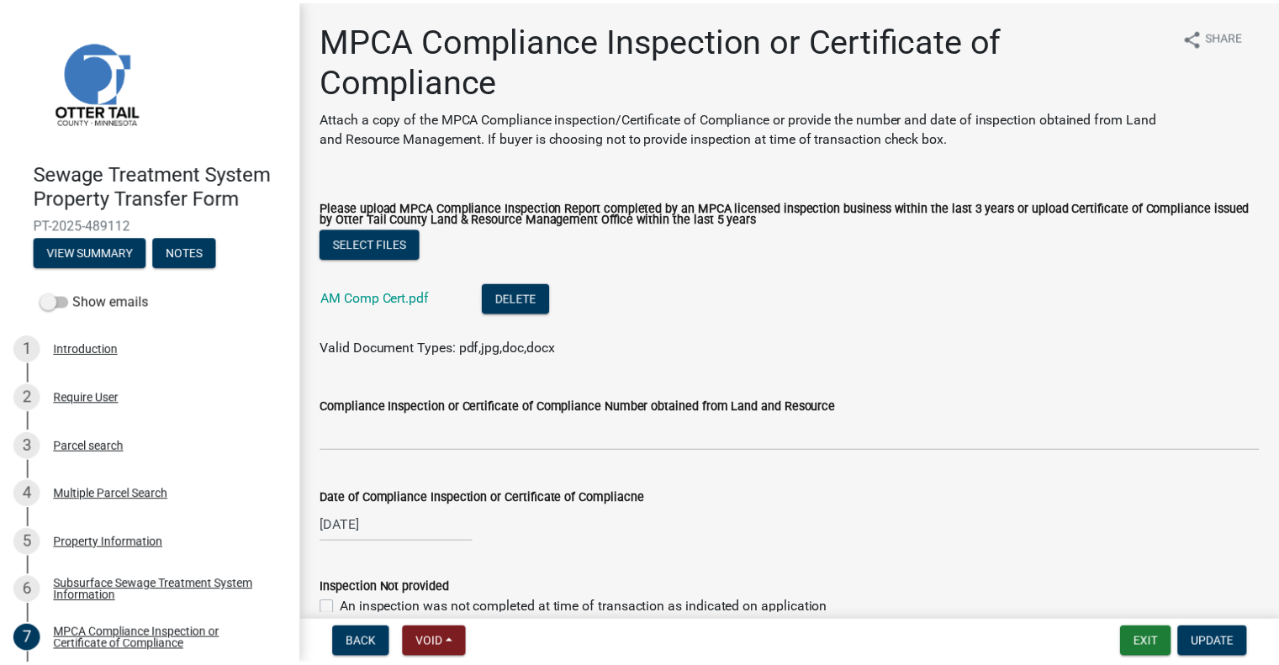
scroll to position [247, 0]
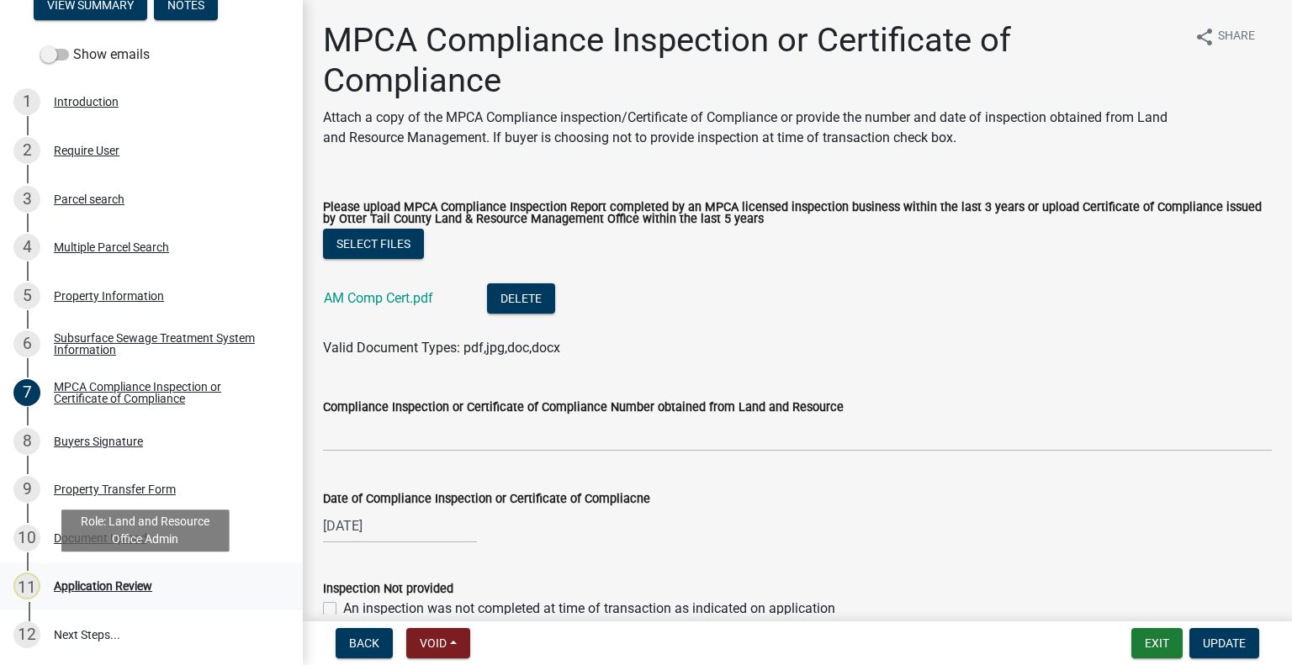
click at [114, 587] on div "Application Review" at bounding box center [103, 586] width 98 height 12
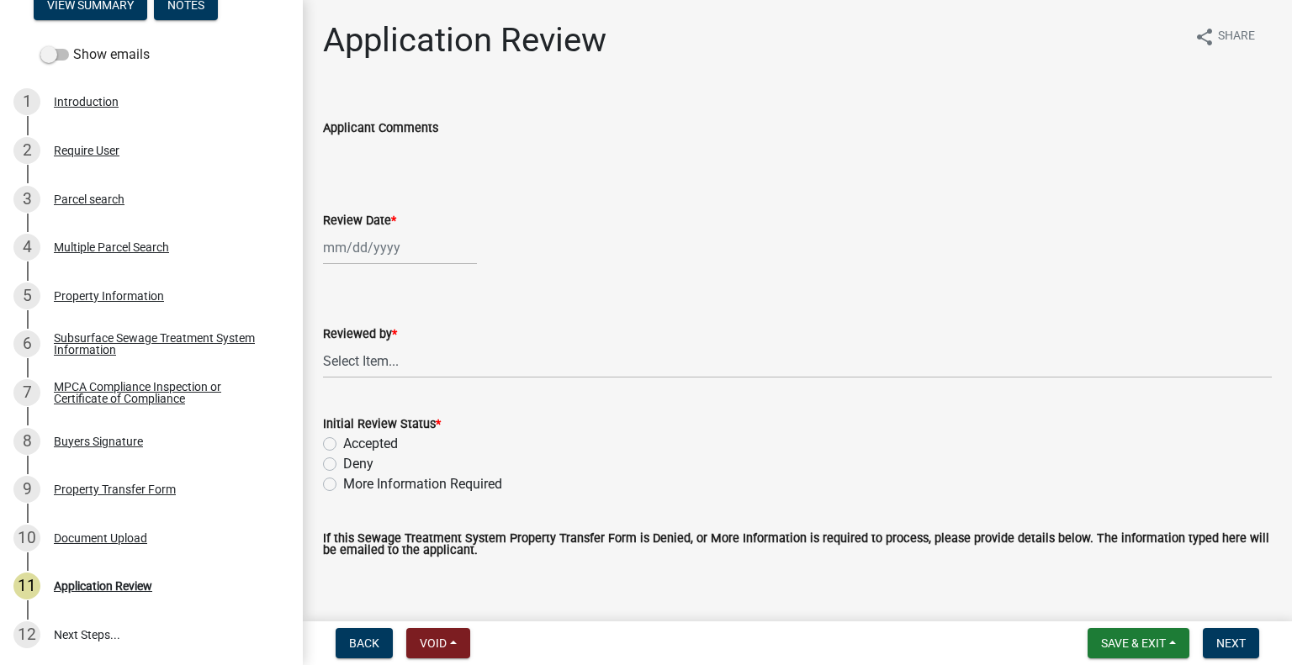
select select "10"
select select "2025"
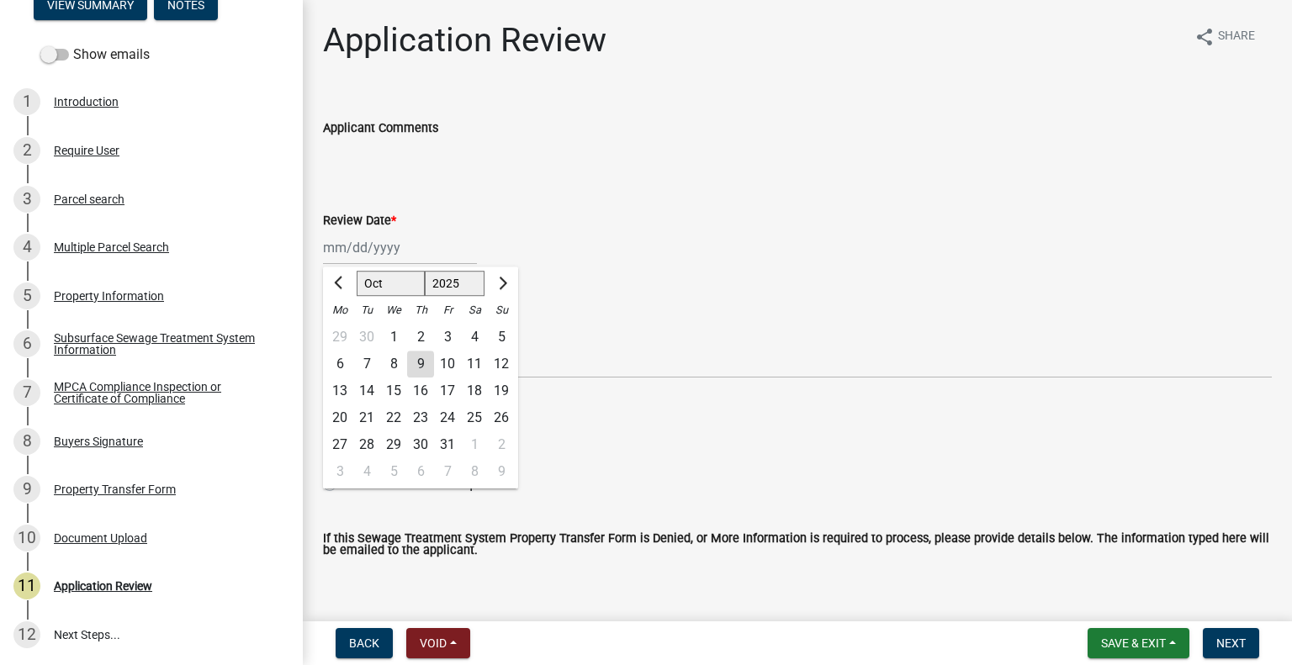
click at [387, 246] on div "[PERSON_NAME] Feb Mar Apr [PERSON_NAME][DATE] Oct Nov [DATE] 1526 1527 1528 152…" at bounding box center [400, 247] width 154 height 34
click at [421, 363] on div "9" at bounding box center [420, 364] width 27 height 27
type input "10/09/2025"
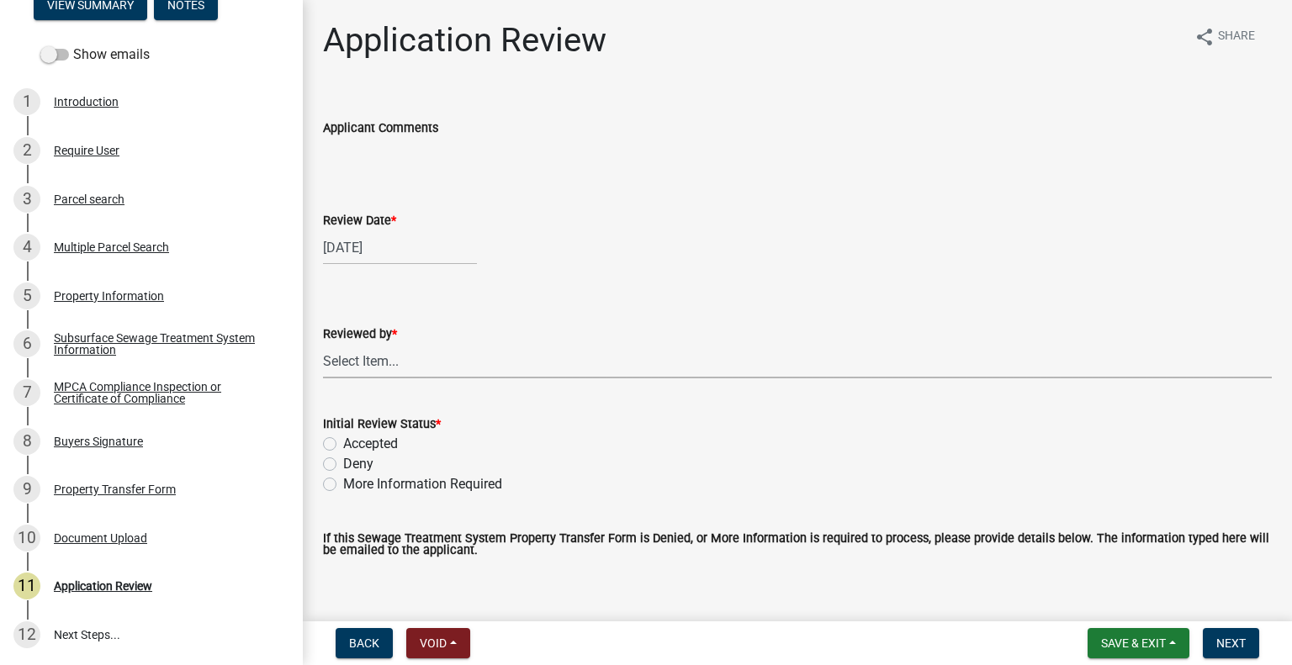
click at [404, 359] on select "Select Item... Alexis Newark Amy Busko Andrea Perales Brittany Tollefson Christ…" at bounding box center [797, 361] width 949 height 34
click at [323, 344] on select "Select Item... Alexis Newark Amy Busko Andrea Perales Brittany Tollefson Christ…" at bounding box center [797, 361] width 949 height 34
select select "2217fab6-25d2-4df2-8e35-18ddd05e0fe8"
click at [377, 438] on label "Accepted" at bounding box center [370, 444] width 55 height 20
click at [354, 438] on input "Accepted" at bounding box center [348, 439] width 11 height 11
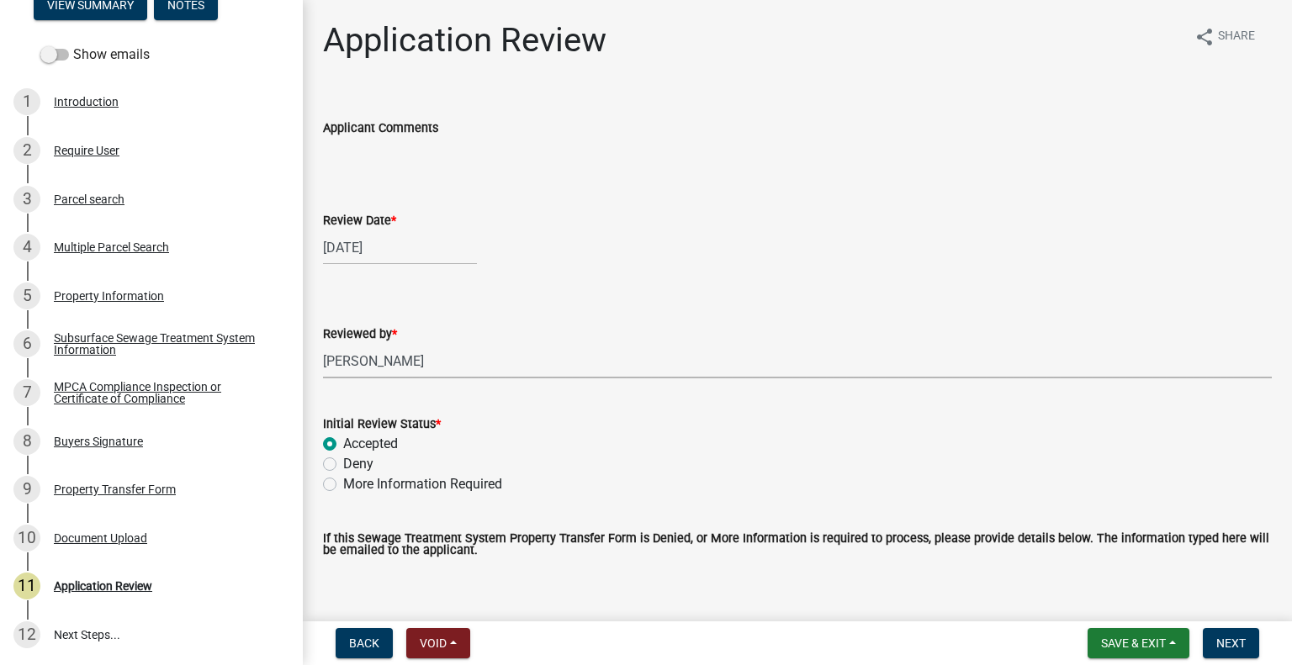
radio input "true"
click at [1221, 652] on button "Next" at bounding box center [1231, 643] width 56 height 30
